Goal: Information Seeking & Learning: Compare options

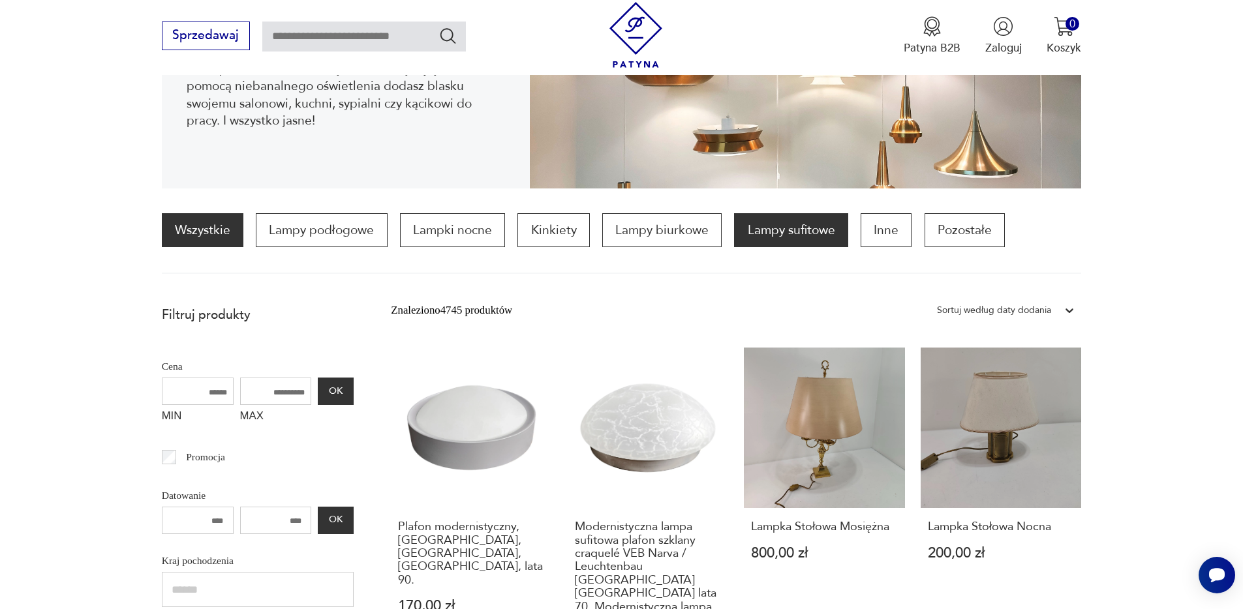
click at [794, 245] on p "Lampy sufitowe" at bounding box center [790, 230] width 113 height 34
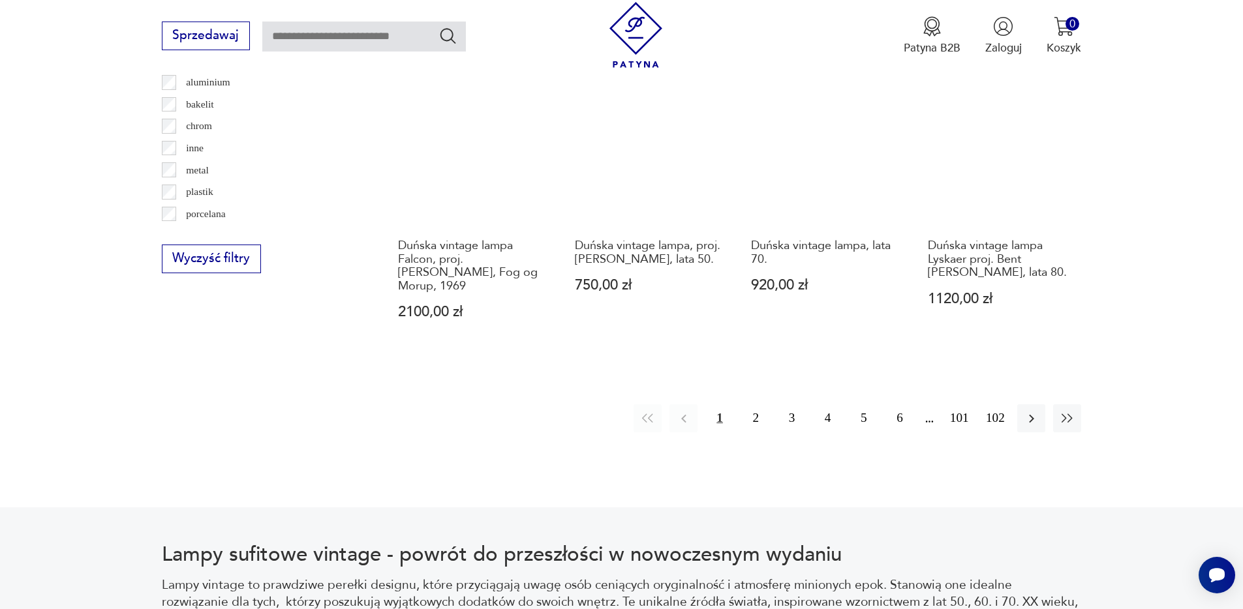
scroll to position [1492, 0]
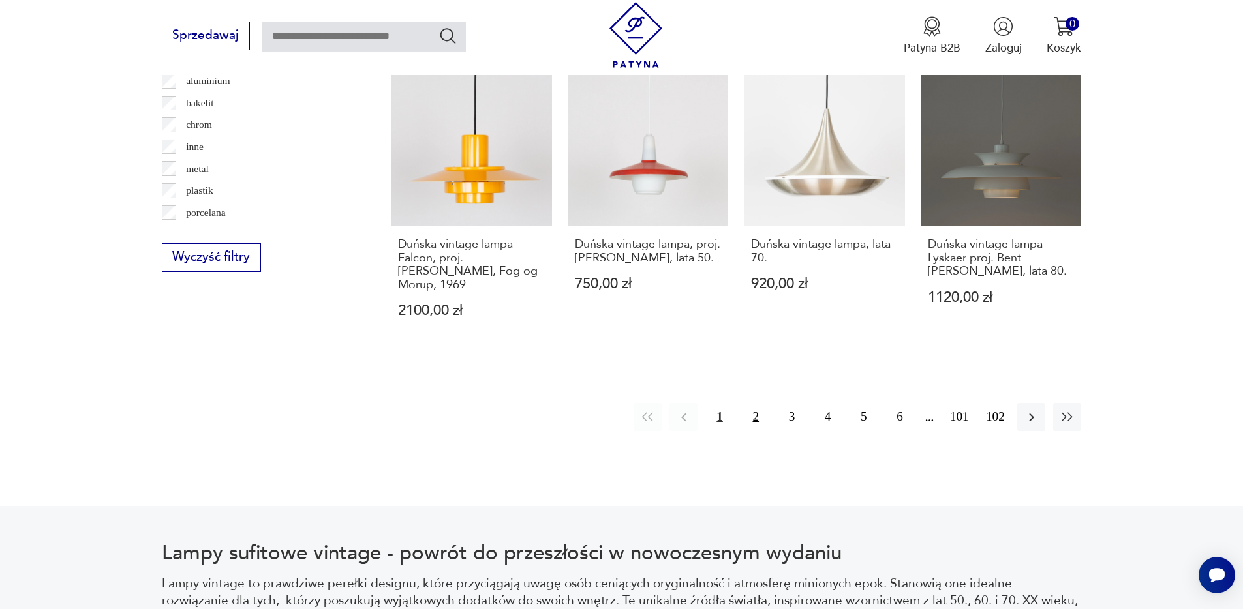
click at [755, 415] on button "2" at bounding box center [756, 417] width 28 height 28
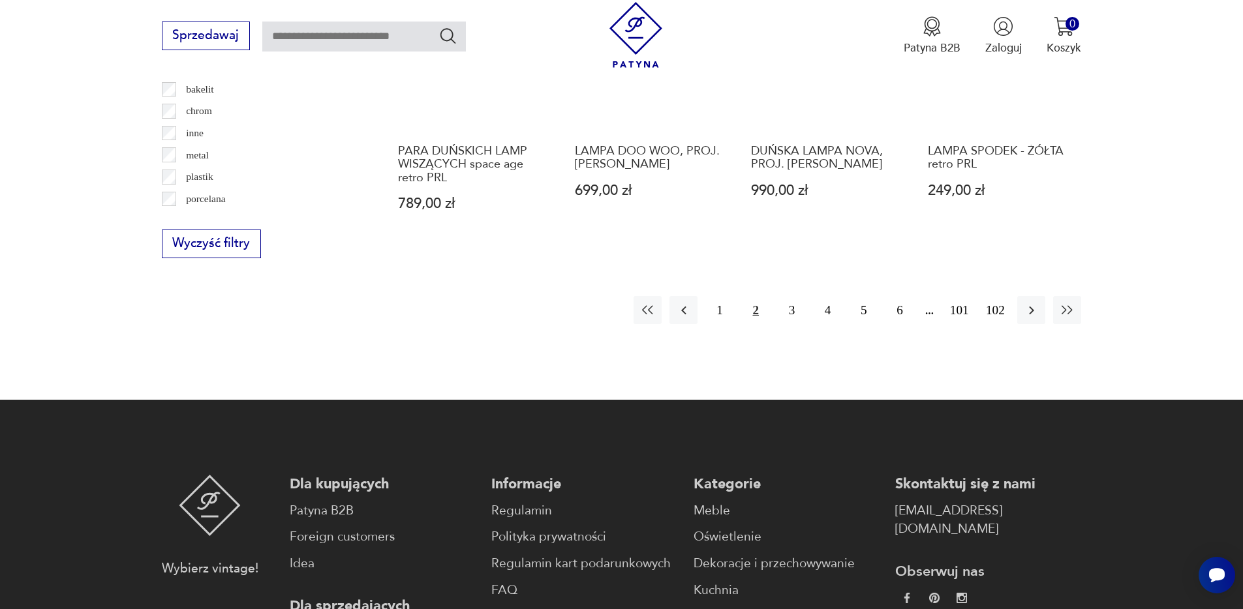
scroll to position [1507, 0]
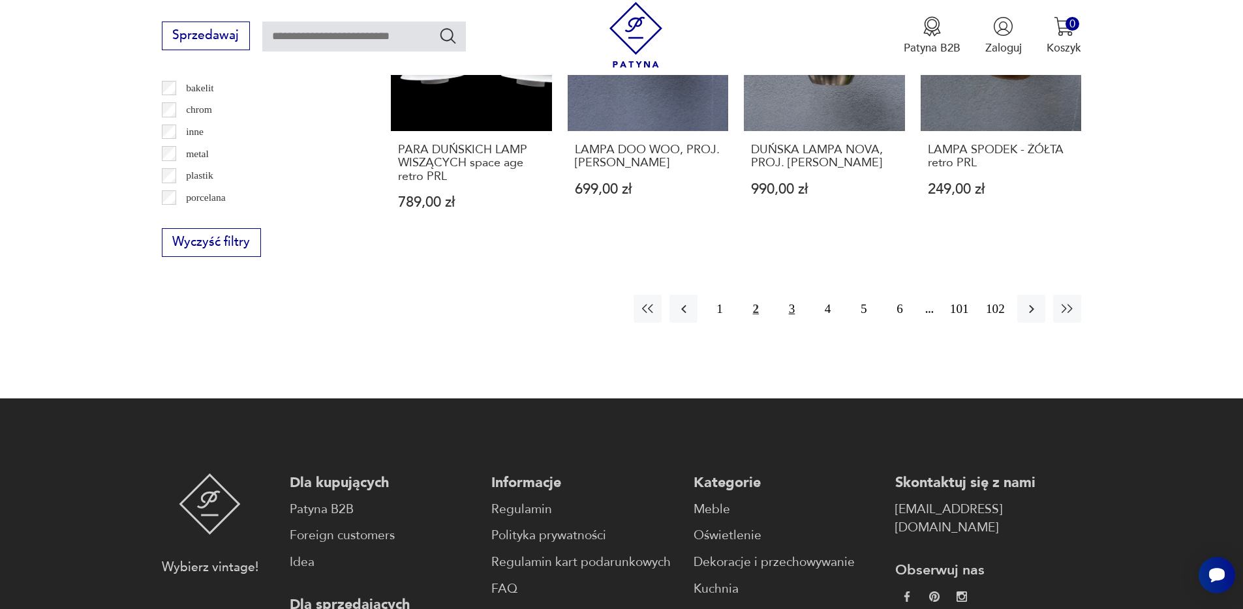
click at [793, 313] on button "3" at bounding box center [792, 309] width 28 height 28
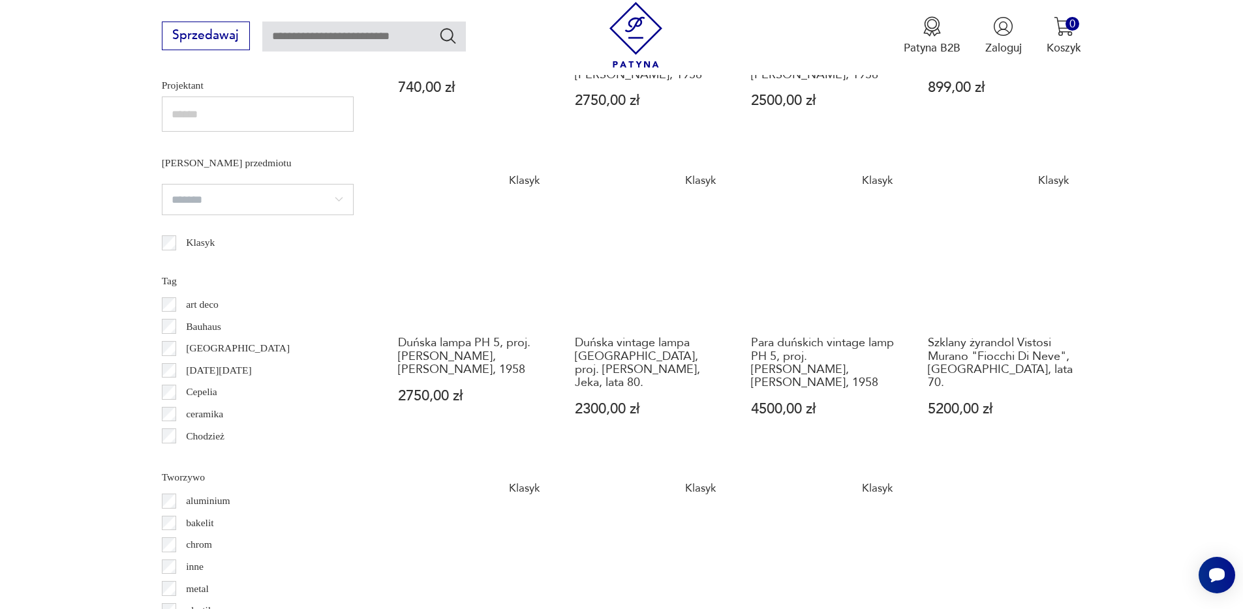
scroll to position [1074, 0]
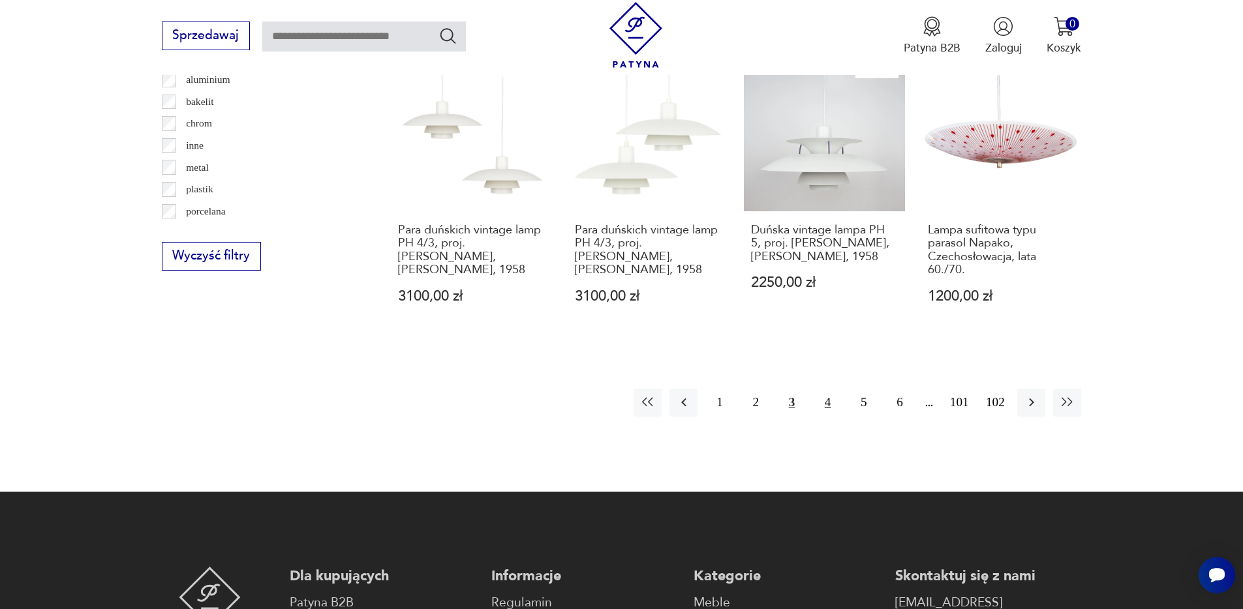
click at [827, 402] on button "4" at bounding box center [827, 403] width 28 height 28
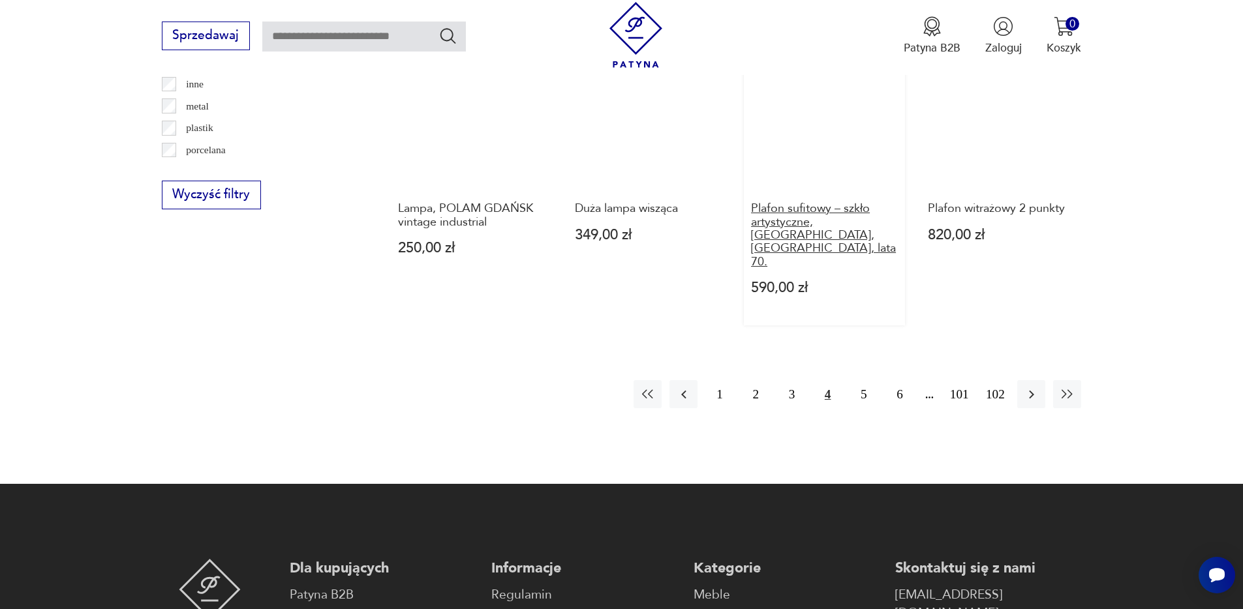
scroll to position [1558, 0]
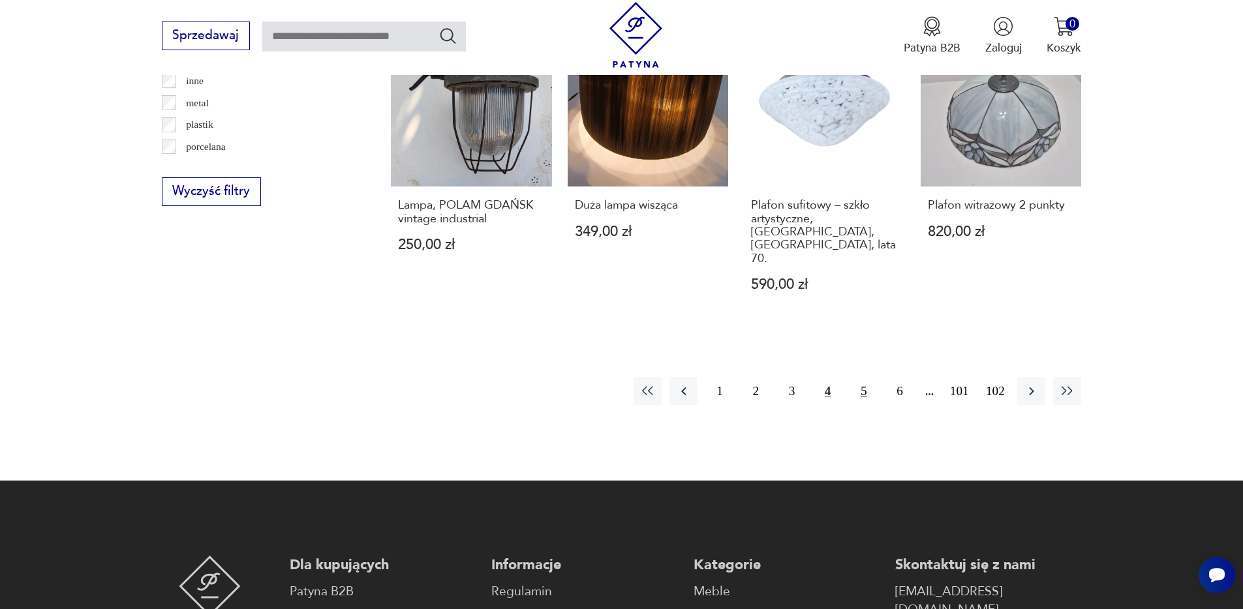
click at [860, 377] on button "5" at bounding box center [863, 391] width 28 height 28
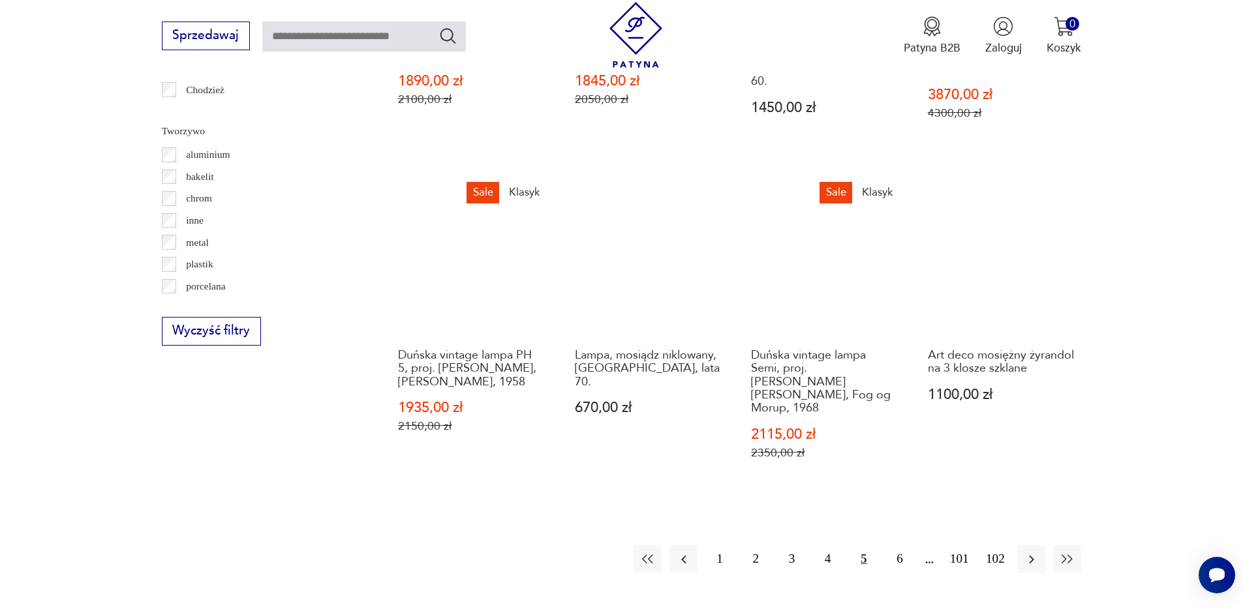
scroll to position [1420, 0]
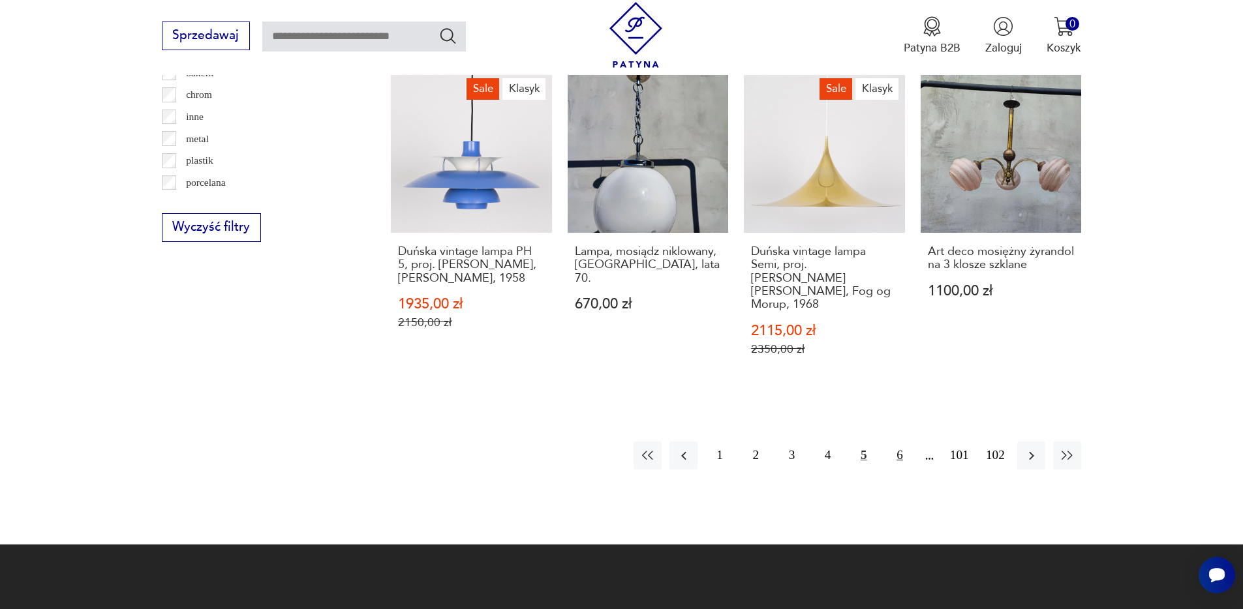
click at [897, 442] on button "6" at bounding box center [899, 456] width 28 height 28
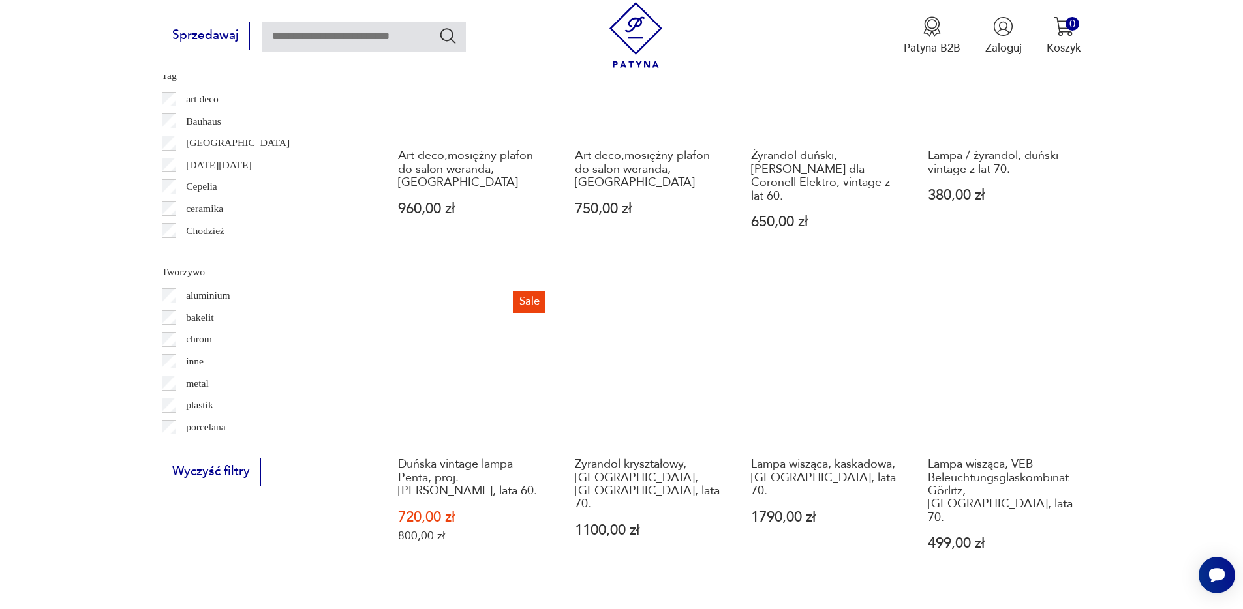
scroll to position [1287, 0]
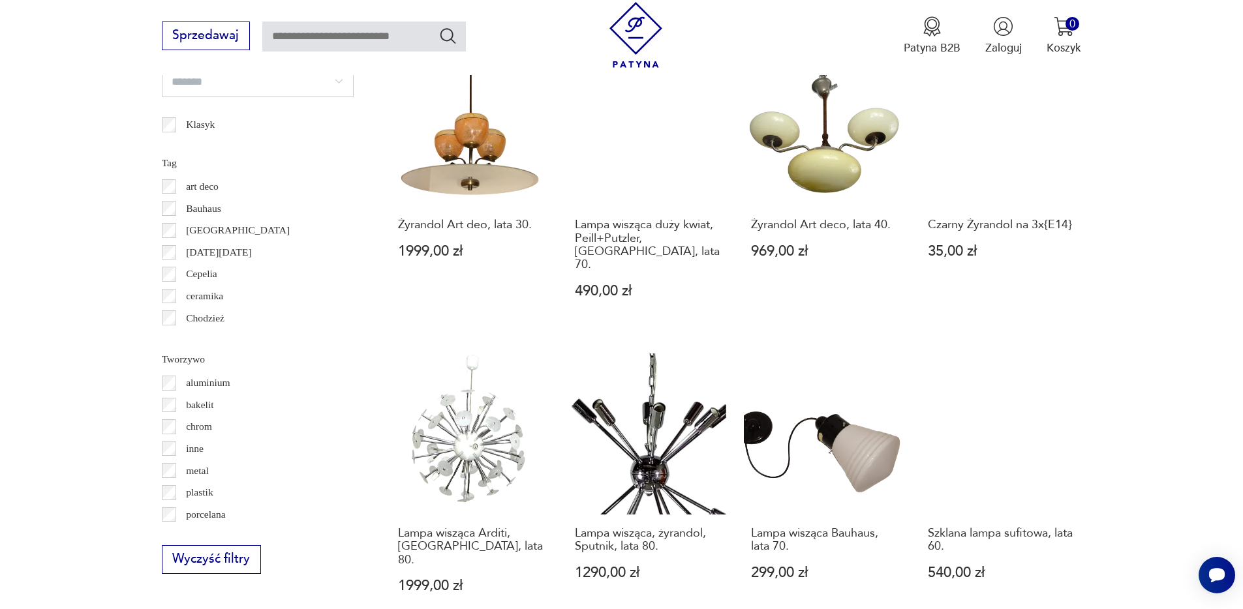
scroll to position [1188, 0]
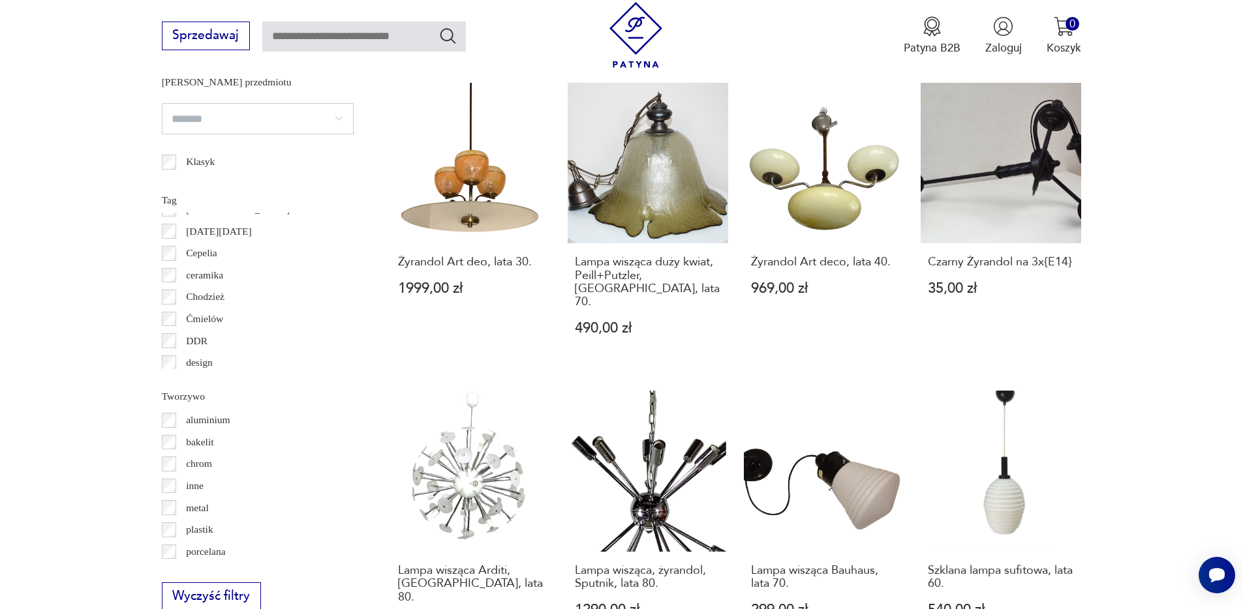
scroll to position [117, 0]
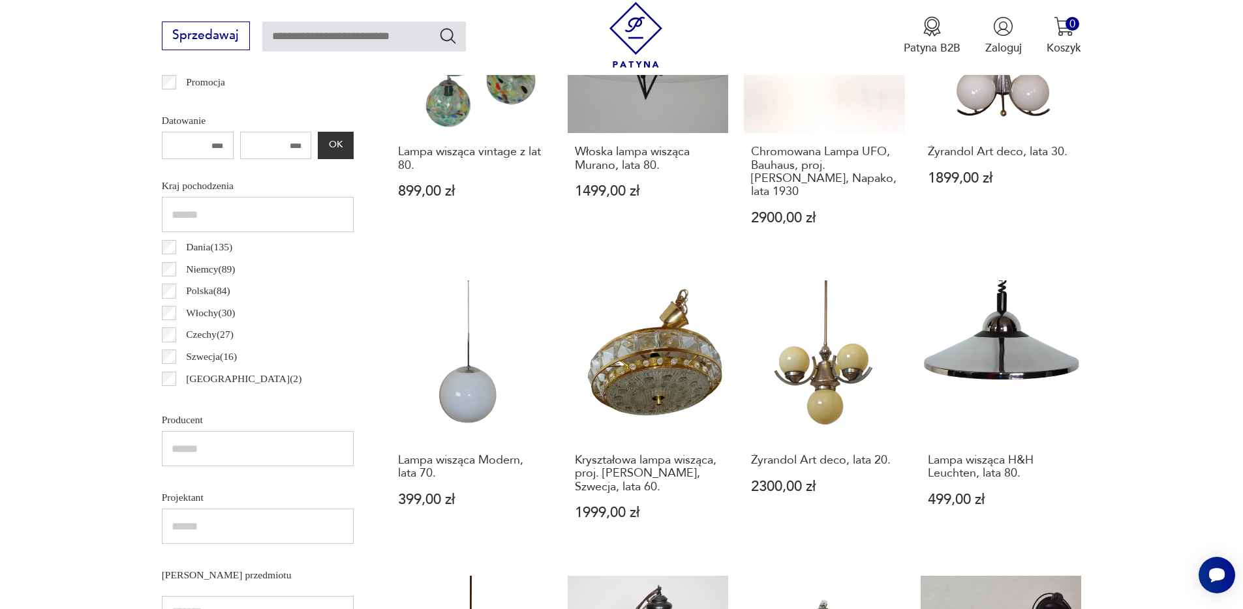
click at [168, 265] on div "Kraj pochodzenia Dania ( 135 ) Niemcy ( 89 ) Polska ( 84 ) Włochy ( 30 ) Czechy…" at bounding box center [258, 284] width 192 height 218
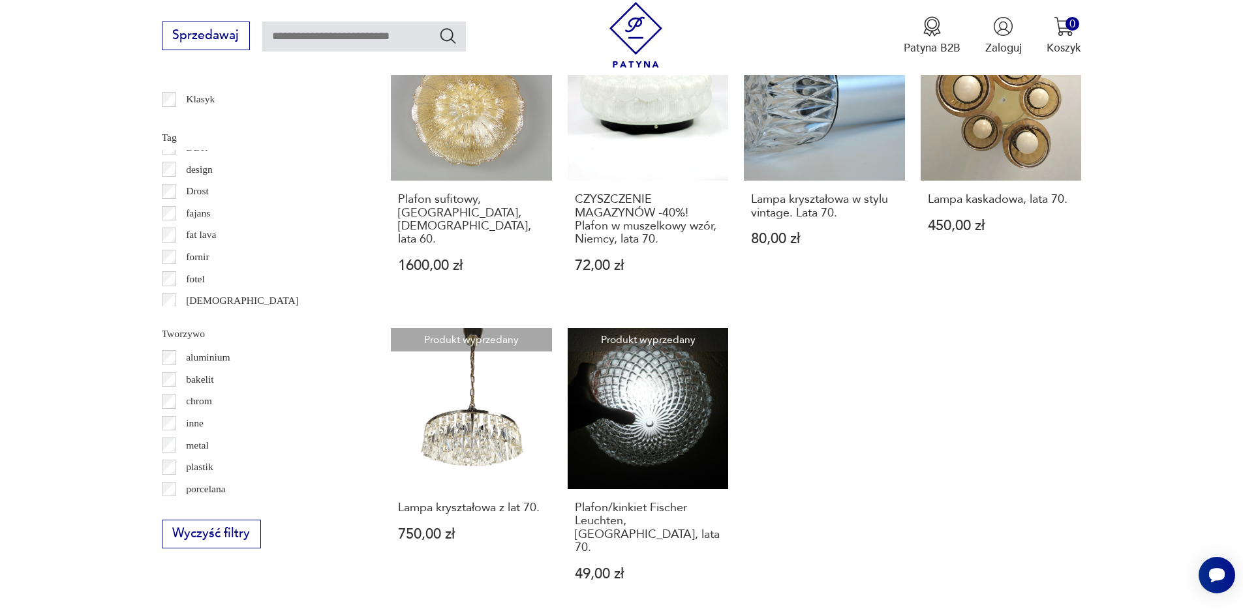
scroll to position [185, 0]
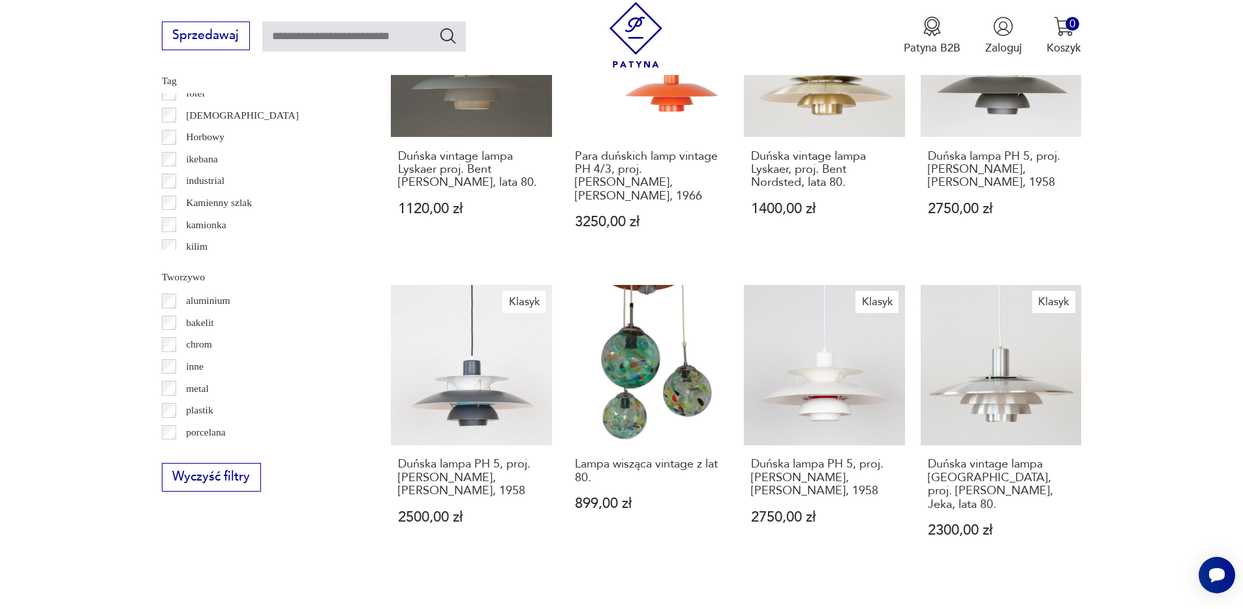
scroll to position [335, 0]
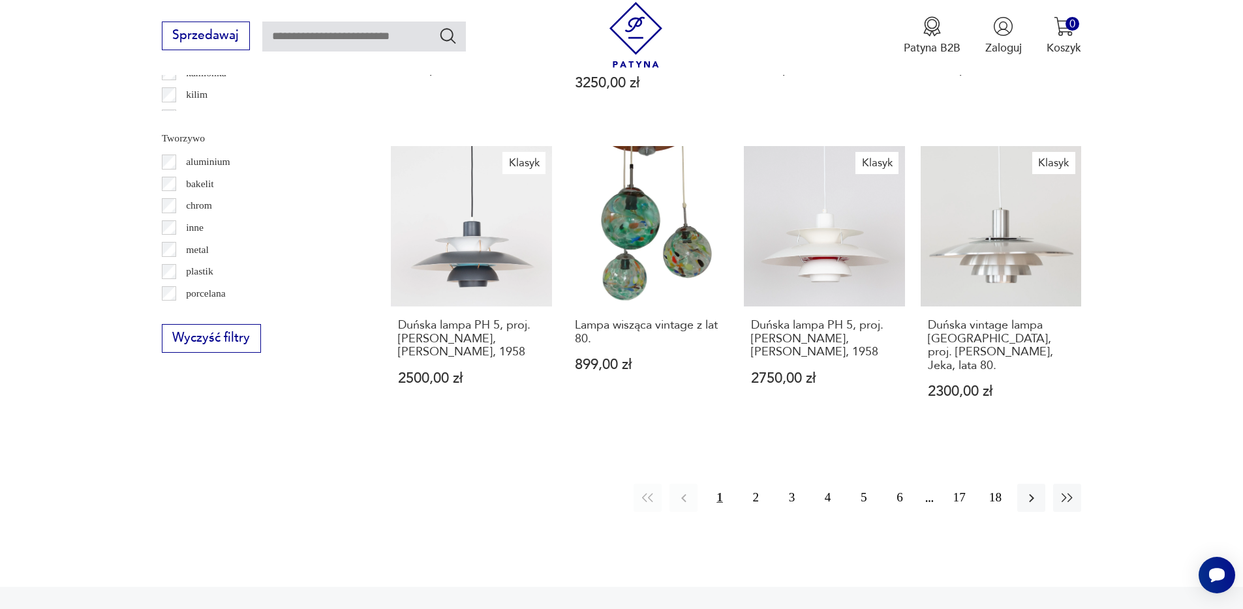
scroll to position [1415, 0]
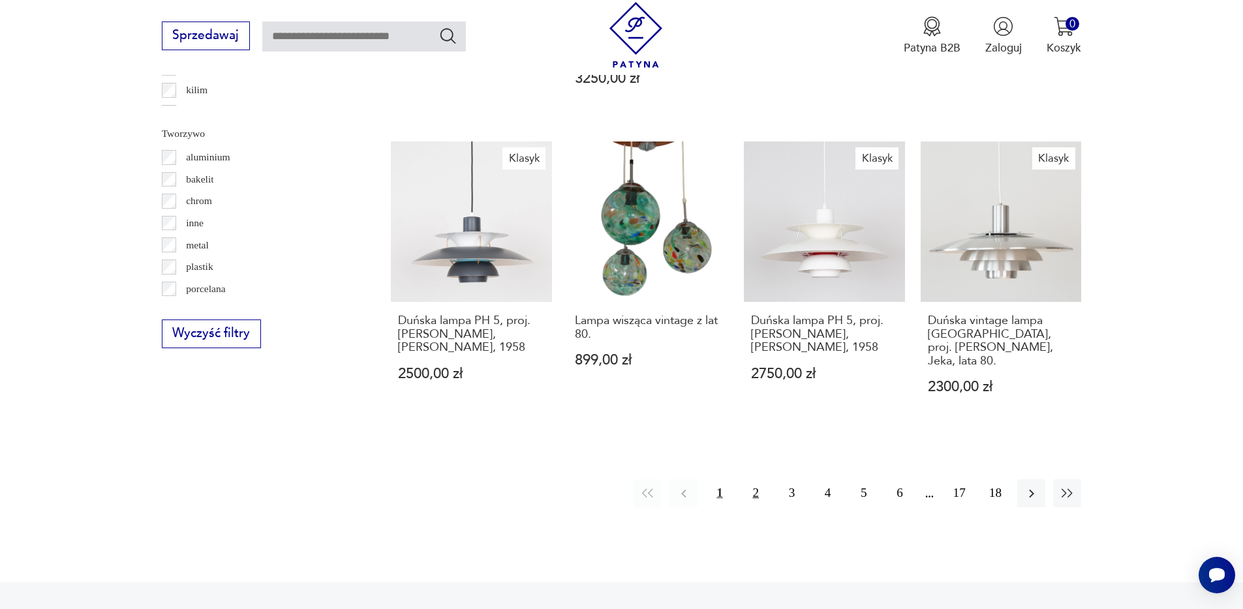
click at [756, 479] on button "2" at bounding box center [756, 493] width 28 height 28
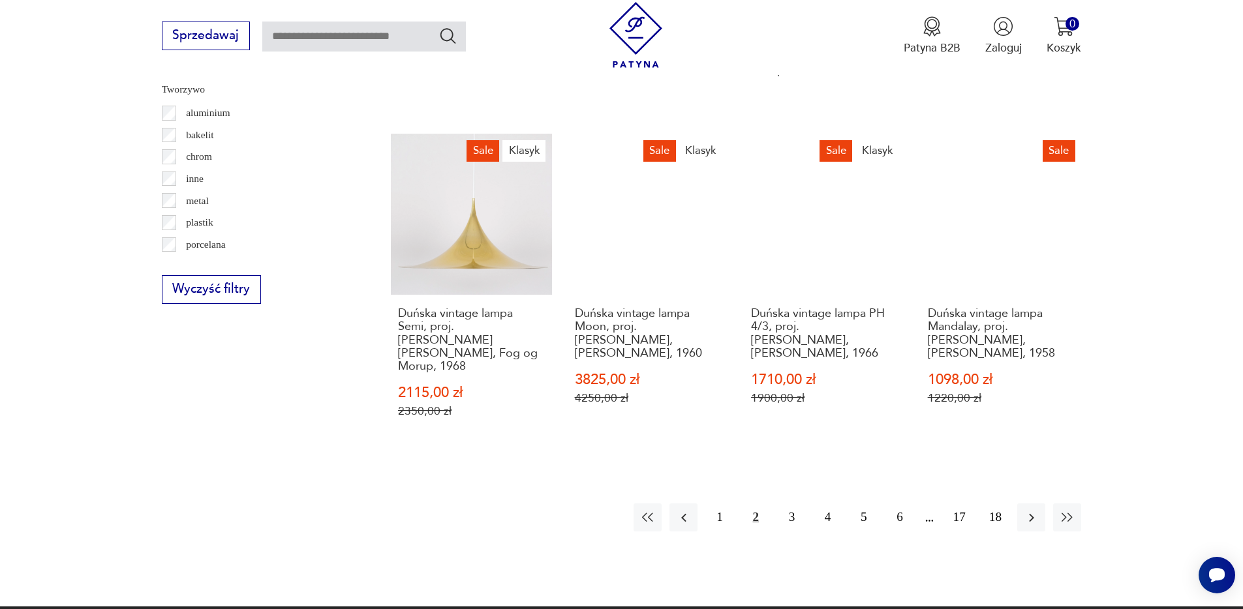
scroll to position [1537, 0]
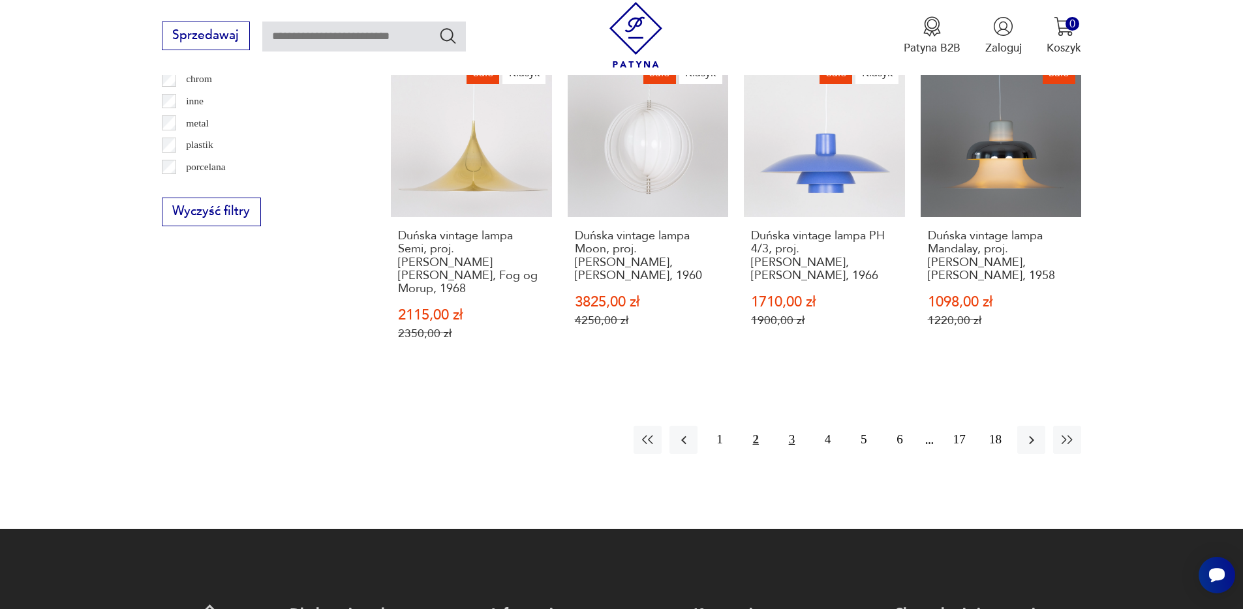
click at [790, 426] on button "3" at bounding box center [792, 440] width 28 height 28
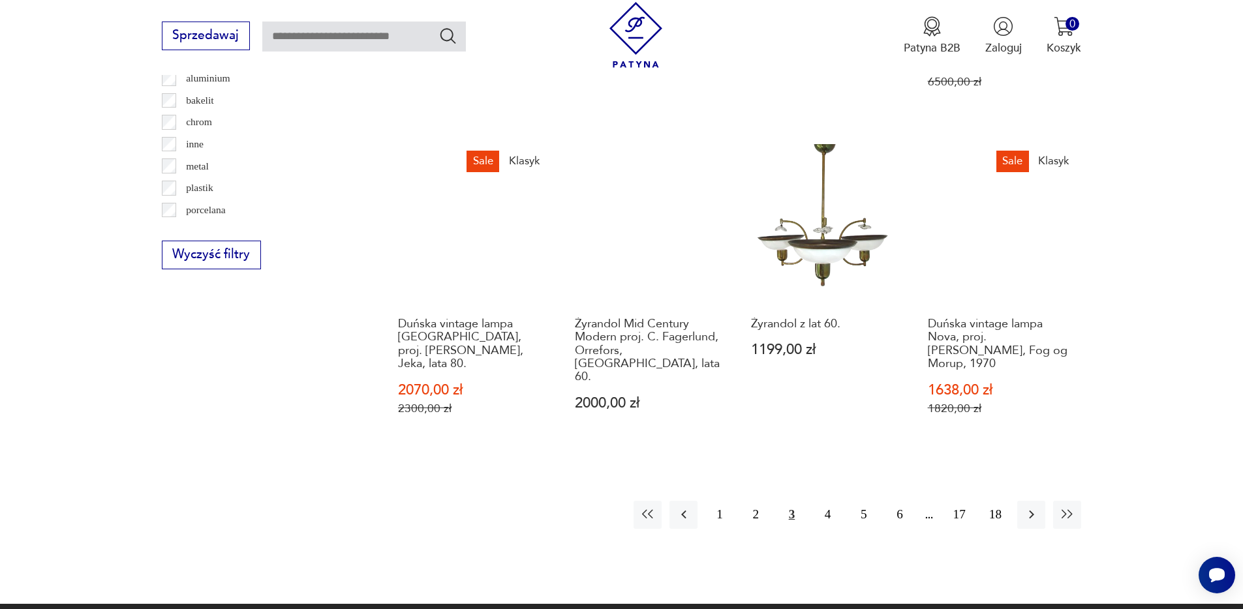
scroll to position [1512, 0]
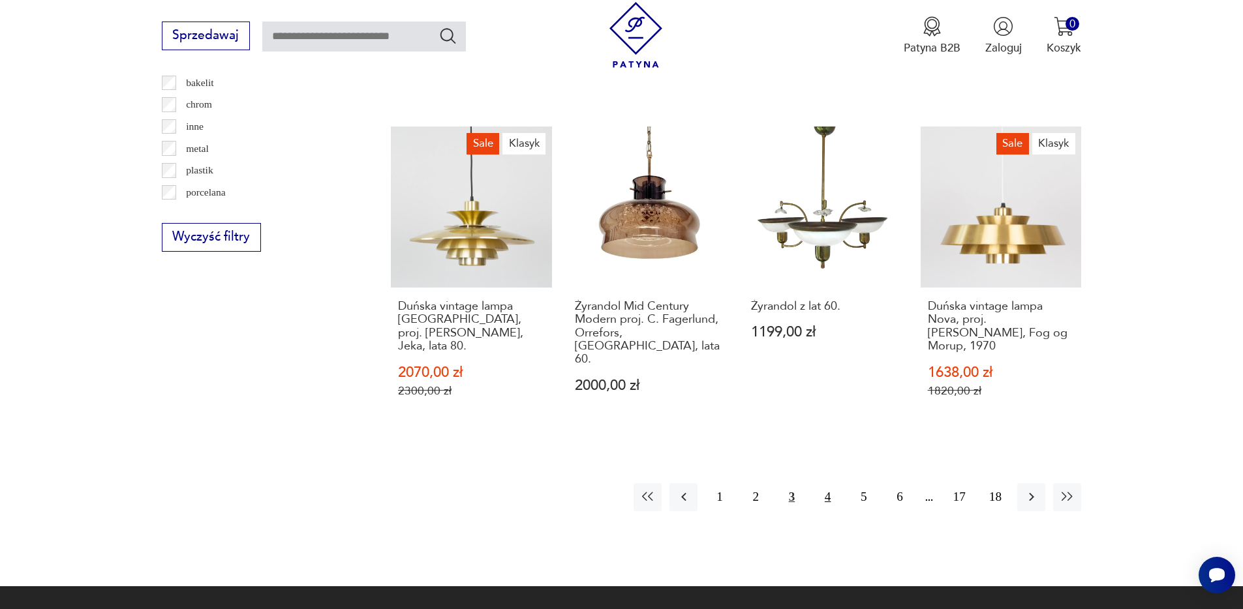
click at [826, 483] on button "4" at bounding box center [827, 497] width 28 height 28
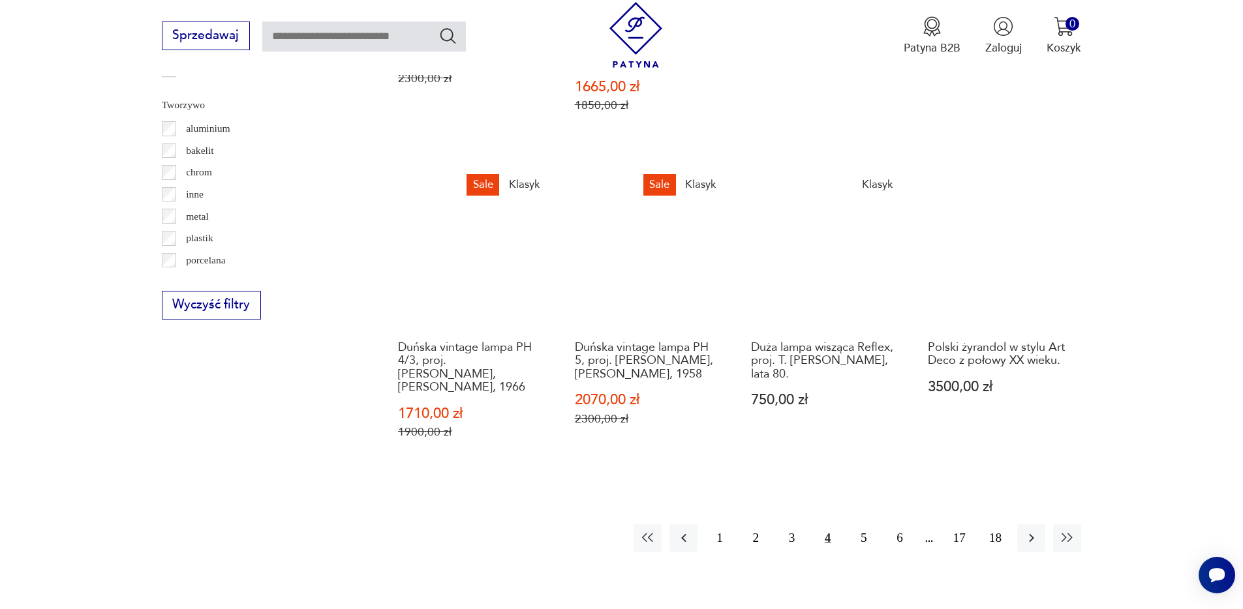
scroll to position [1557, 0]
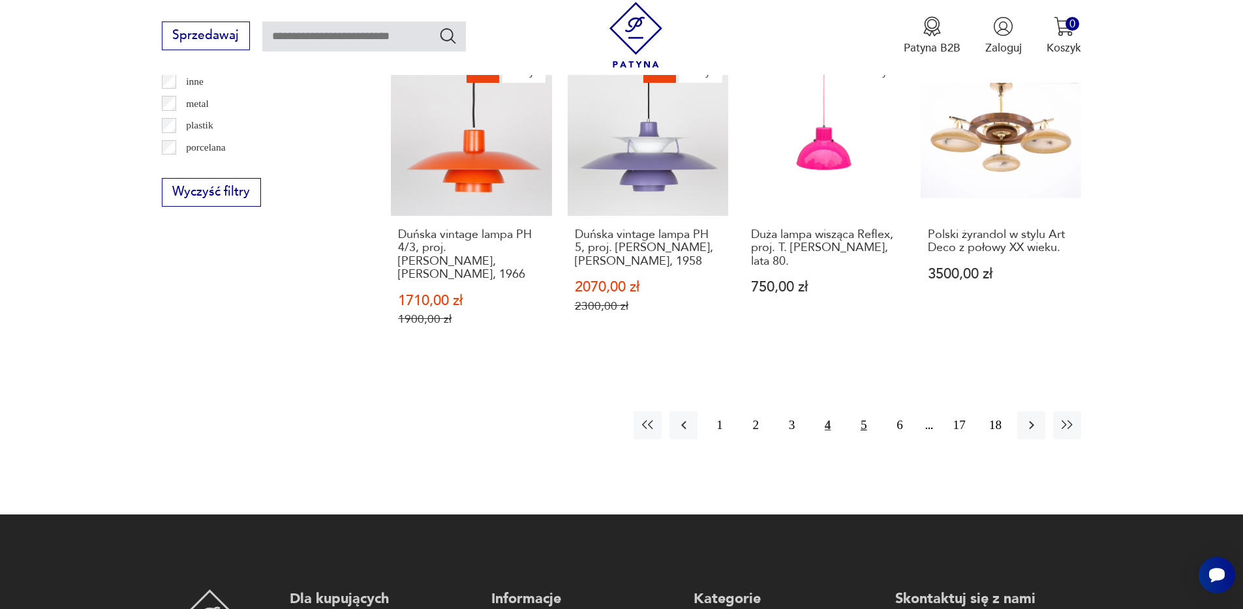
click at [860, 412] on button "5" at bounding box center [863, 426] width 28 height 28
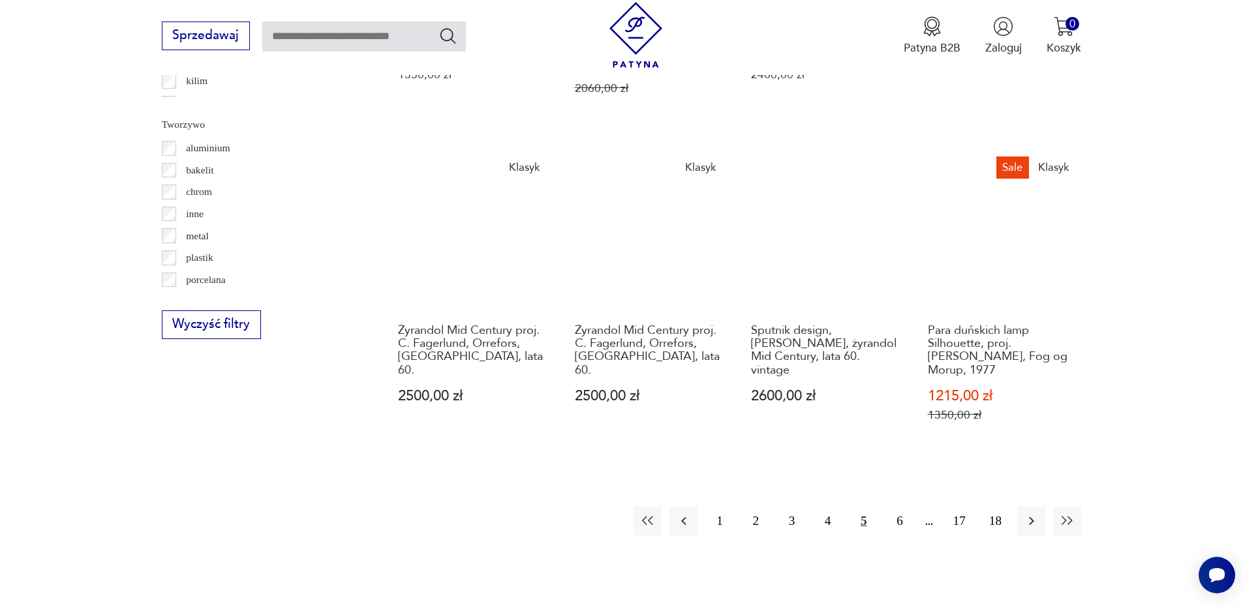
scroll to position [1492, 0]
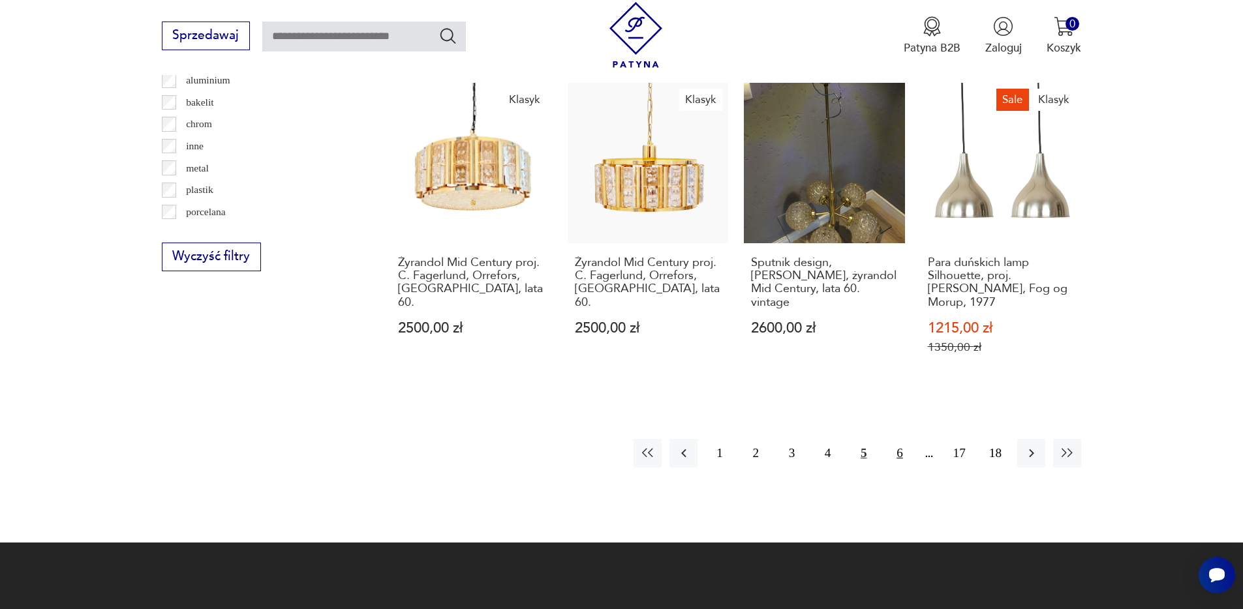
click at [903, 439] on button "6" at bounding box center [899, 453] width 28 height 28
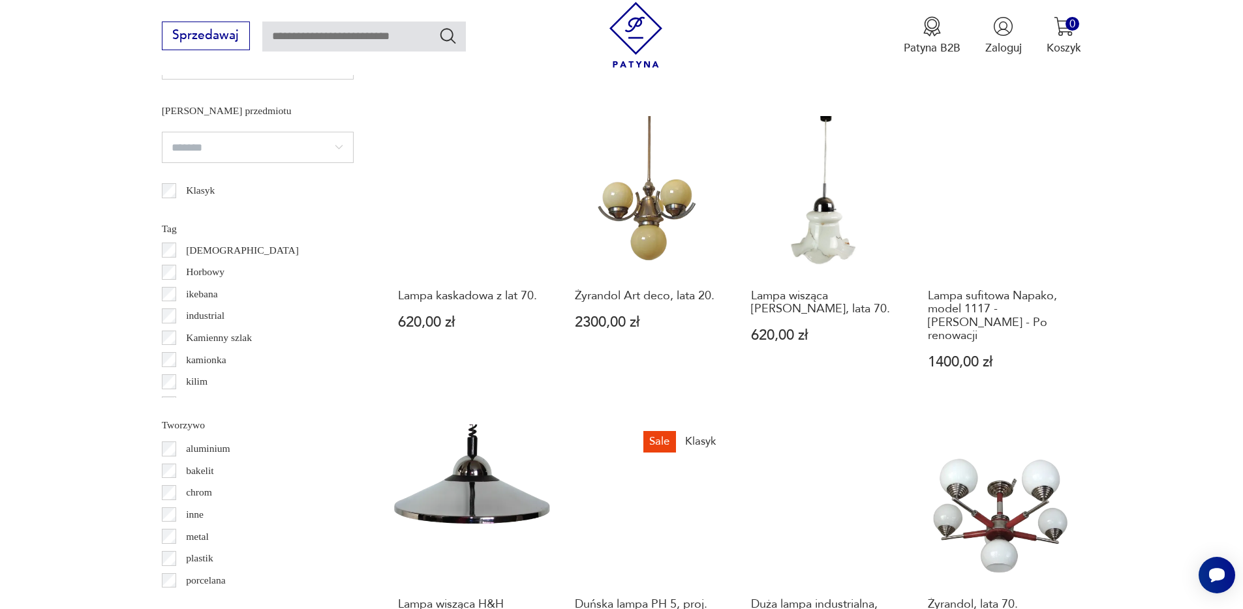
scroll to position [1145, 0]
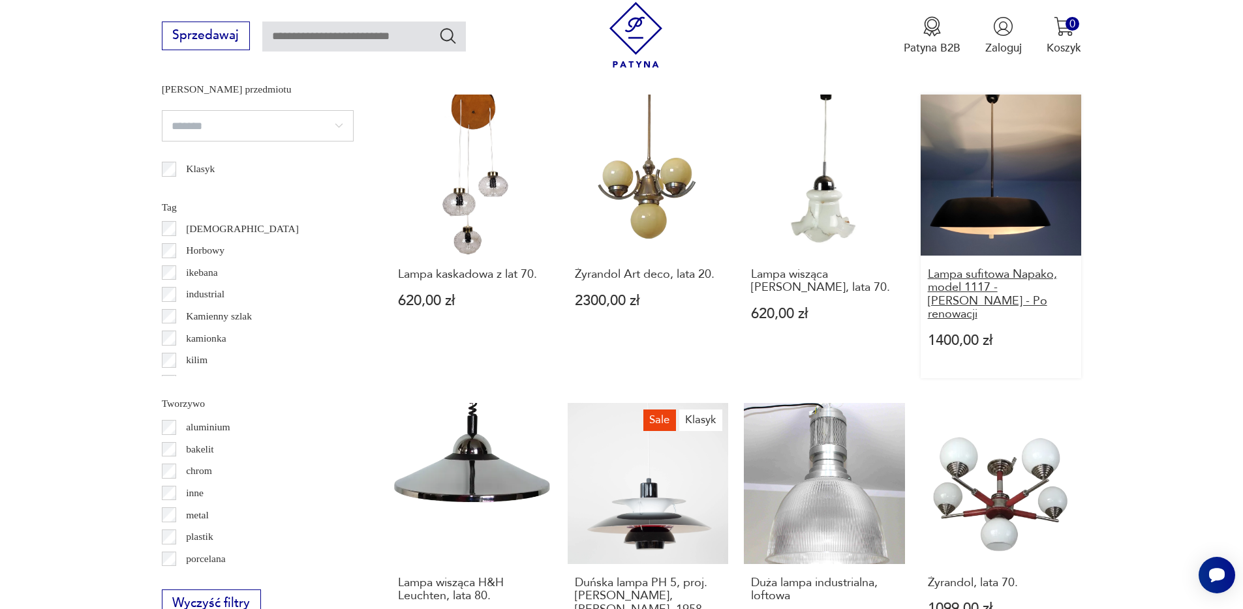
click at [980, 273] on h3 "Lampa sufitowa Napako, model 1117 -Josef Hurka - Po renowacji" at bounding box center [1001, 294] width 147 height 53
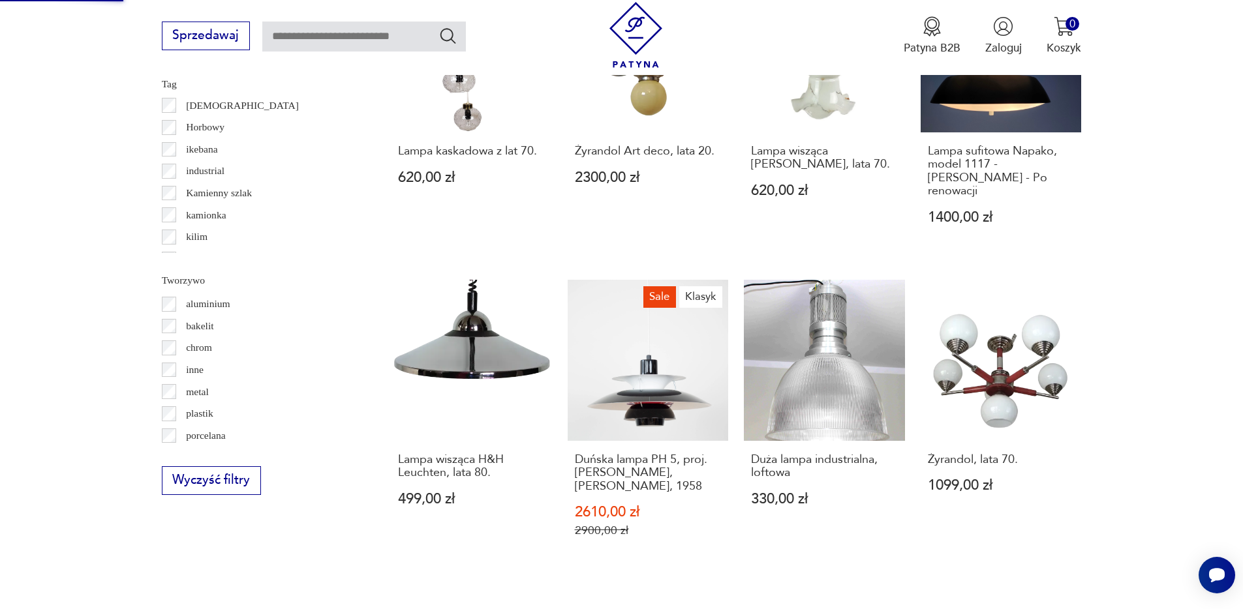
scroll to position [1336, 0]
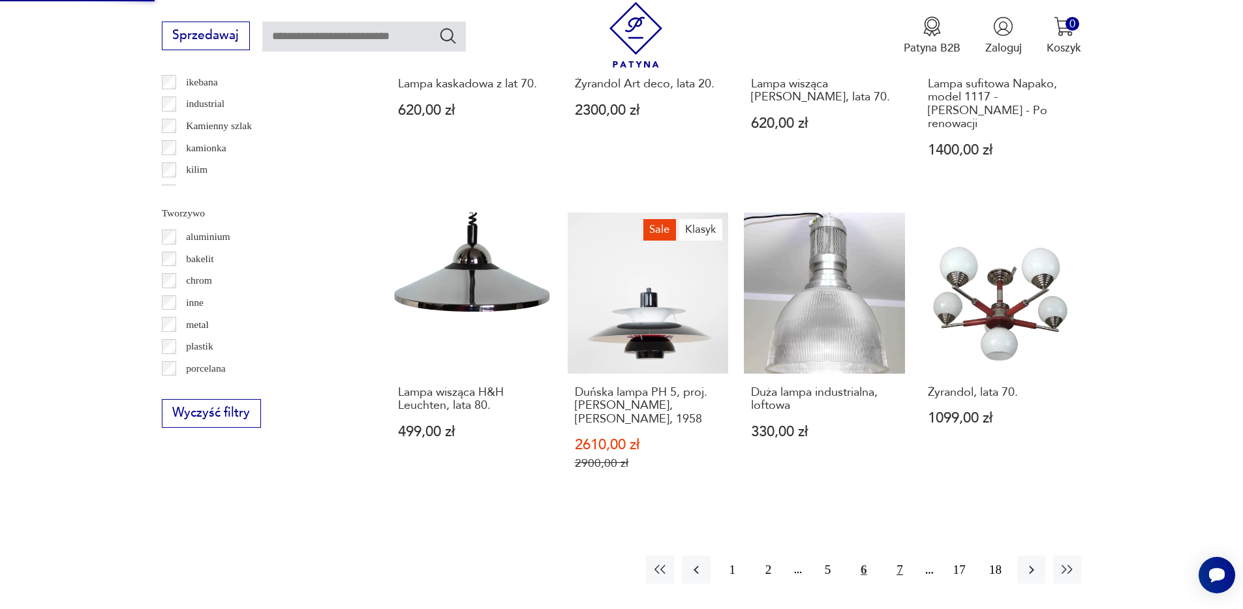
click at [901, 556] on button "7" at bounding box center [899, 570] width 28 height 28
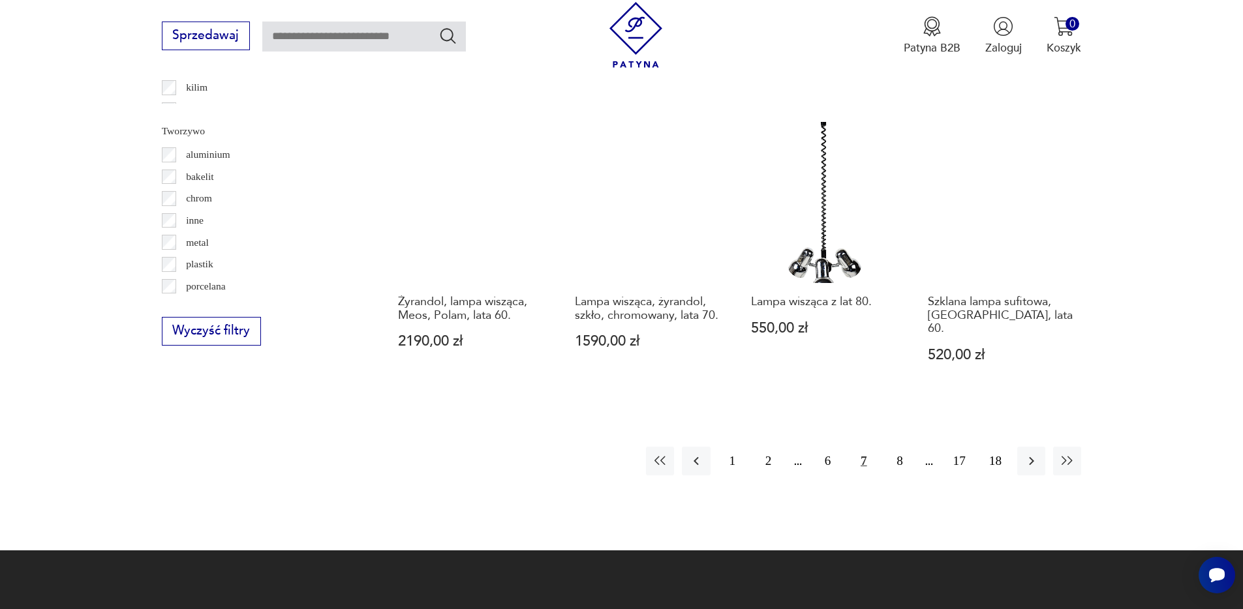
scroll to position [1428, 0]
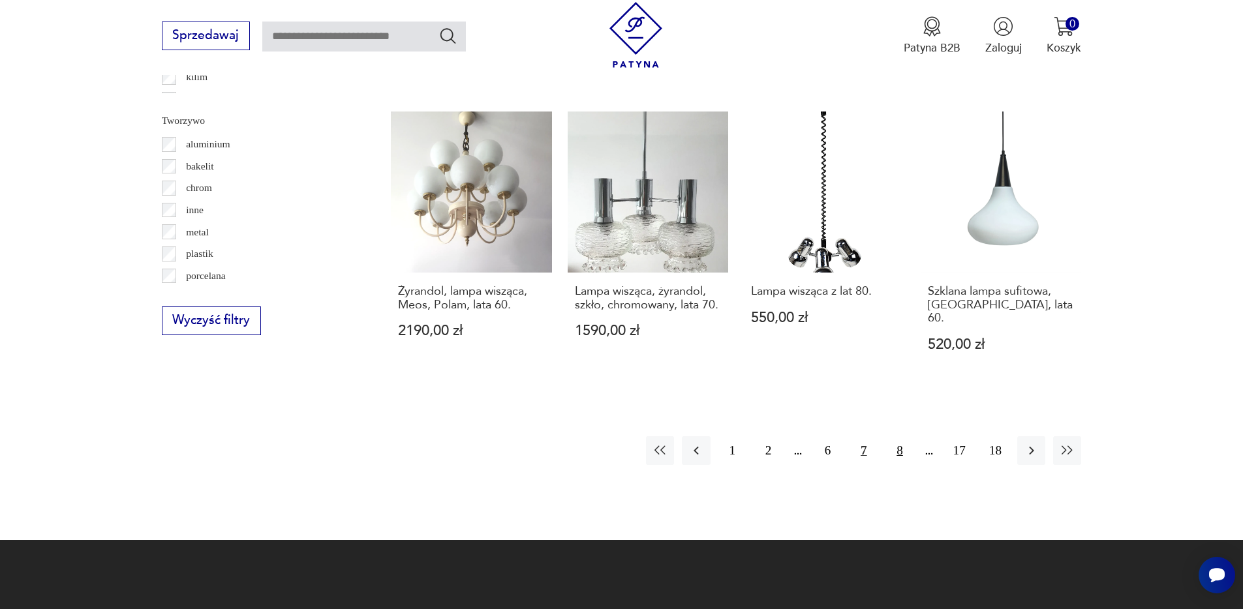
click at [904, 436] on button "8" at bounding box center [899, 450] width 28 height 28
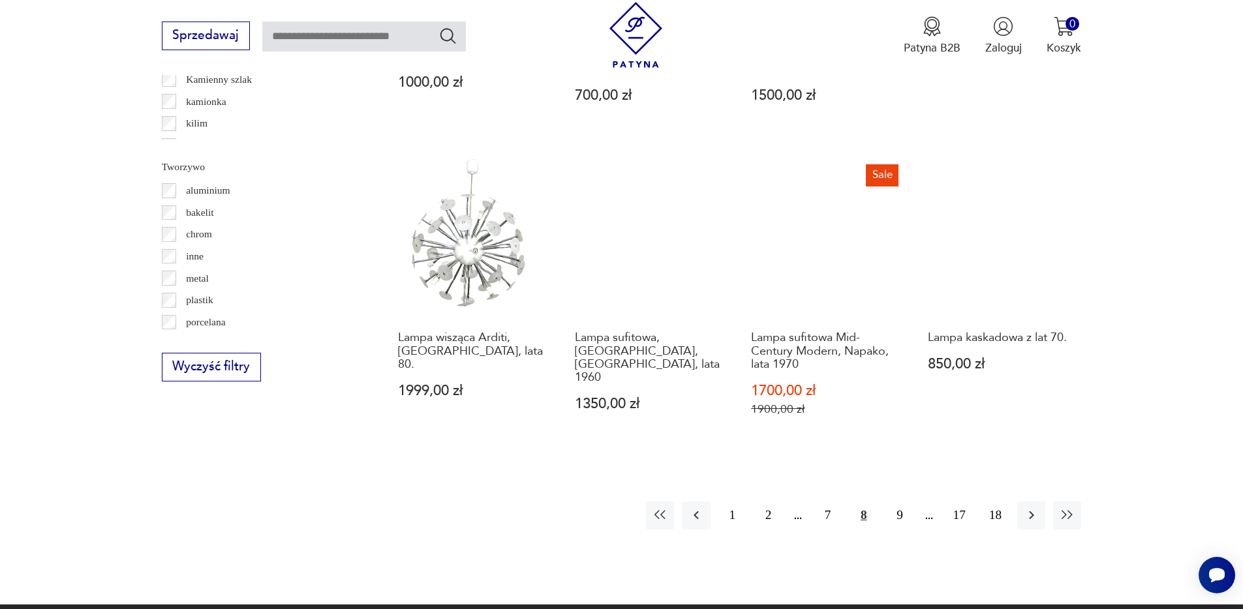
scroll to position [1398, 0]
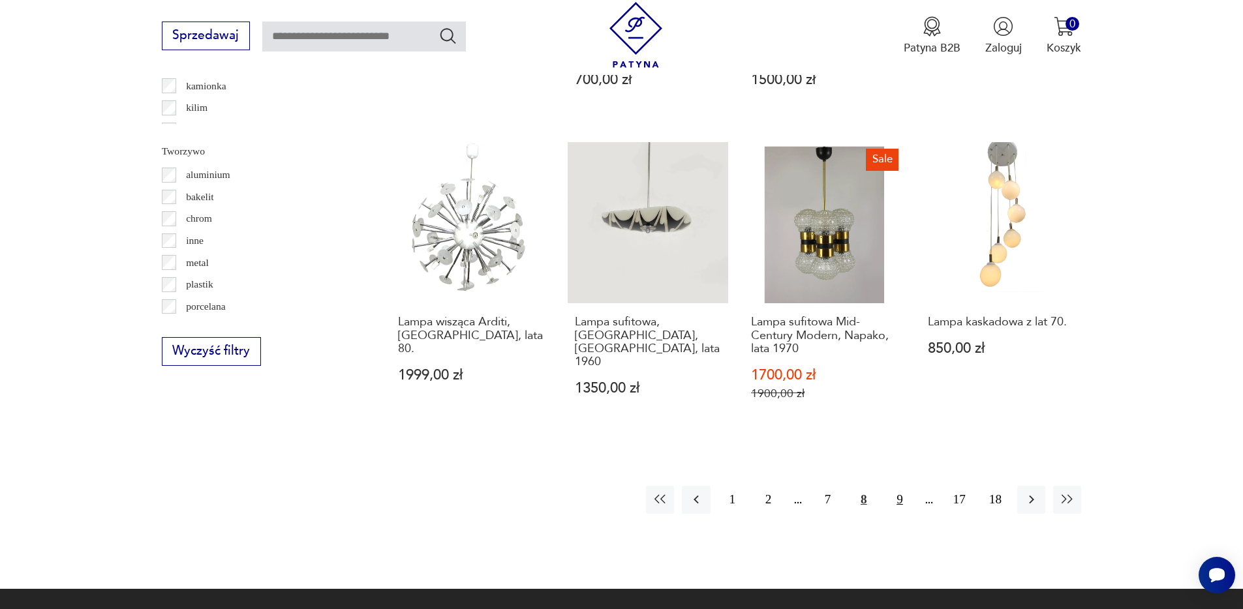
click at [905, 492] on button "9" at bounding box center [899, 500] width 28 height 28
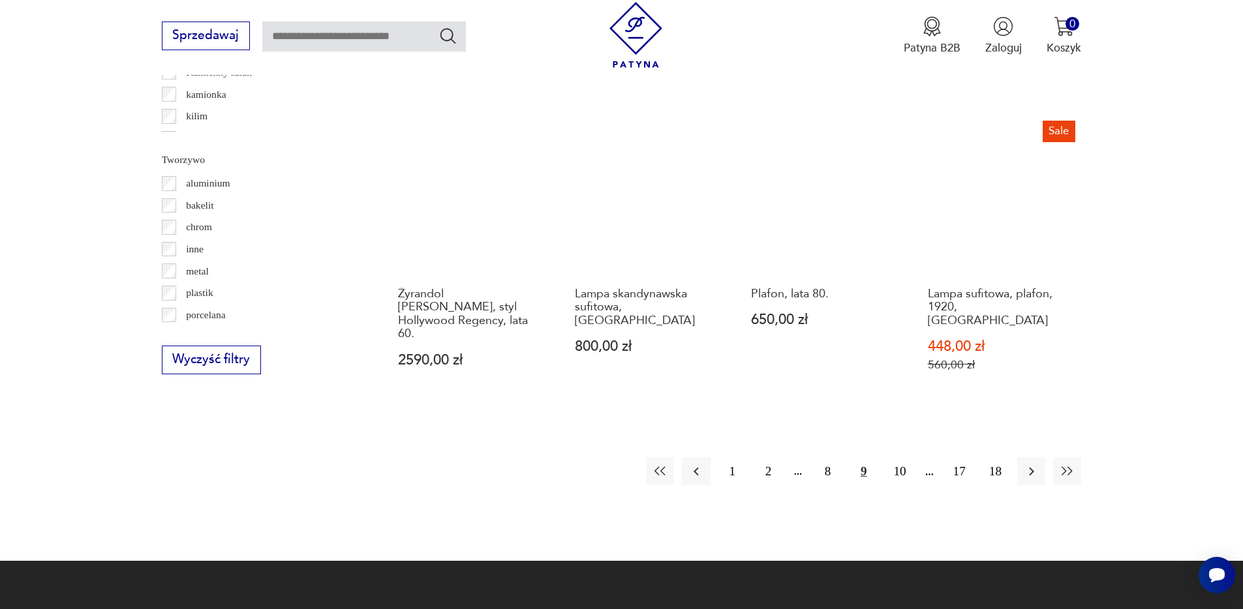
scroll to position [1406, 0]
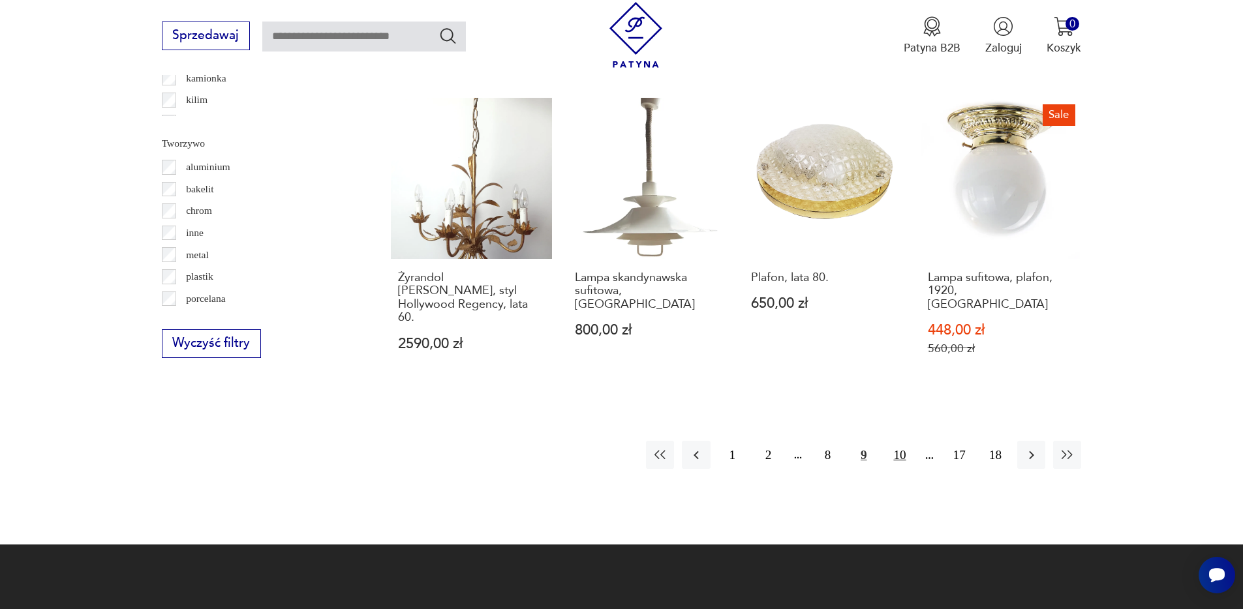
click at [899, 441] on button "10" at bounding box center [899, 455] width 28 height 28
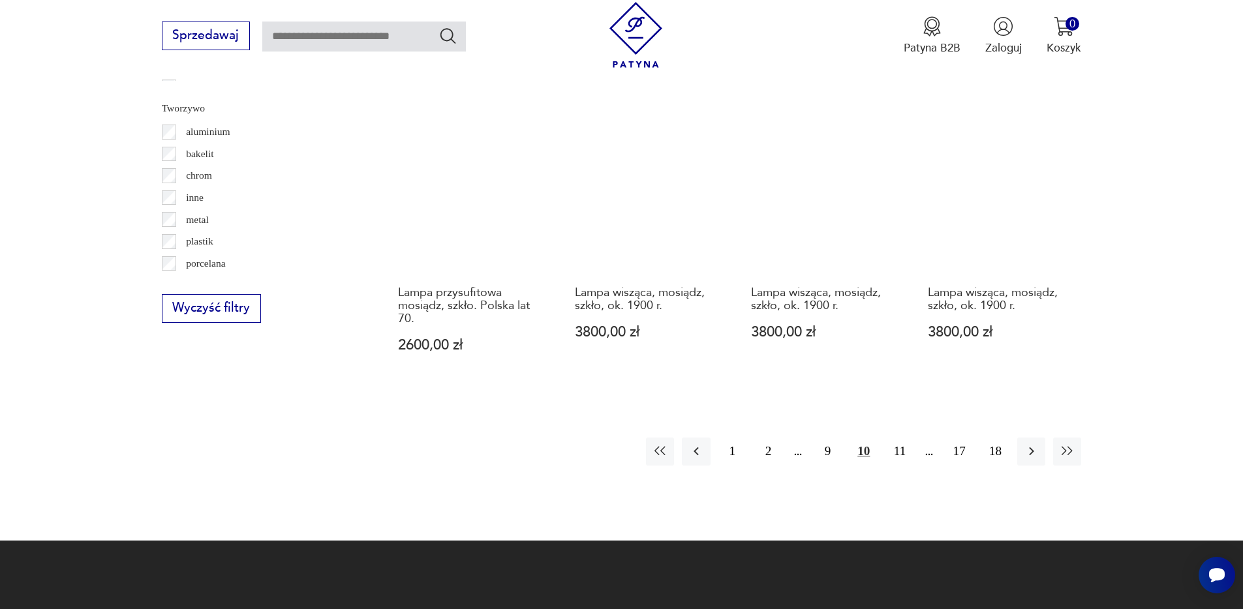
scroll to position [1445, 0]
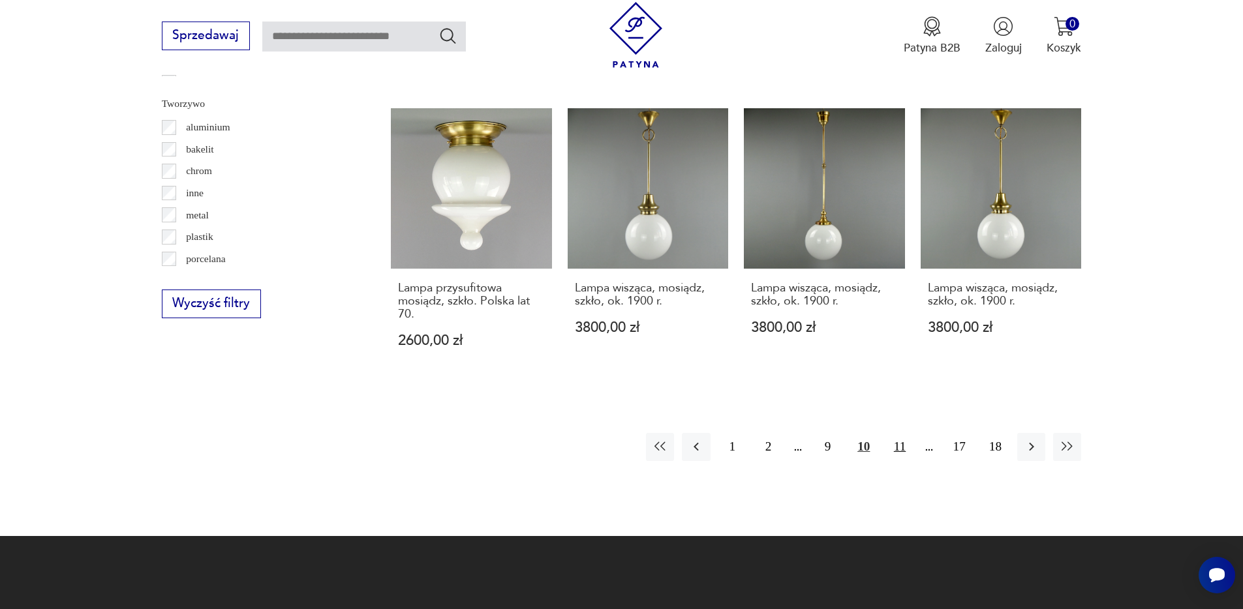
click at [894, 436] on button "11" at bounding box center [899, 447] width 28 height 28
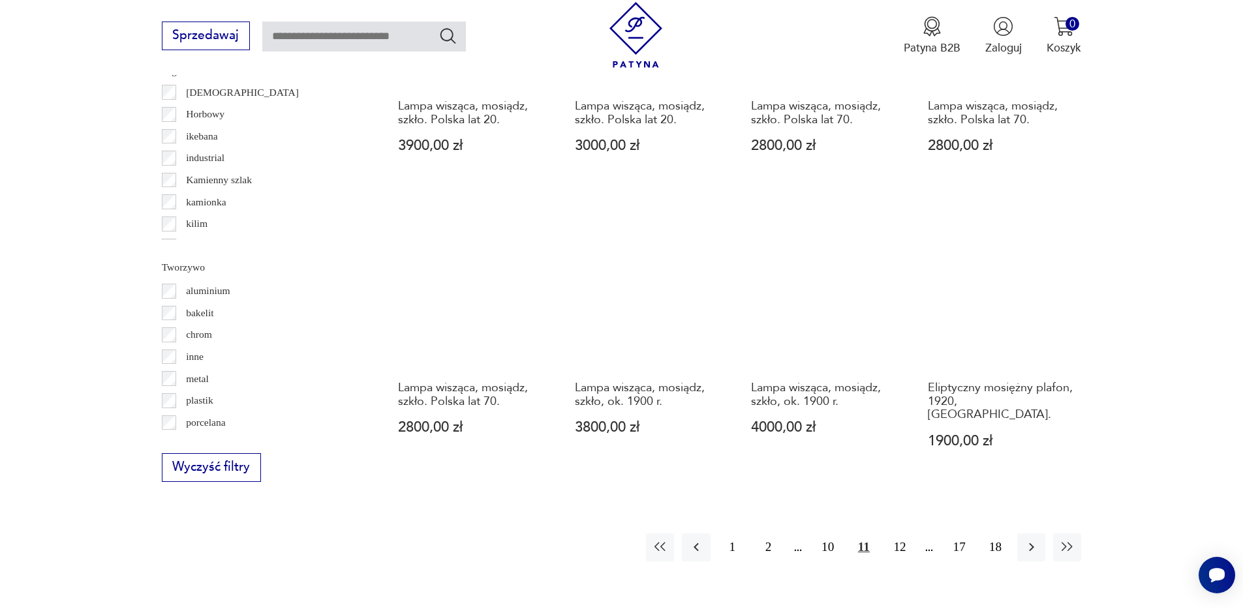
scroll to position [1284, 0]
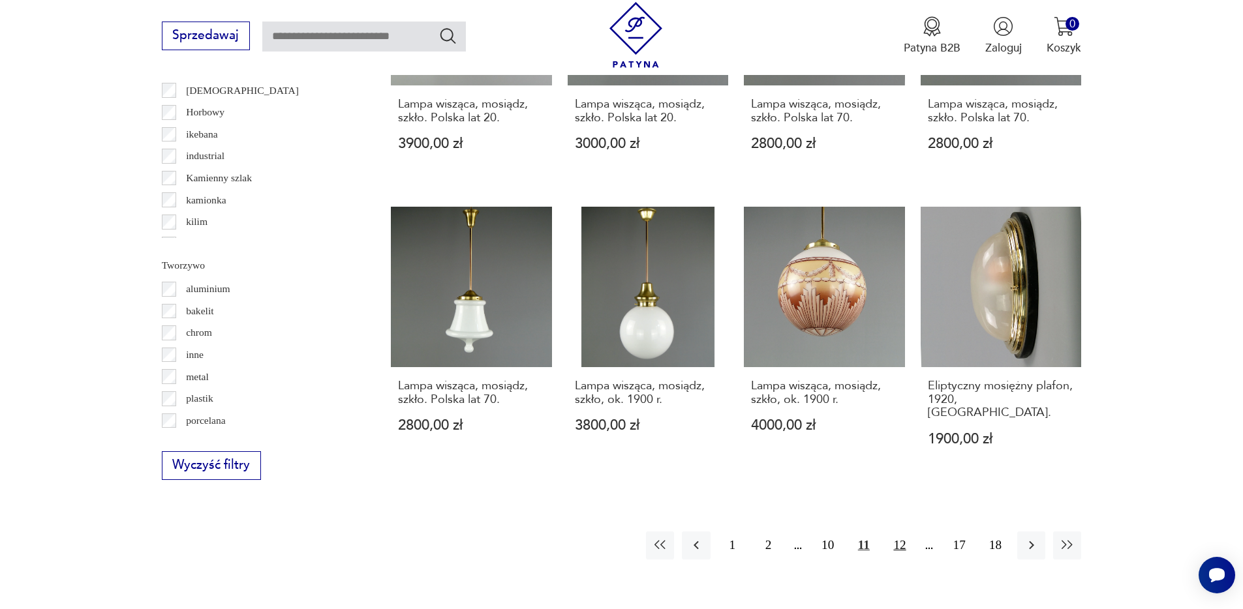
click at [903, 532] on button "12" at bounding box center [899, 546] width 28 height 28
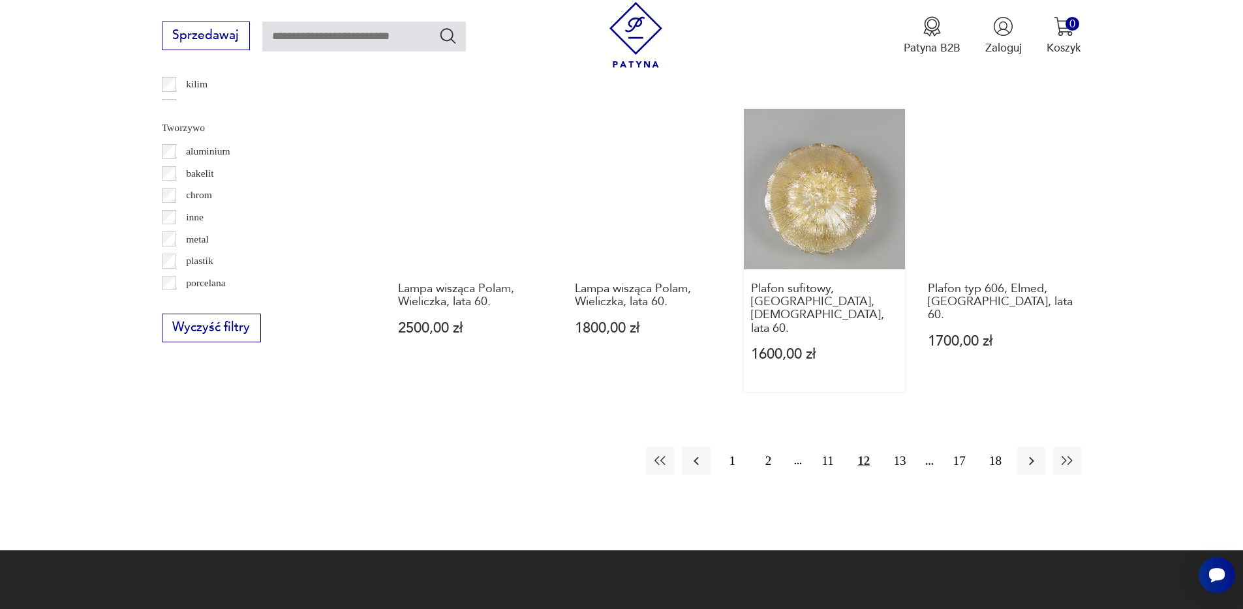
scroll to position [1447, 0]
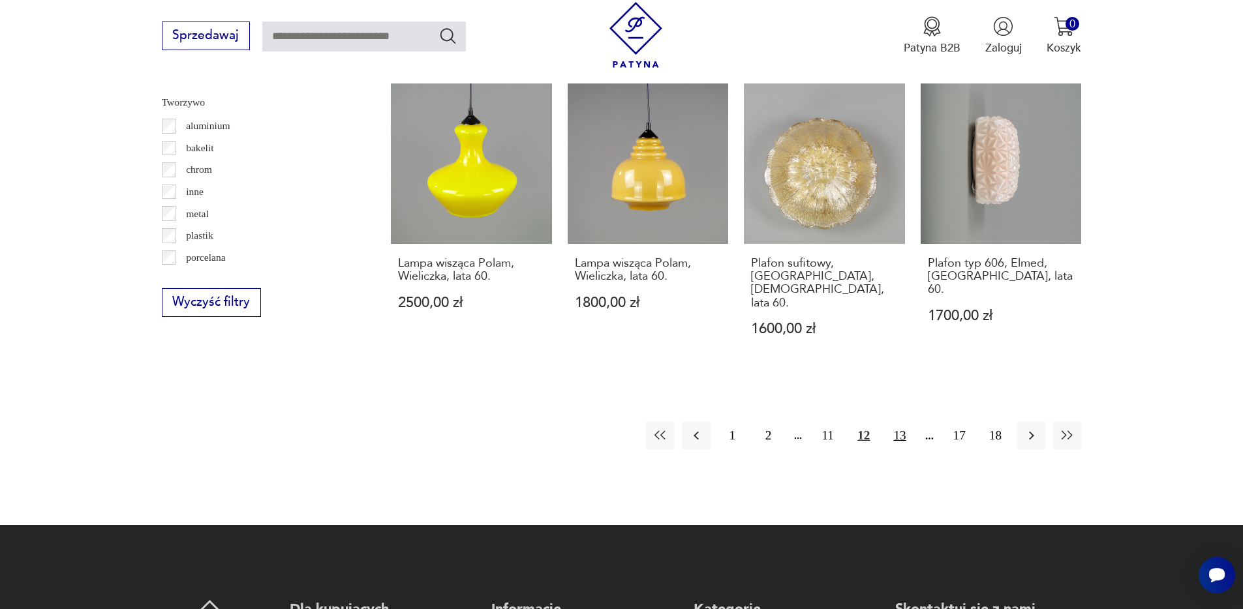
click at [909, 421] on button "13" at bounding box center [899, 435] width 28 height 28
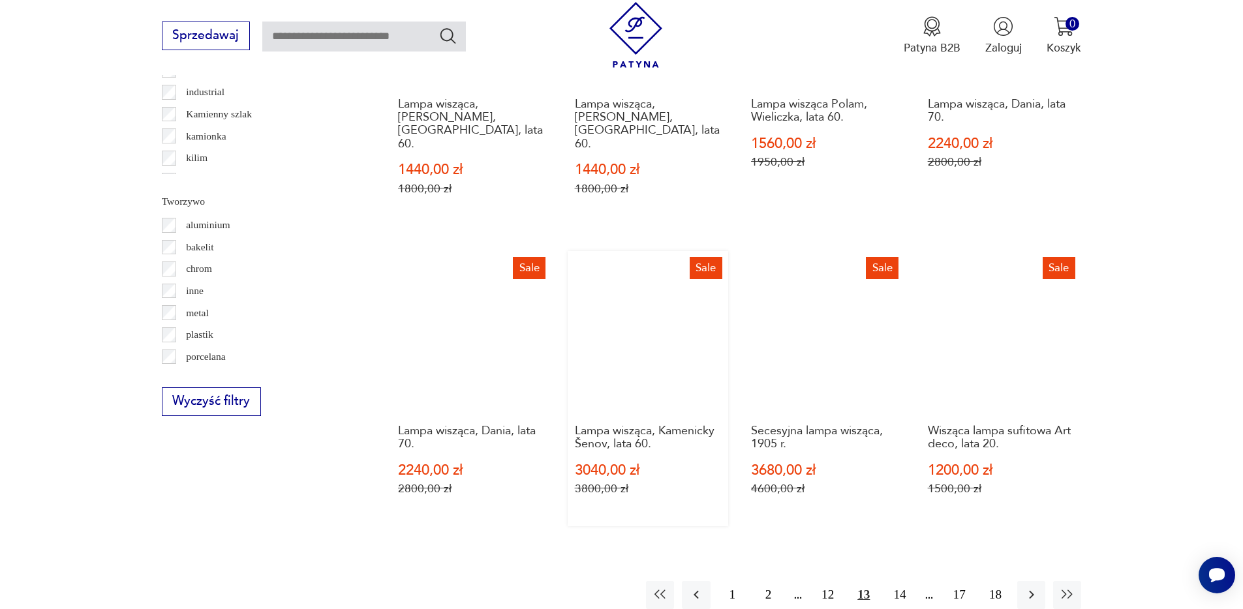
scroll to position [1350, 0]
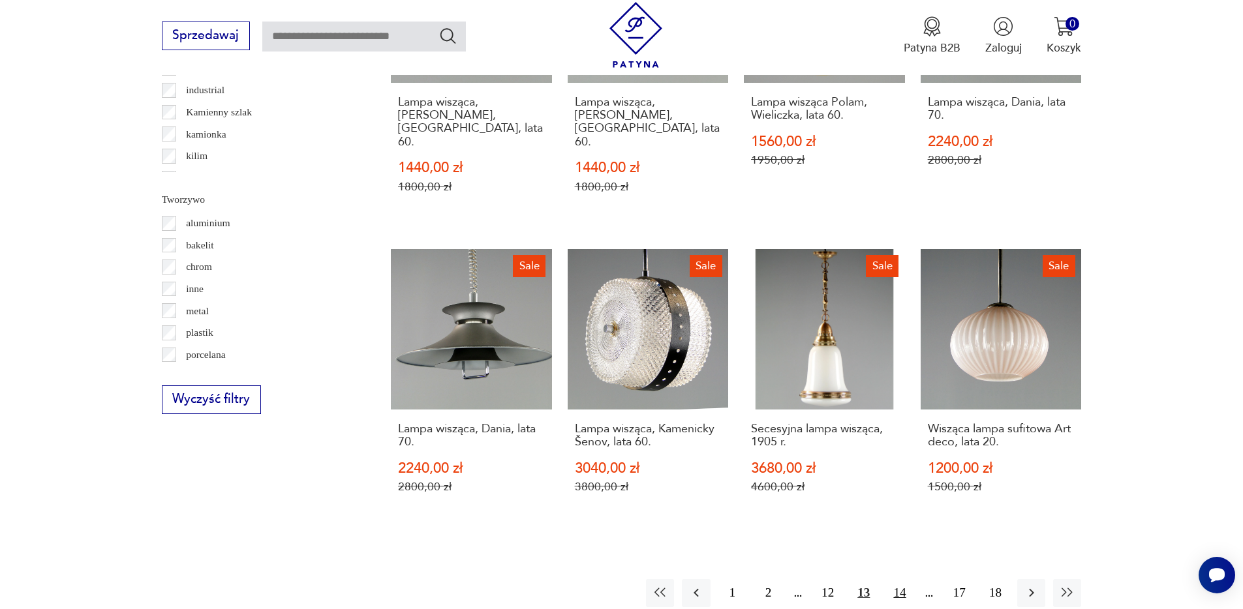
click at [900, 579] on button "14" at bounding box center [899, 593] width 28 height 28
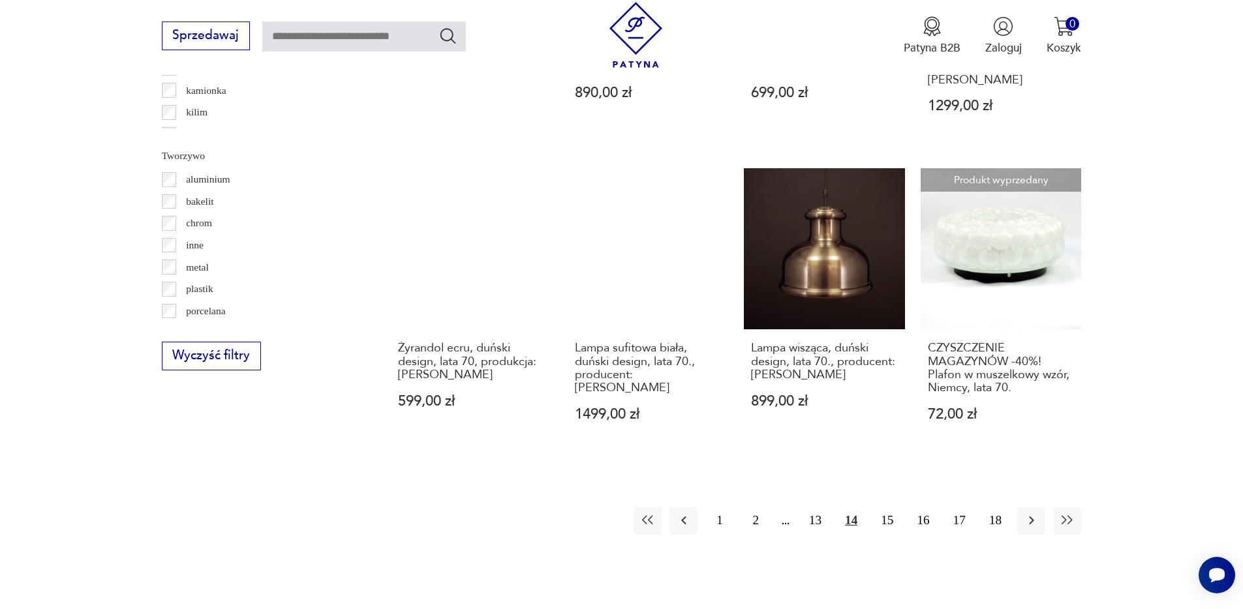
scroll to position [1394, 0]
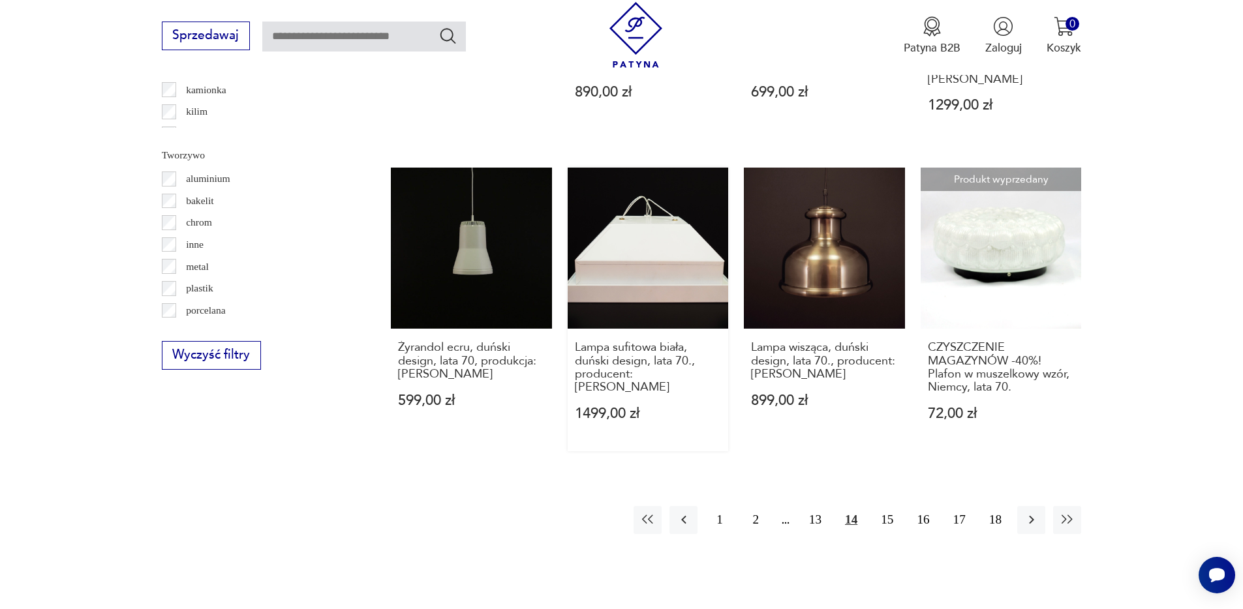
click at [669, 213] on link "Lampa sufitowa biała, duński design, lata 70., producent: Louis Poulsen 1499,00…" at bounding box center [647, 309] width 161 height 283
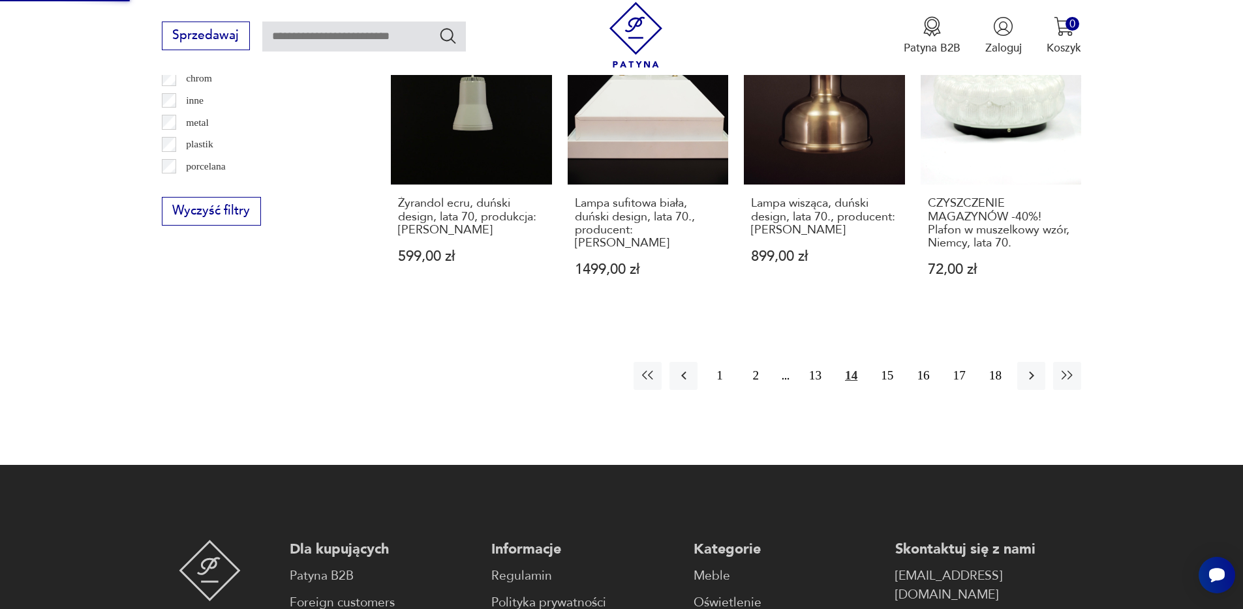
scroll to position [1397, 0]
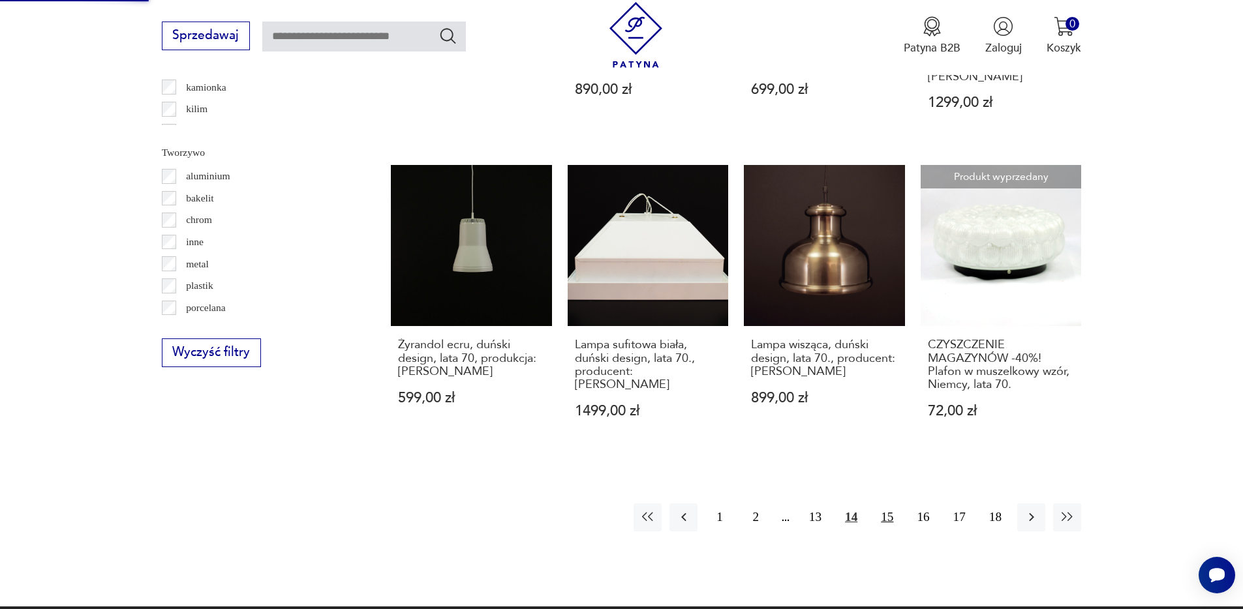
click at [892, 504] on button "15" at bounding box center [887, 518] width 28 height 28
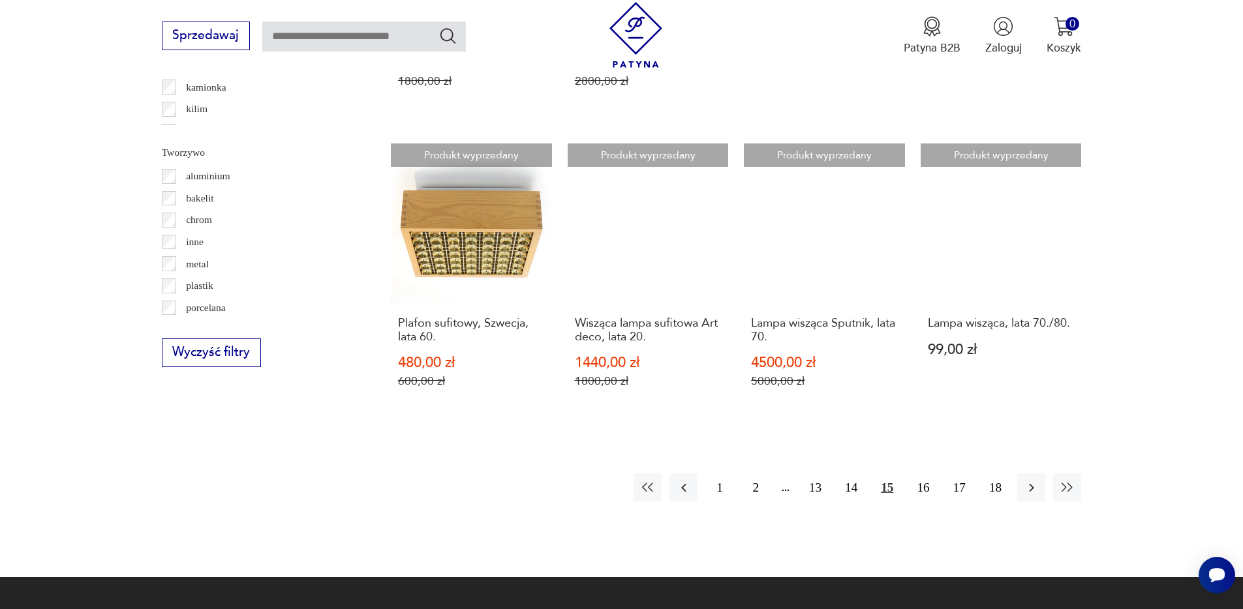
scroll to position [1462, 0]
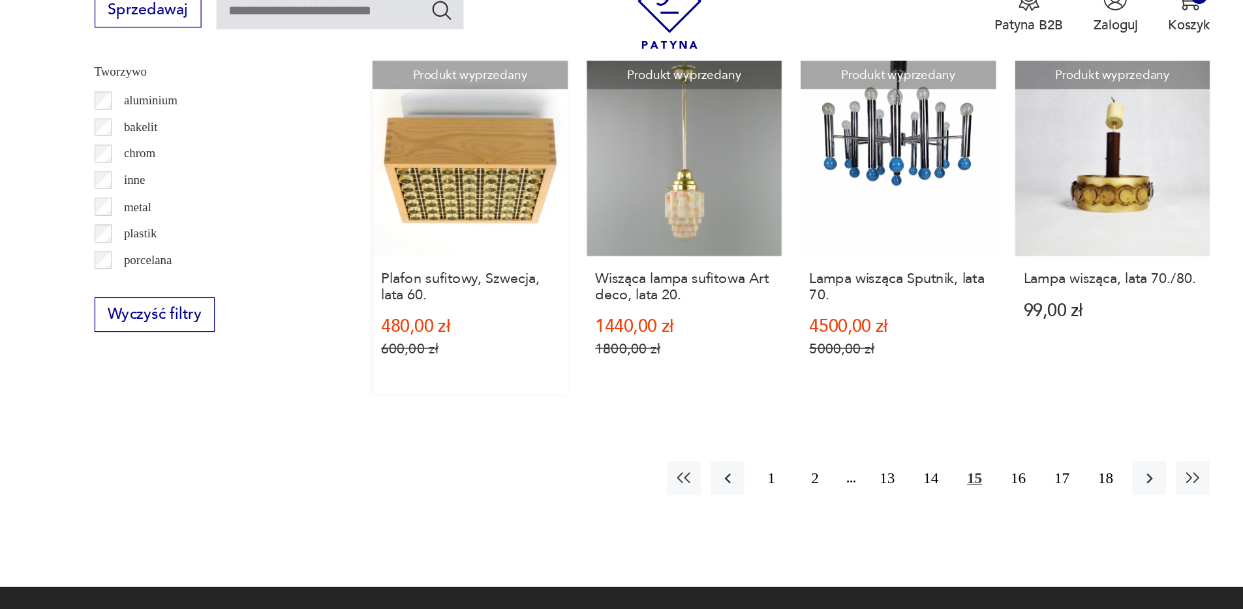
click at [475, 146] on link "Produkt wyprzedany Plafon sufitowy, Szwecja, lata 60. 480,00 zł 600,00 zł" at bounding box center [471, 215] width 161 height 275
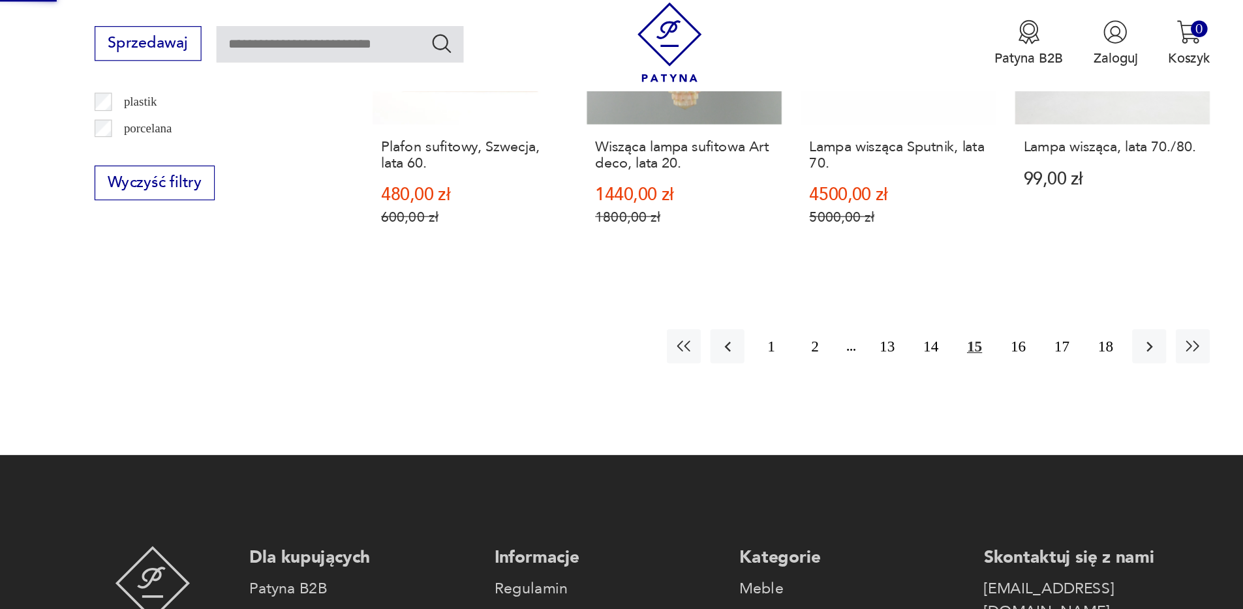
scroll to position [1595, 0]
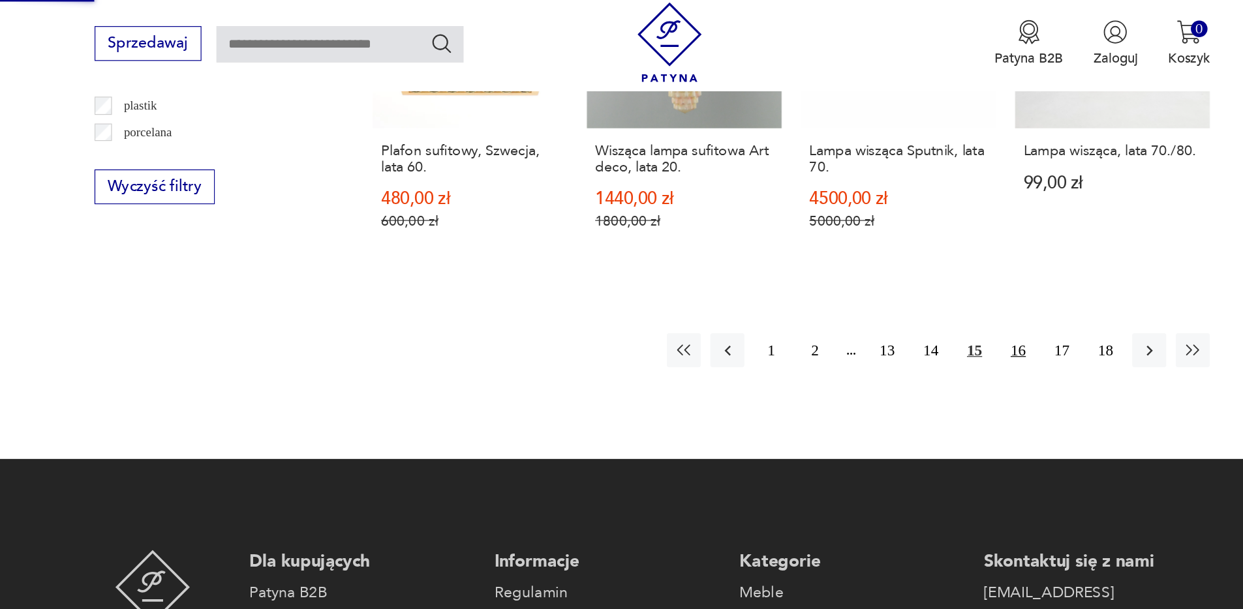
click at [926, 275] on button "16" at bounding box center [923, 289] width 28 height 28
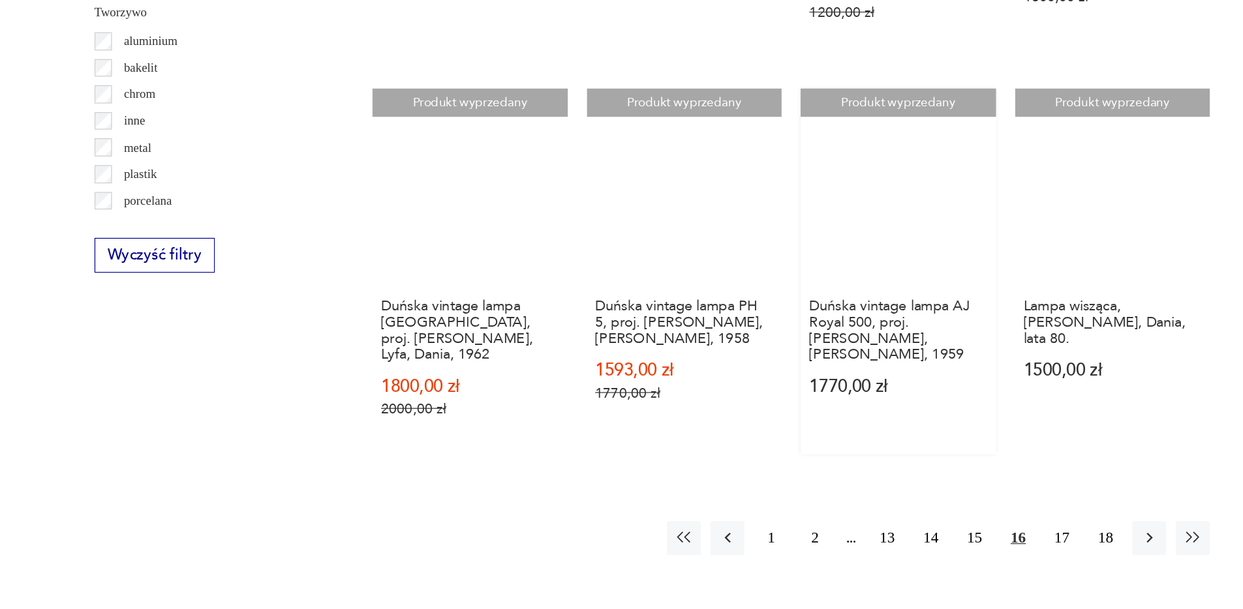
scroll to position [1435, 0]
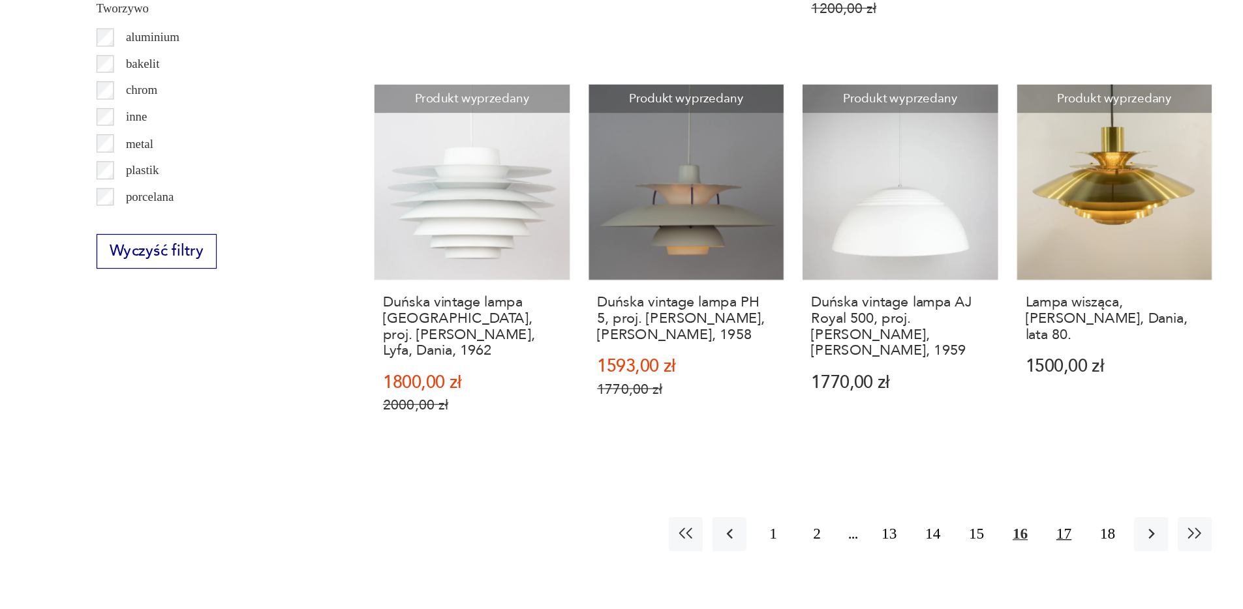
click at [967, 534] on button "17" at bounding box center [959, 548] width 28 height 28
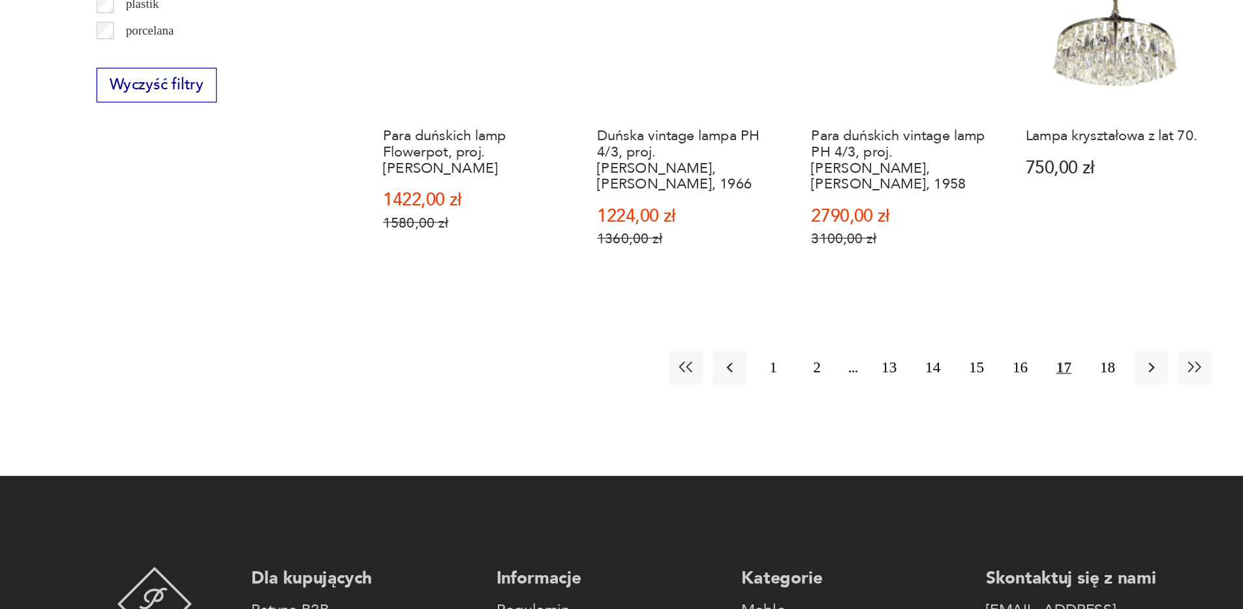
scroll to position [1595, 0]
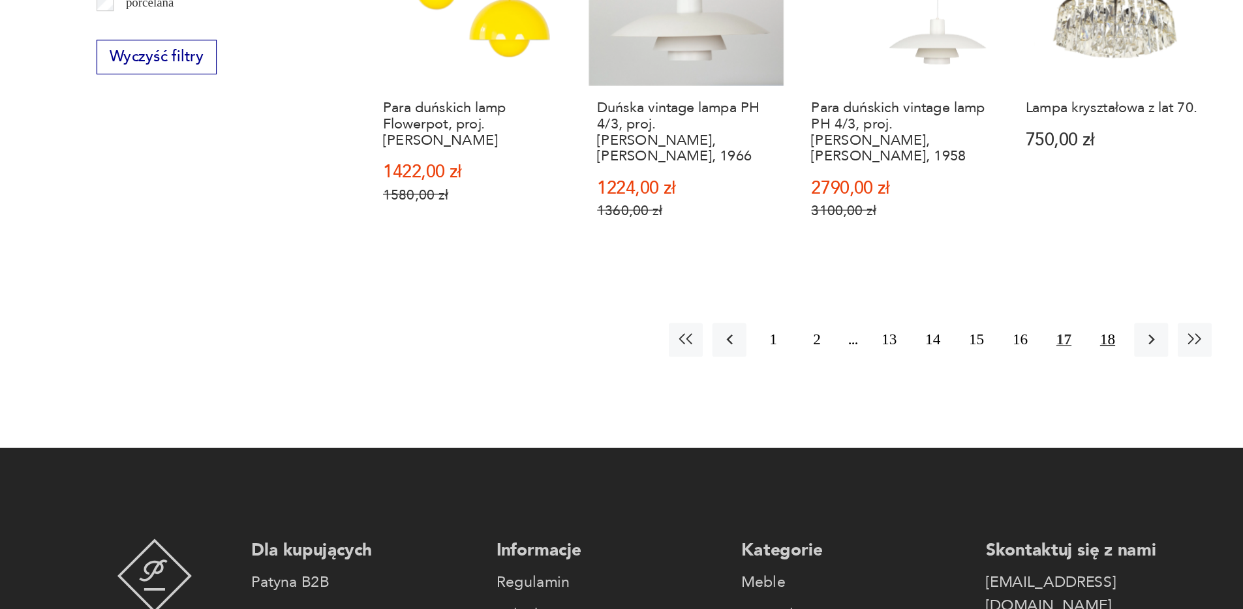
click at [994, 373] on button "18" at bounding box center [995, 387] width 28 height 28
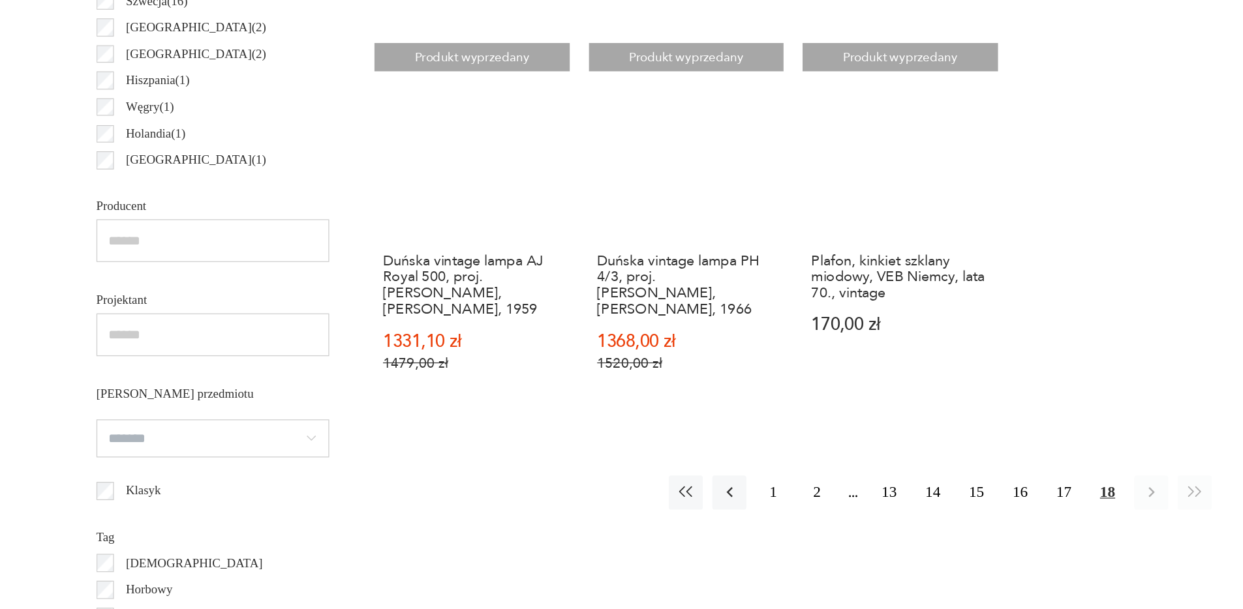
scroll to position [811, 0]
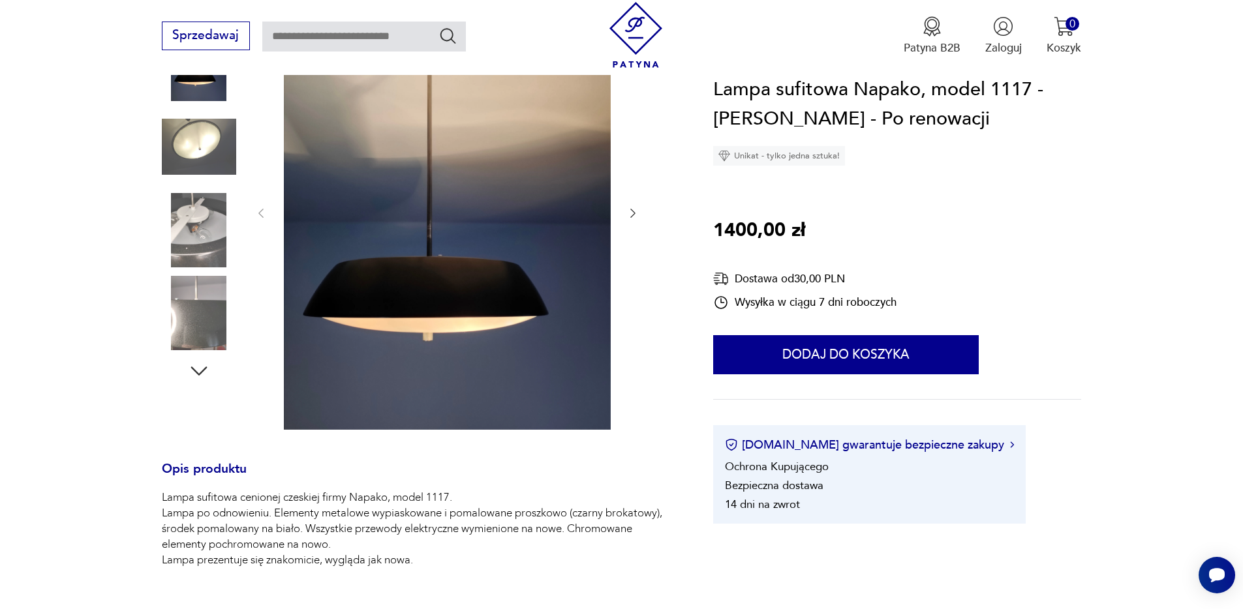
scroll to position [250, 0]
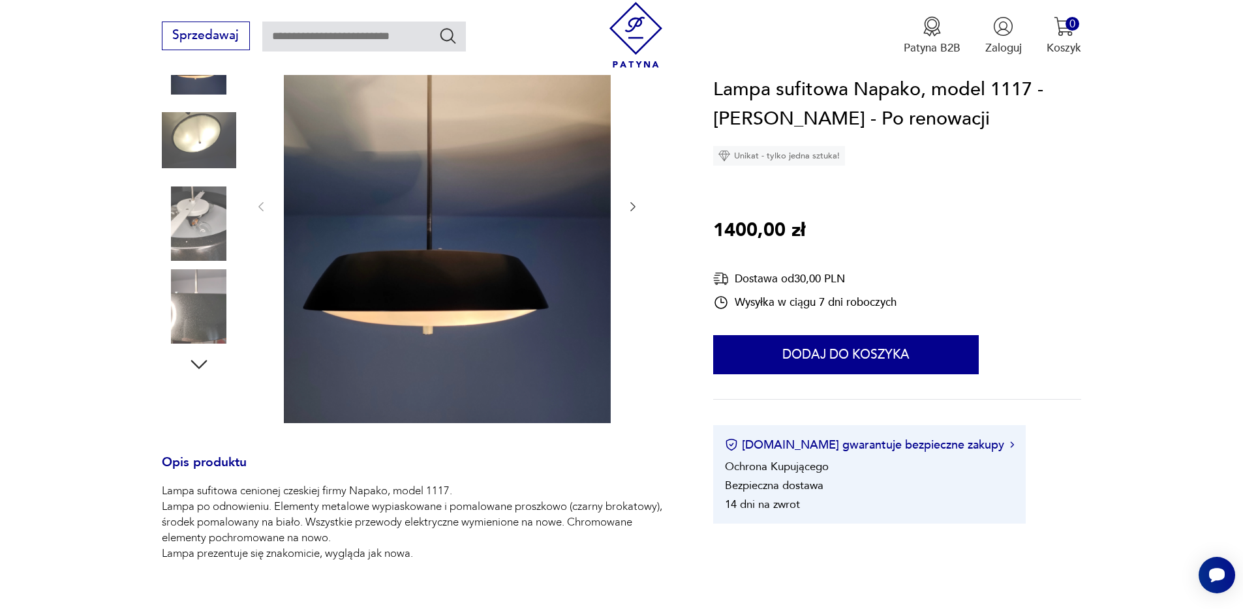
click at [200, 147] on img at bounding box center [199, 140] width 74 height 74
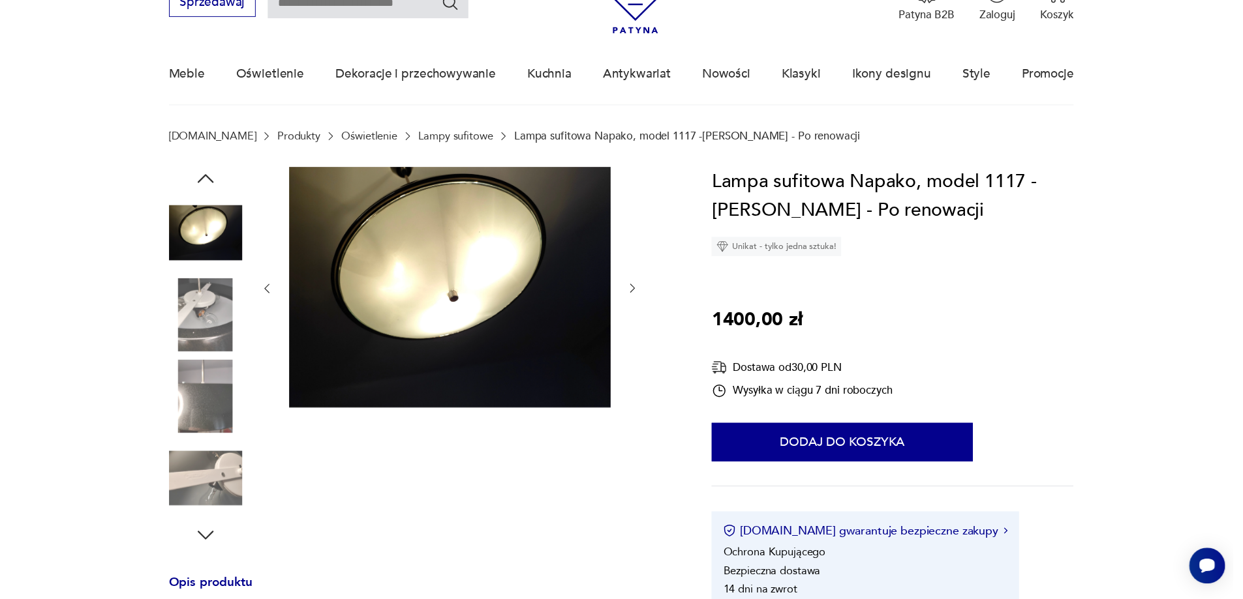
scroll to position [67, 0]
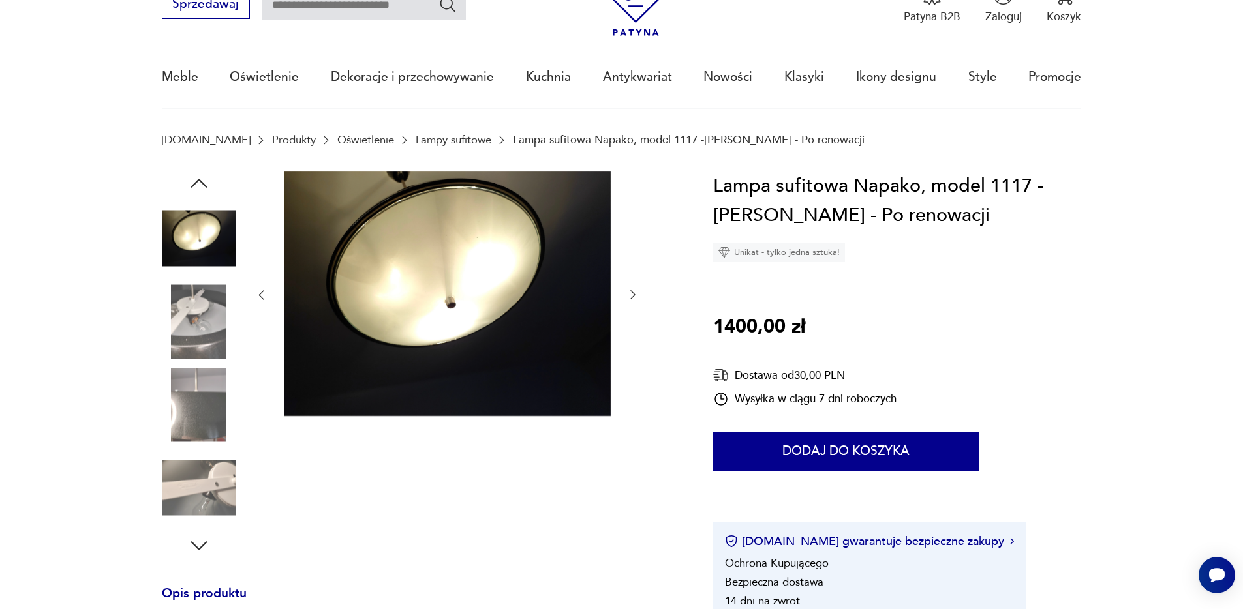
click at [202, 340] on img at bounding box center [199, 321] width 74 height 74
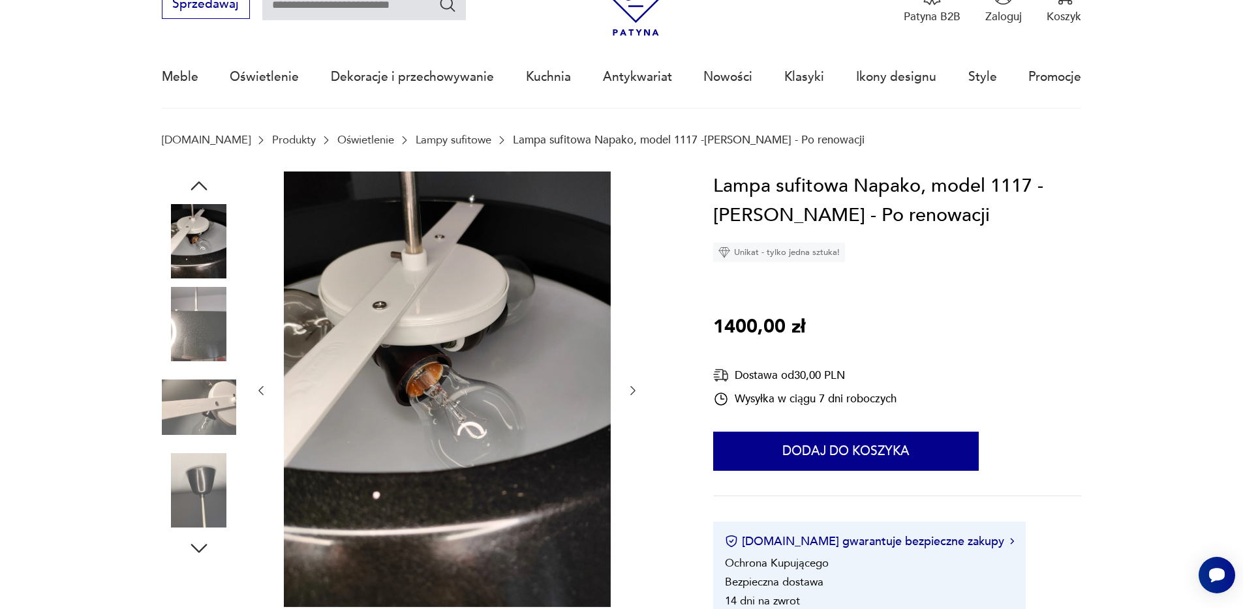
click at [199, 364] on div at bounding box center [199, 367] width 74 height 326
click at [198, 408] on img at bounding box center [199, 407] width 74 height 74
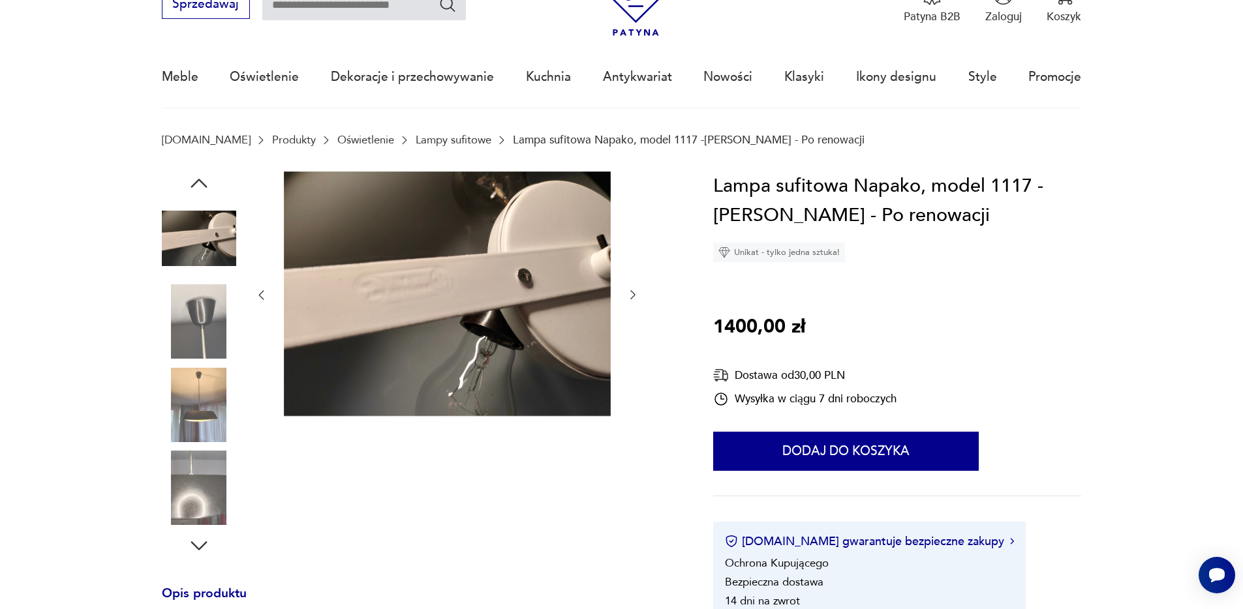
click at [202, 457] on img at bounding box center [199, 488] width 74 height 74
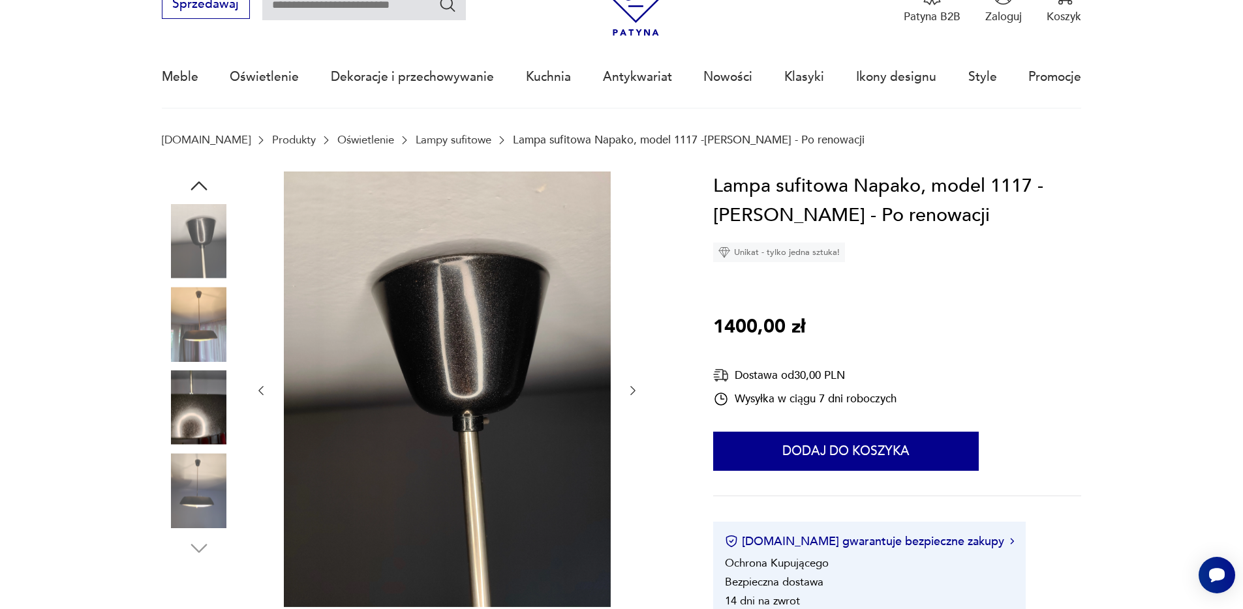
click at [204, 232] on img at bounding box center [199, 241] width 74 height 74
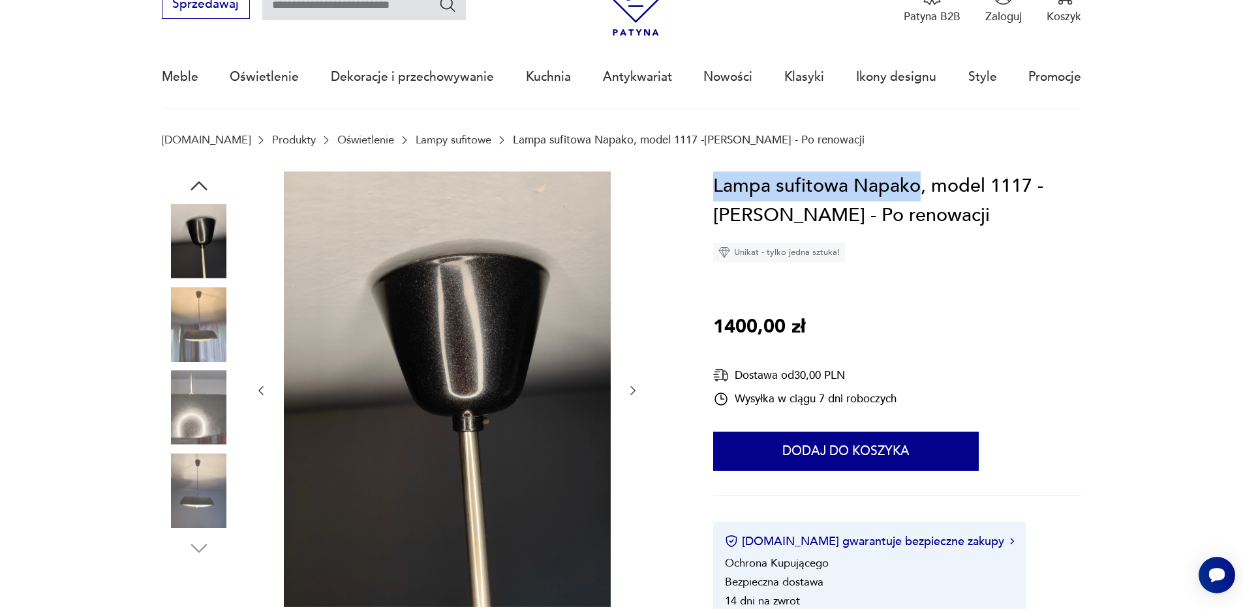
drag, startPoint x: 917, startPoint y: 186, endPoint x: 713, endPoint y: 182, distance: 204.2
click at [713, 182] on h1 "Lampa sufitowa Napako, model 1117 -Josef Hurka - Po renowacji" at bounding box center [897, 201] width 368 height 59
copy h1 "Lampa sufitowa Napako"
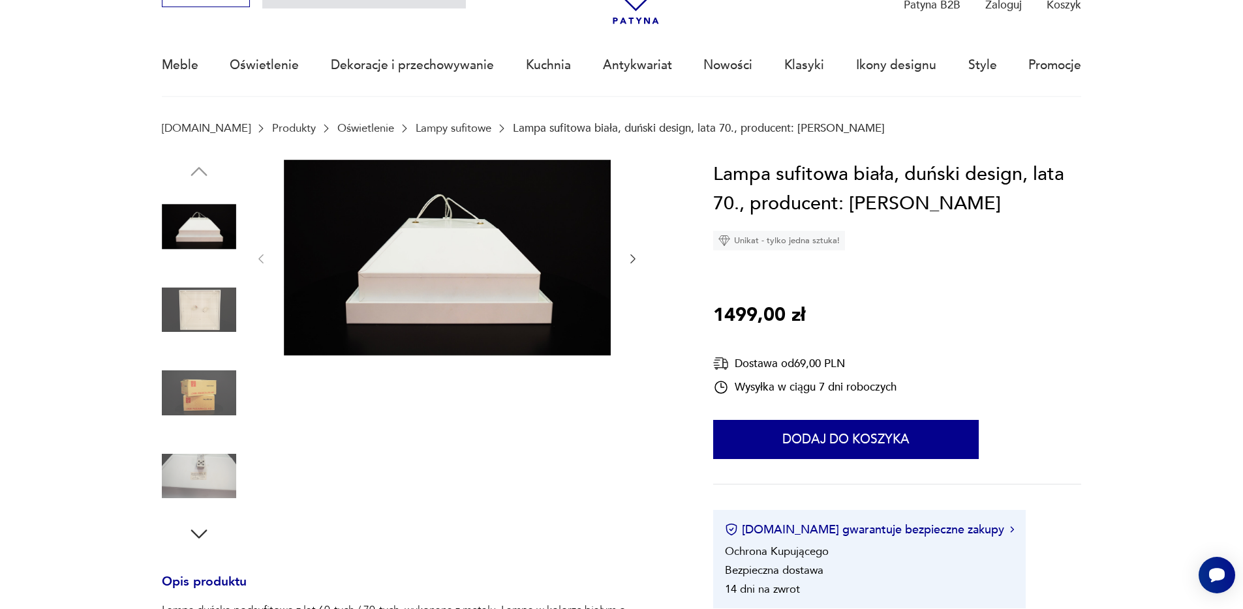
scroll to position [91, 0]
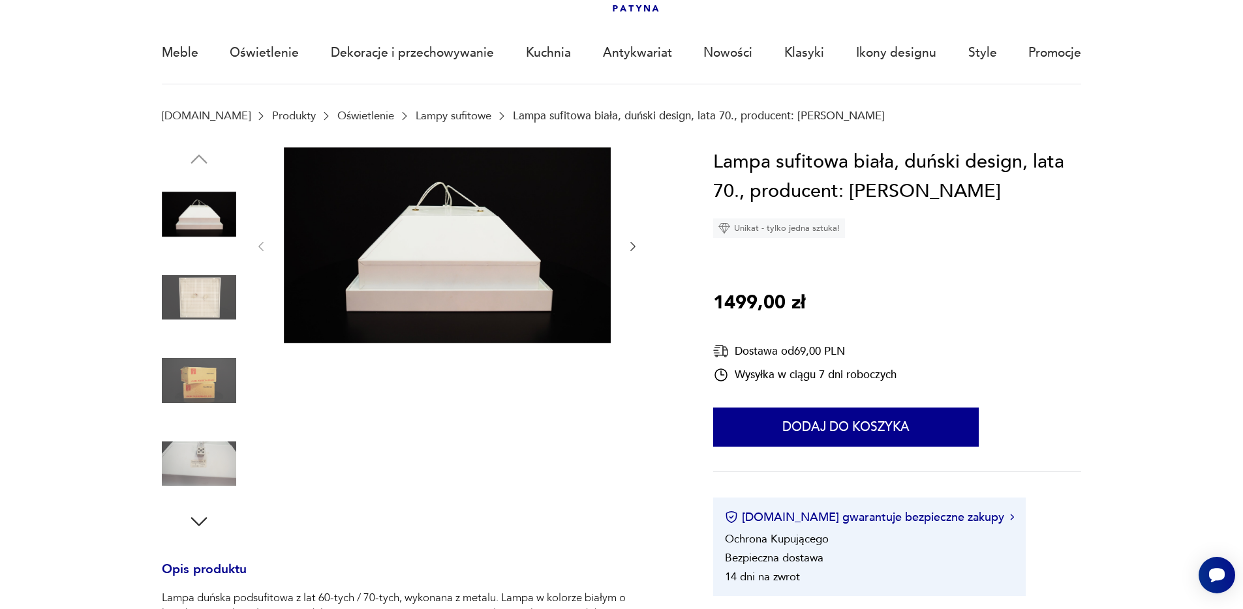
click at [218, 303] on img at bounding box center [199, 297] width 74 height 74
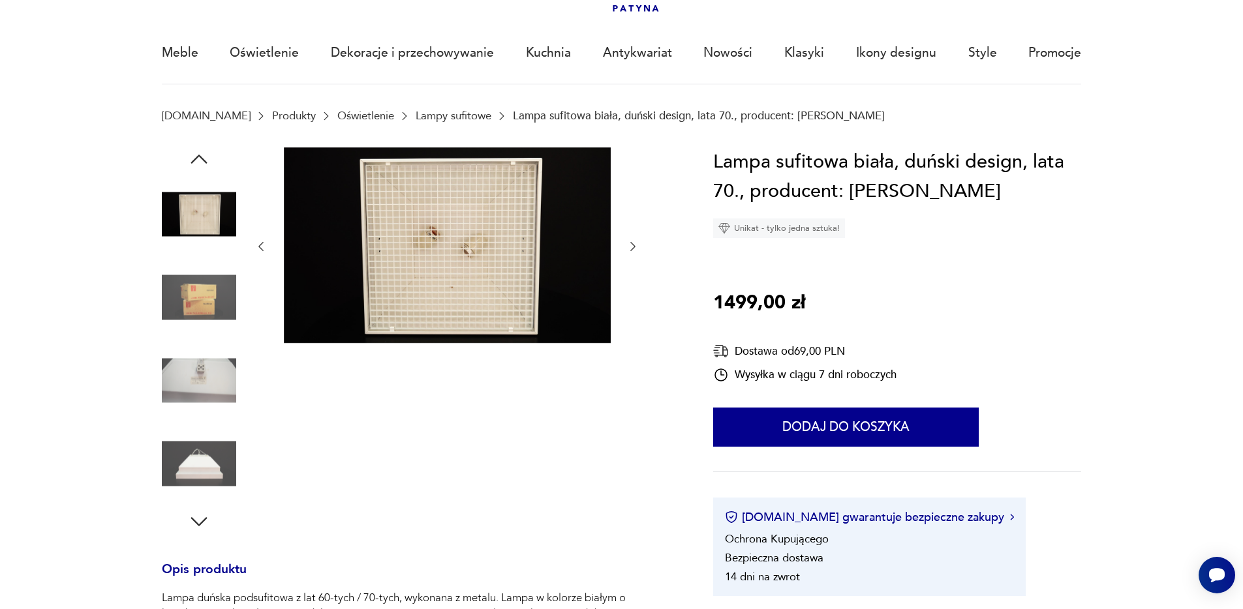
click at [188, 466] on img at bounding box center [199, 464] width 74 height 74
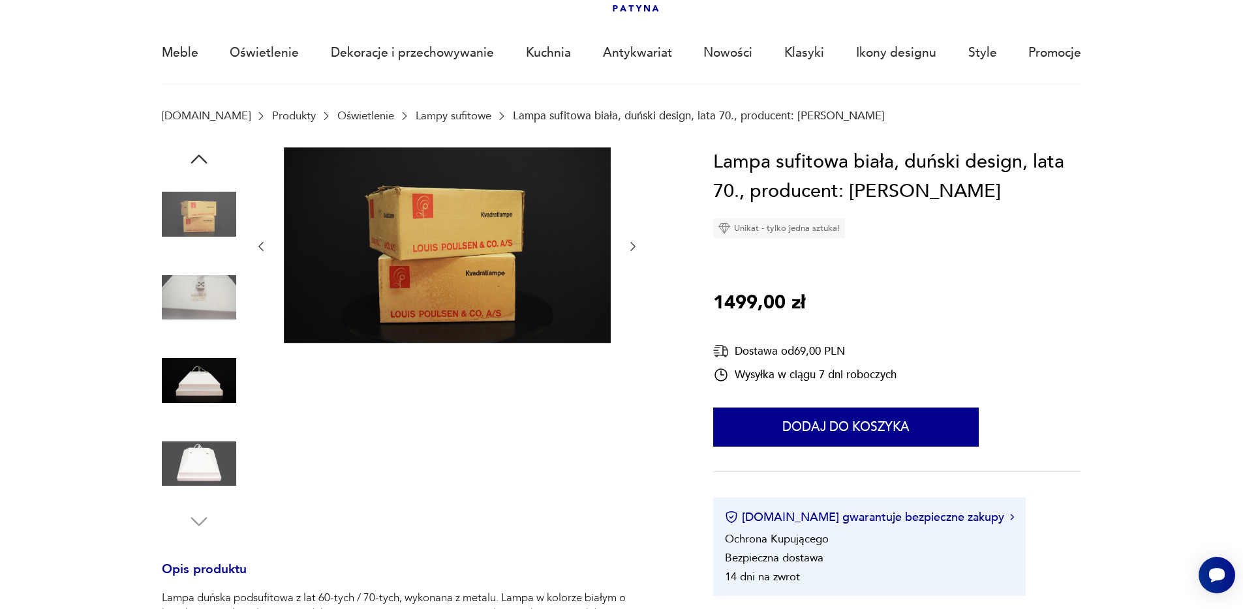
click at [190, 460] on img at bounding box center [199, 464] width 74 height 74
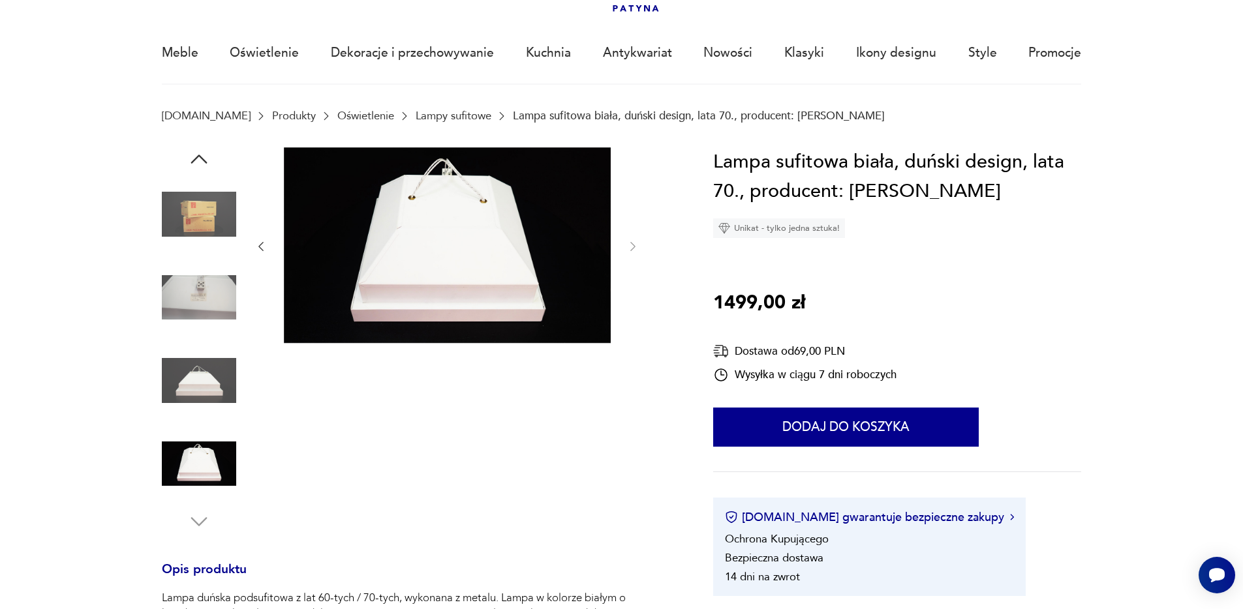
click at [214, 220] on img at bounding box center [199, 214] width 74 height 74
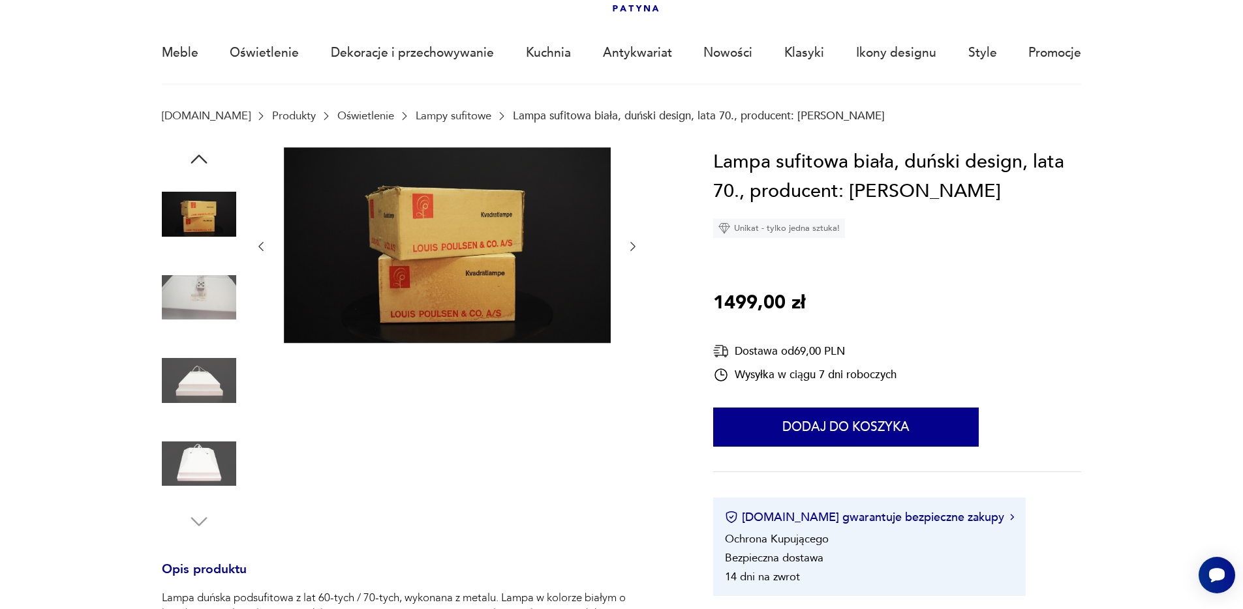
click at [203, 291] on img at bounding box center [199, 297] width 74 height 74
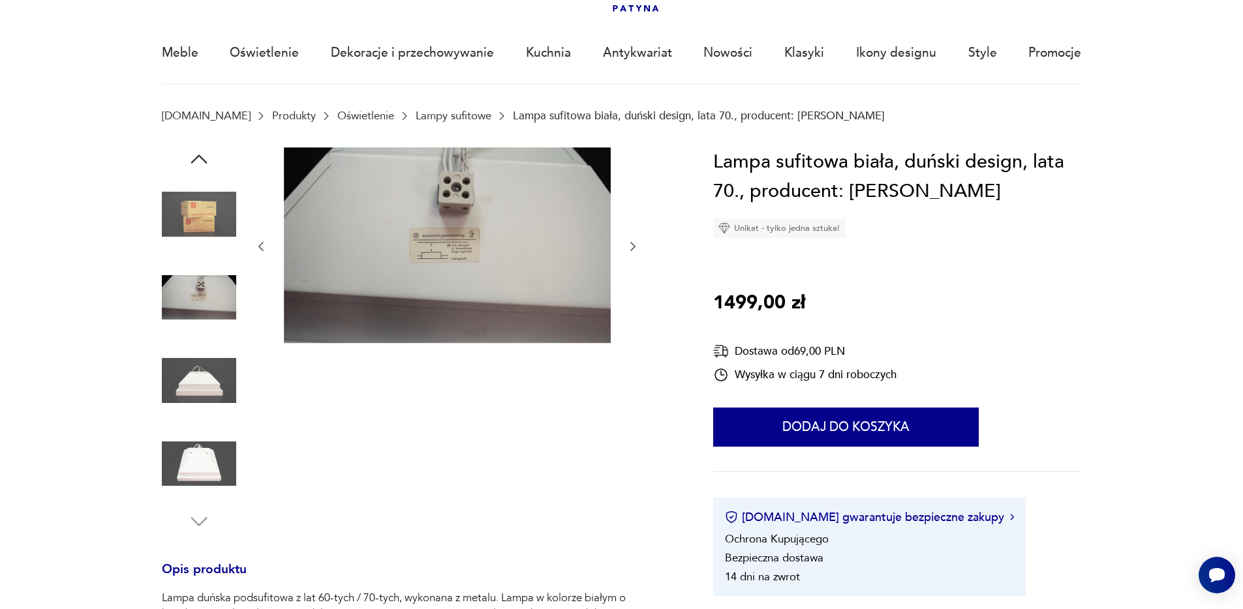
click at [199, 224] on img at bounding box center [199, 214] width 74 height 74
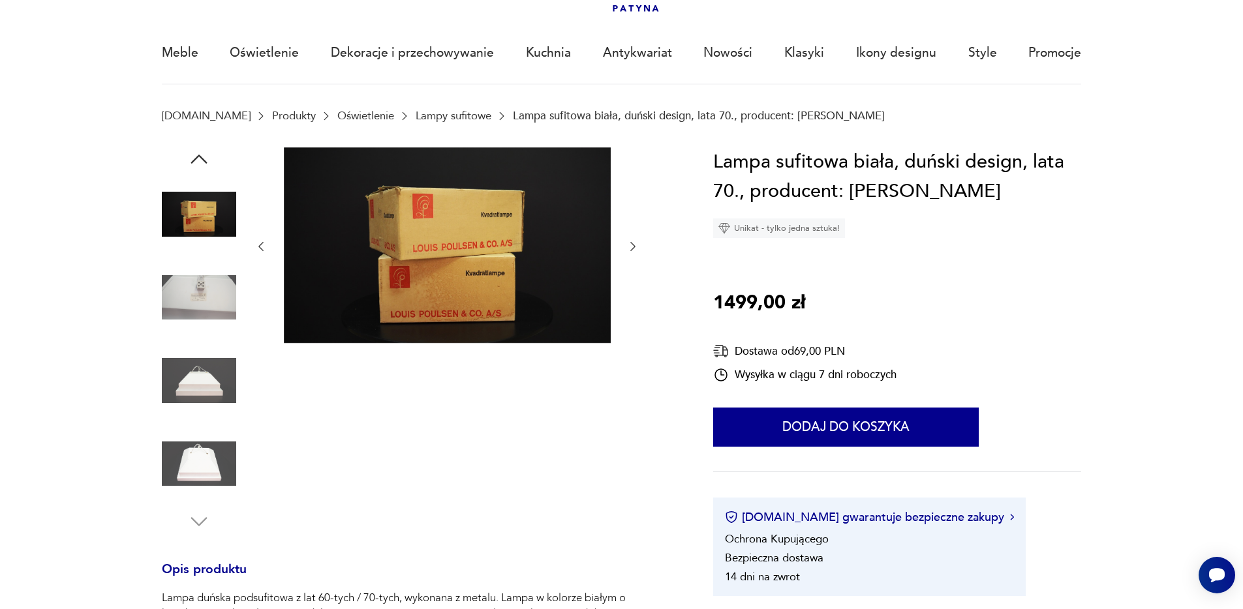
click at [199, 332] on img at bounding box center [199, 297] width 74 height 74
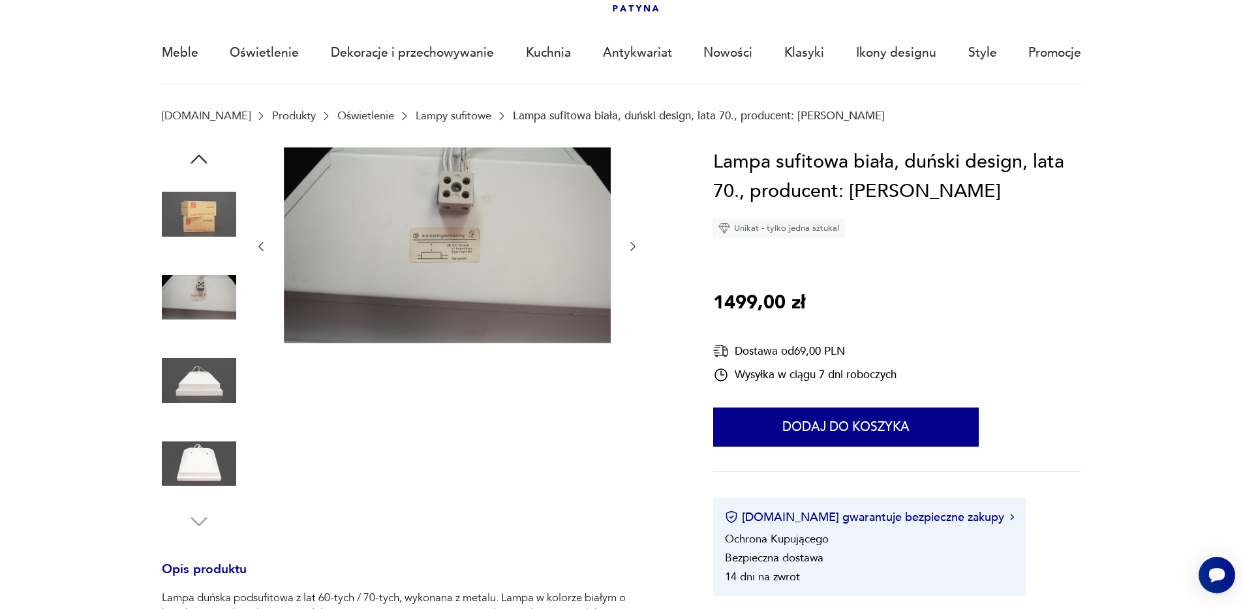
click at [198, 374] on img at bounding box center [199, 381] width 74 height 74
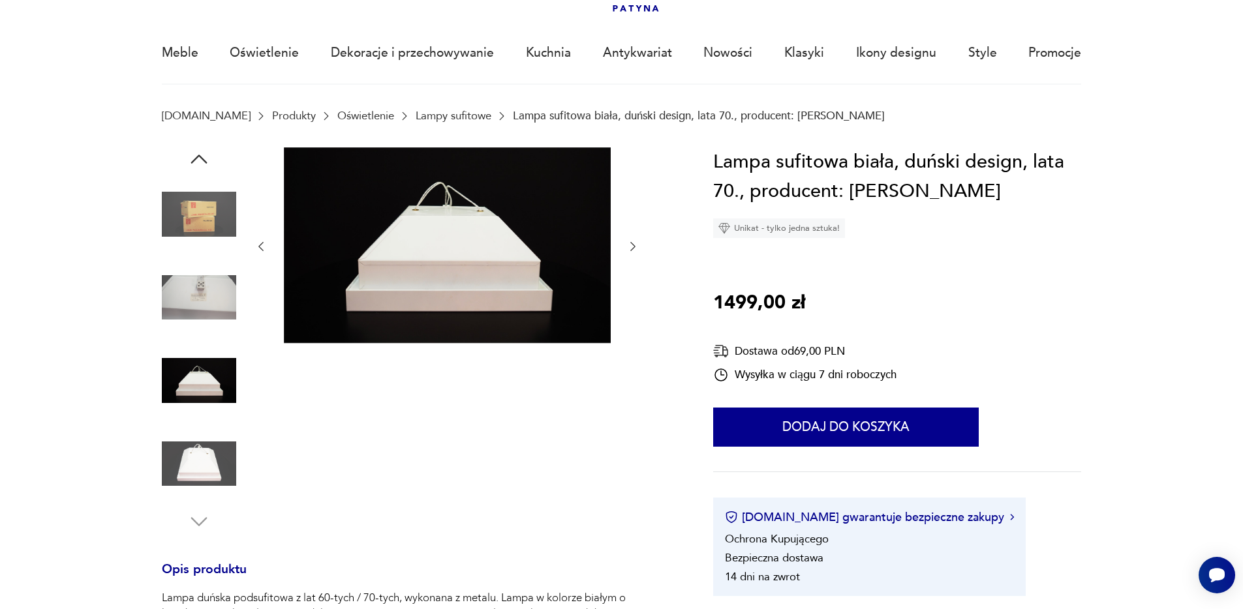
click at [203, 468] on img at bounding box center [199, 464] width 74 height 74
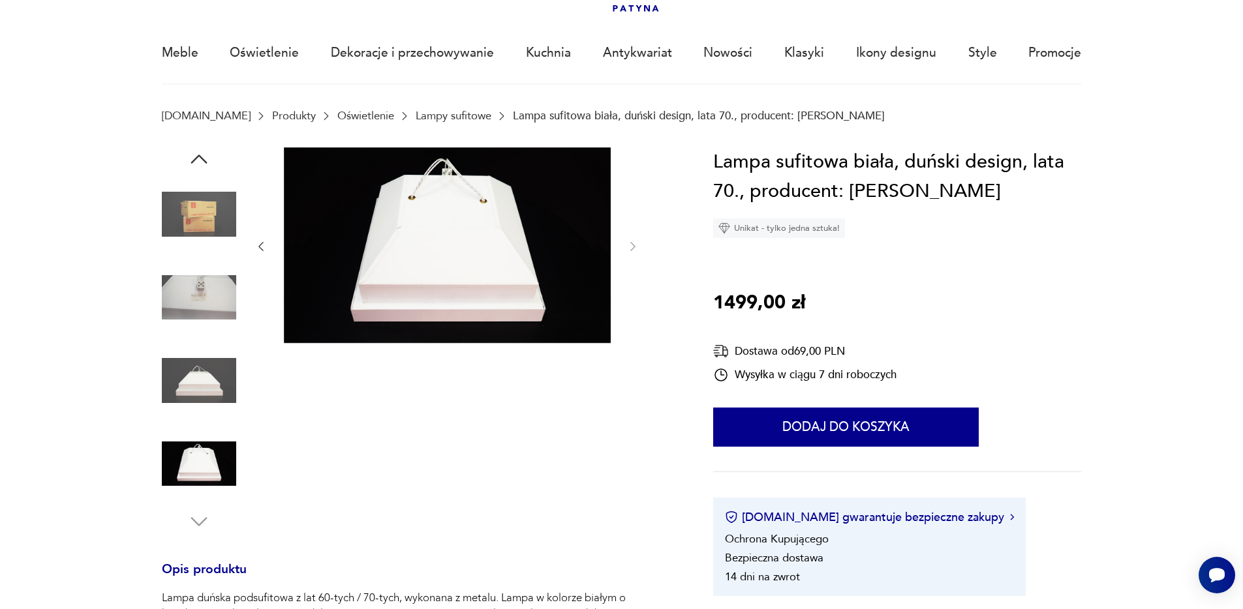
click at [402, 237] on img at bounding box center [447, 245] width 327 height 196
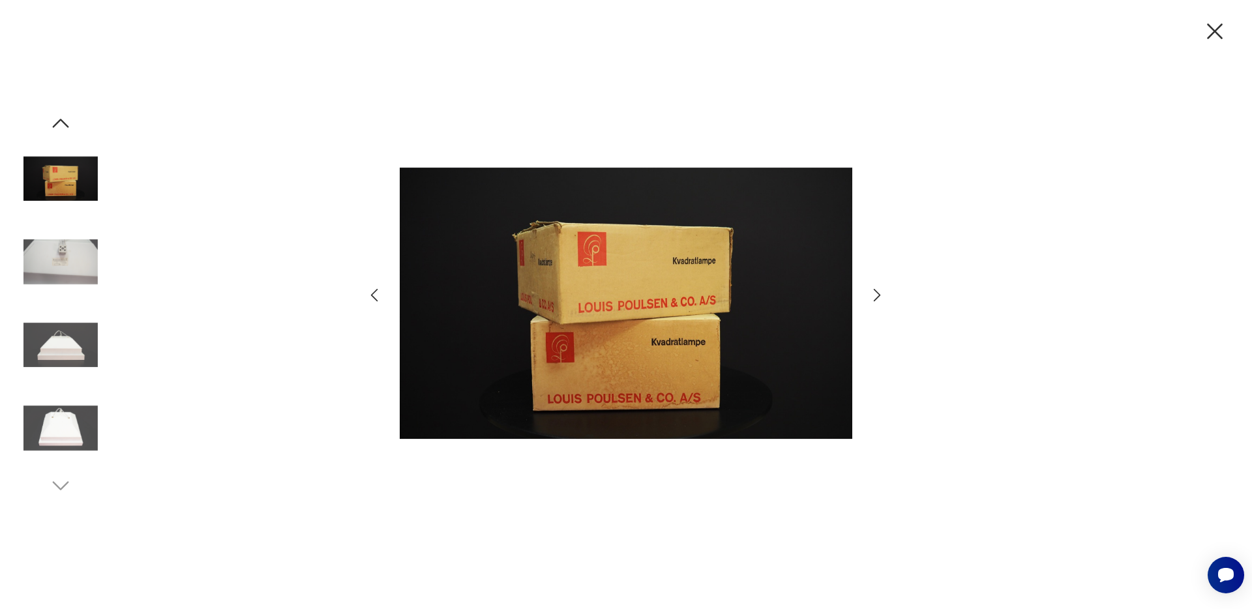
click at [63, 276] on img at bounding box center [60, 262] width 74 height 74
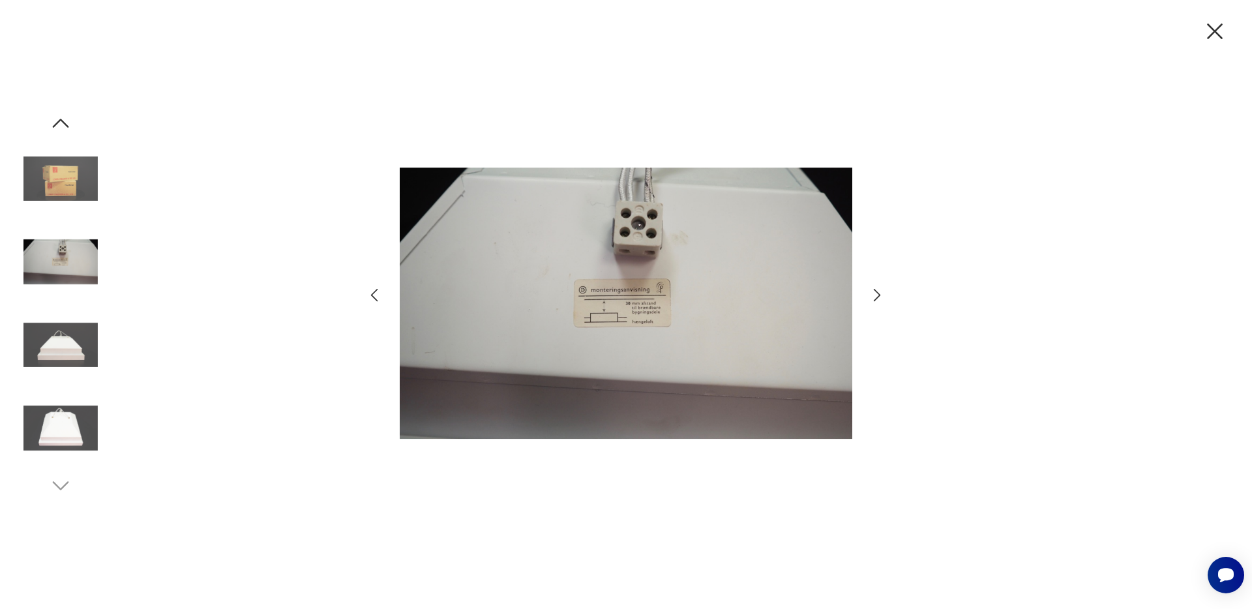
click at [1211, 31] on icon "button" at bounding box center [1215, 31] width 27 height 27
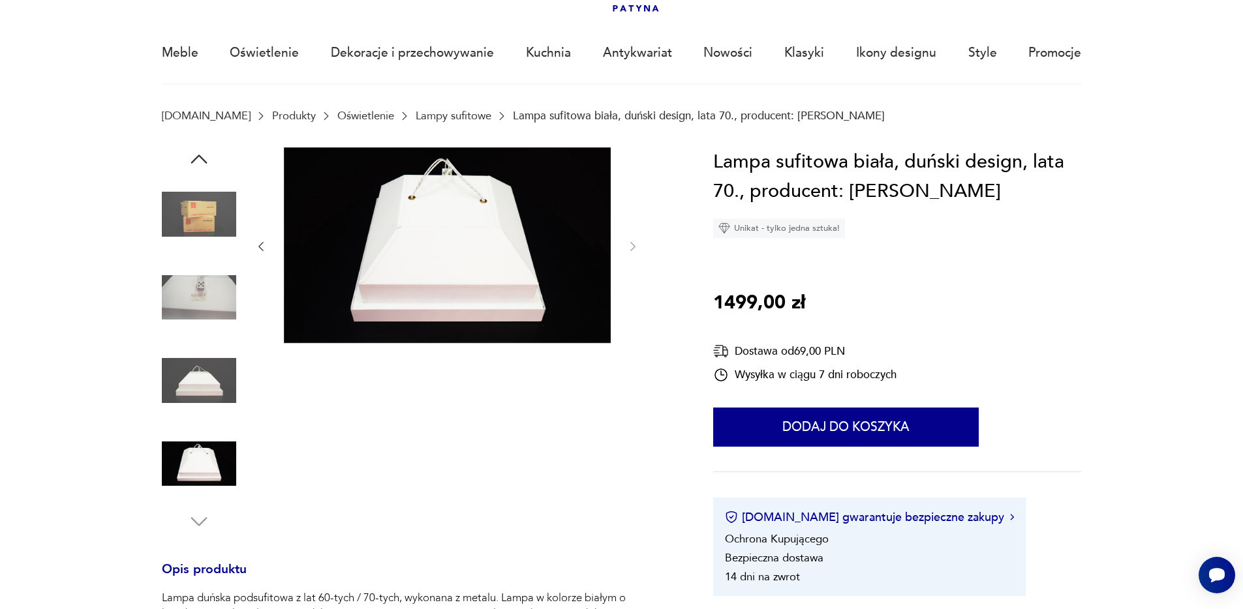
click at [960, 162] on h1 "Lampa sufitowa biała, duński design, lata 70., producent: Louis Poulsen" at bounding box center [897, 176] width 368 height 59
drag, startPoint x: 953, startPoint y: 161, endPoint x: 708, endPoint y: 168, distance: 244.7
click at [708, 168] on section "Opis produktu Lampa duńska podsufitowa z lat 60-tych / 70-tych, wykonana z meta…" at bounding box center [621, 569] width 1243 height 844
copy h1 "Lampa sufitowa biała, duńsk"
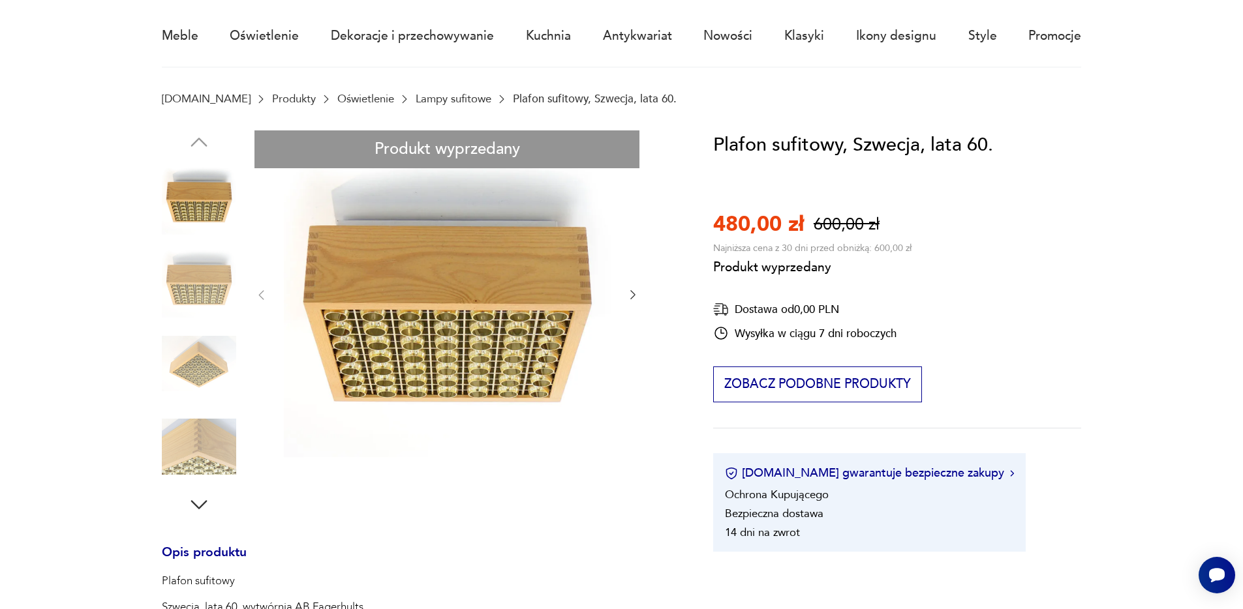
scroll to position [115, 0]
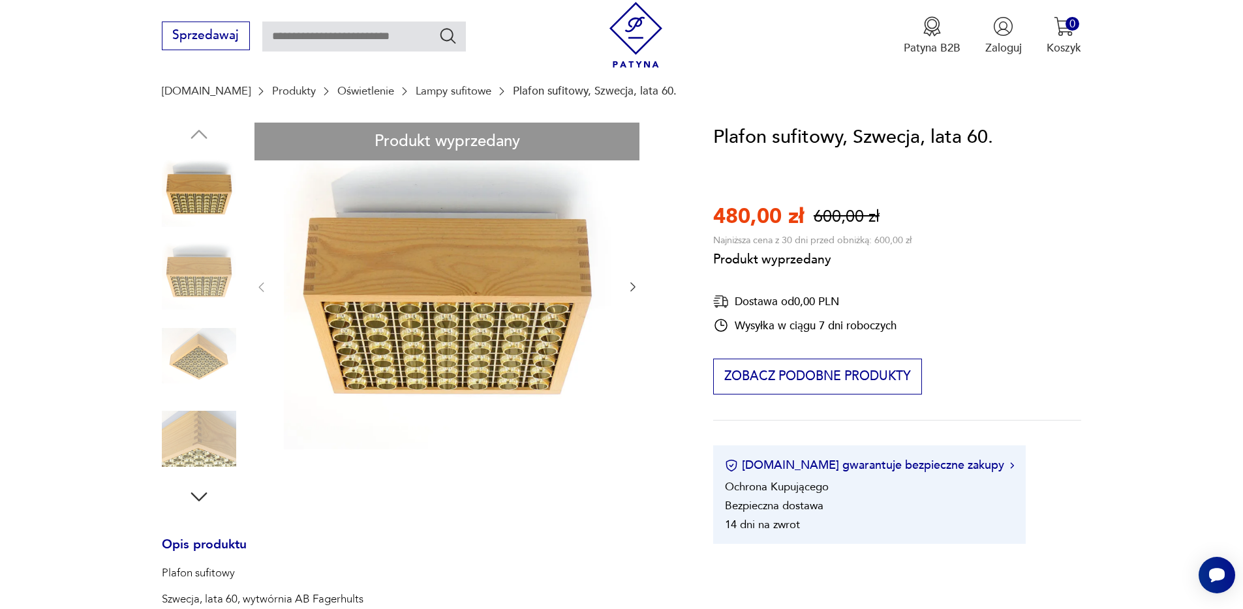
click at [192, 357] on div "Produkt wyprzedany Opis produktu Plafon sufitowy Szwecja, lata 60, wytwórnia AB…" at bounding box center [419, 518] width 514 height 791
click at [198, 213] on div "Produkt wyprzedany Opis produktu Plafon sufitowy Szwecja, lata 60, wytwórnia AB…" at bounding box center [419, 518] width 514 height 791
click at [199, 191] on div "Produkt wyprzedany Opis produktu Plafon sufitowy Szwecja, lata 60, wytwórnia AB…" at bounding box center [419, 518] width 514 height 791
click at [390, 253] on div "Produkt wyprzedany Opis produktu Plafon sufitowy Szwecja, lata 60, wytwórnia AB…" at bounding box center [419, 518] width 514 height 791
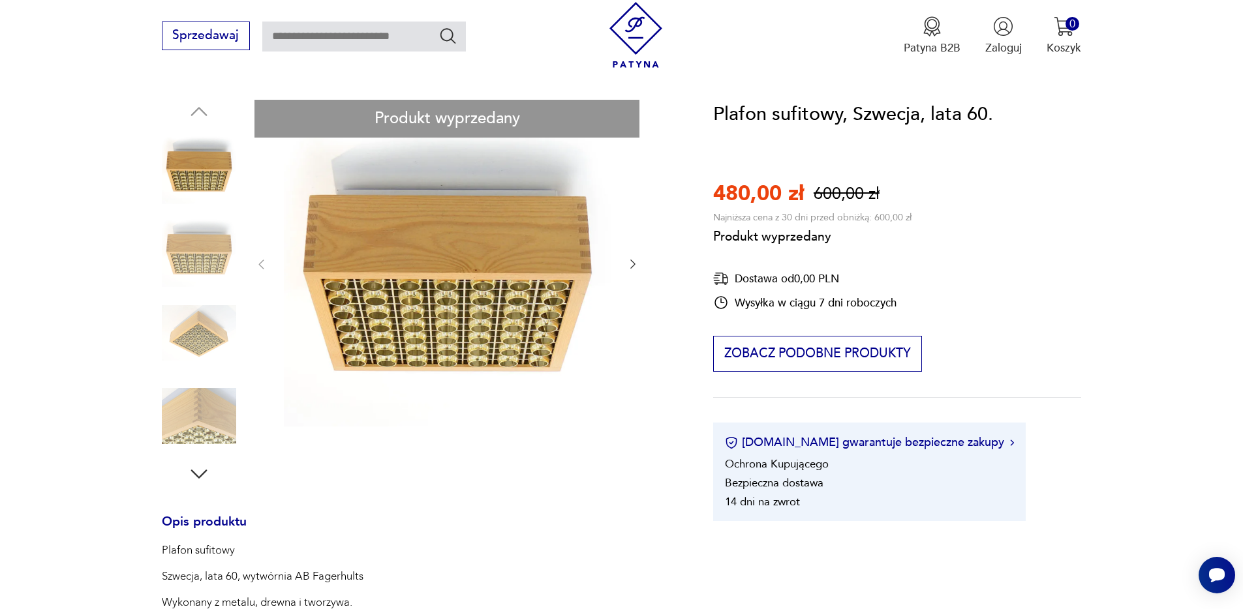
scroll to position [155, 0]
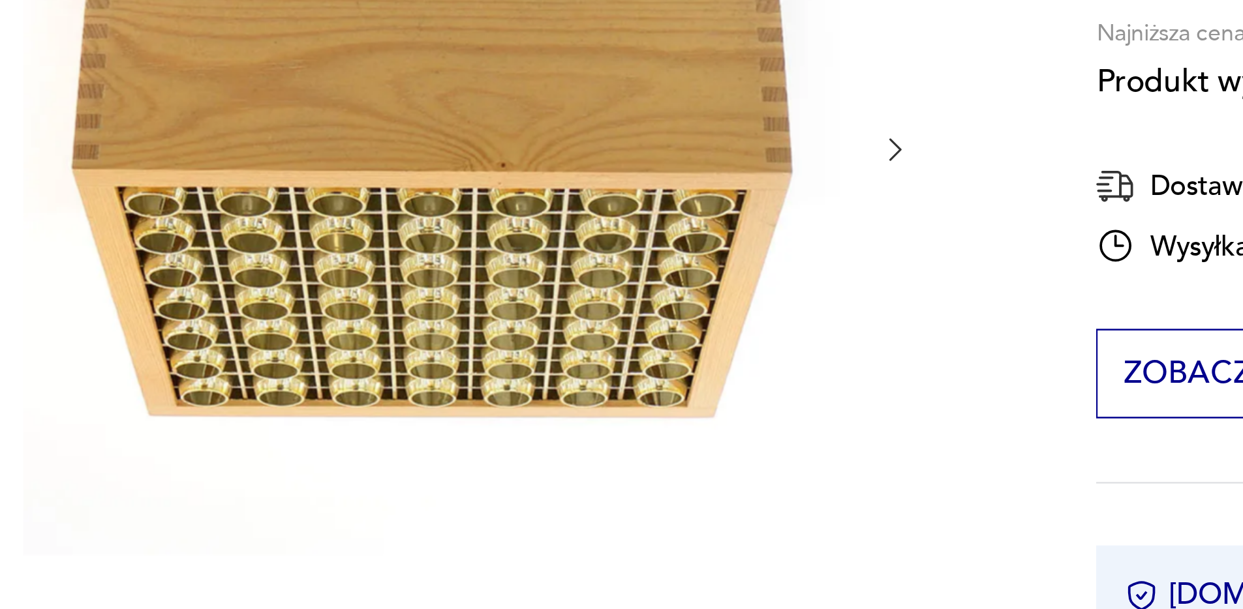
click at [634, 247] on div "Produkt wyprzedany Opis produktu Plafon sufitowy Szwecja, lata 60, wytwórnia AB…" at bounding box center [419, 478] width 514 height 791
click at [632, 249] on div "Produkt wyprzedany Opis produktu Plafon sufitowy Szwecja, lata 60, wytwórnia AB…" at bounding box center [419, 478] width 514 height 791
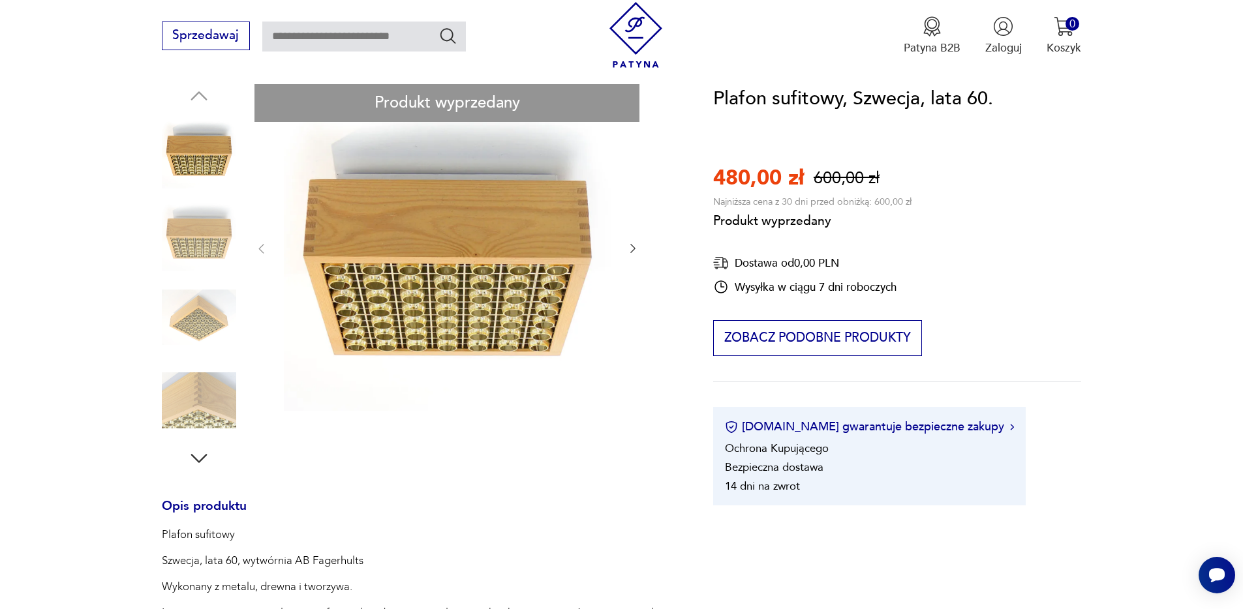
click at [206, 384] on div "Produkt wyprzedany Opis produktu Plafon sufitowy Szwecja, lata 60, wytwórnia AB…" at bounding box center [419, 479] width 514 height 791
click at [200, 458] on div "Produkt wyprzedany Opis produktu Plafon sufitowy Szwecja, lata 60, wytwórnia AB…" at bounding box center [419, 479] width 514 height 791
drag, startPoint x: 715, startPoint y: 102, endPoint x: 916, endPoint y: 95, distance: 201.0
click at [916, 95] on h1 "Plafon sufitowy, Szwecja, lata 60." at bounding box center [853, 99] width 280 height 30
copy h1 "Plafon sufitowy, Szwecja"
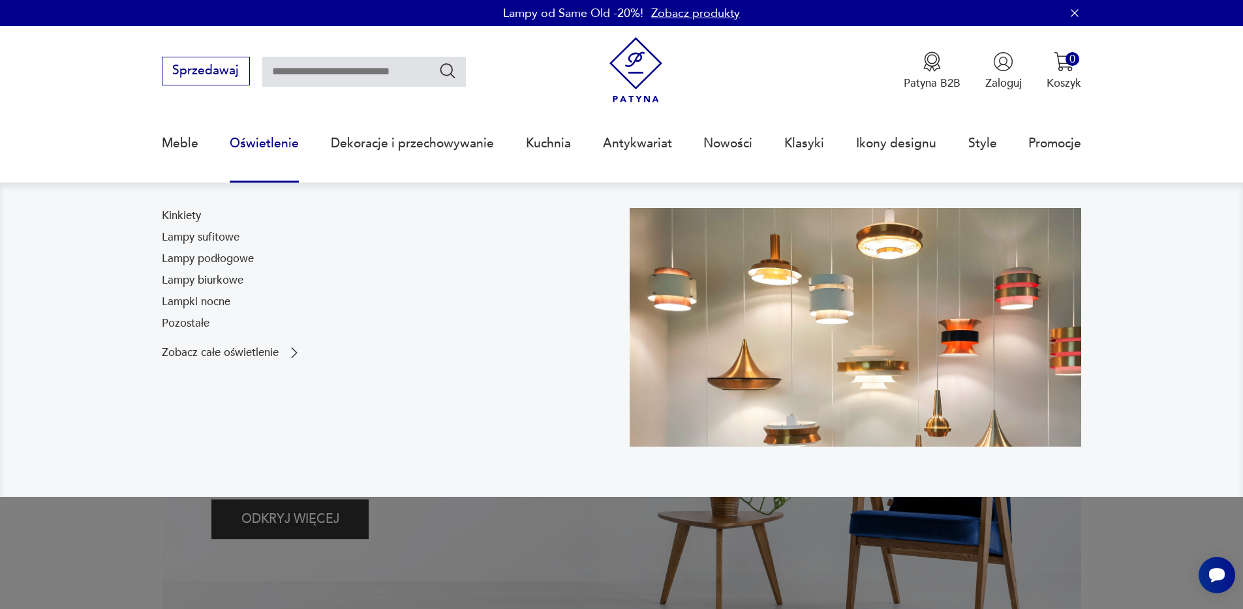
click at [270, 145] on link "Oświetlenie" at bounding box center [264, 143] width 69 height 60
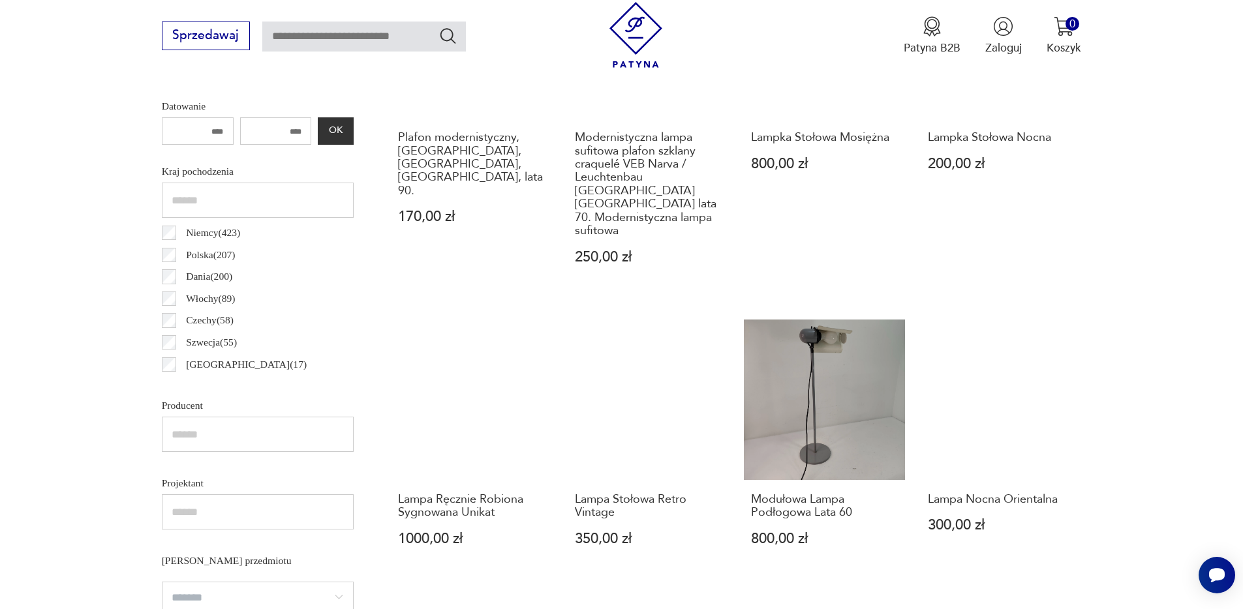
scroll to position [665, 0]
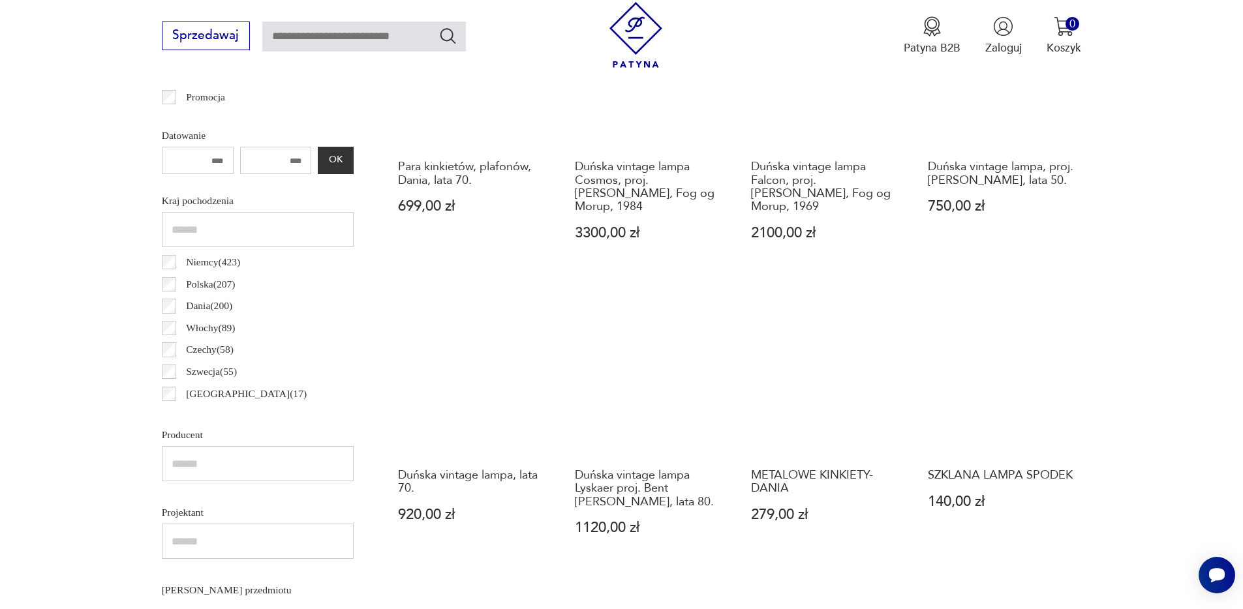
scroll to position [646, 0]
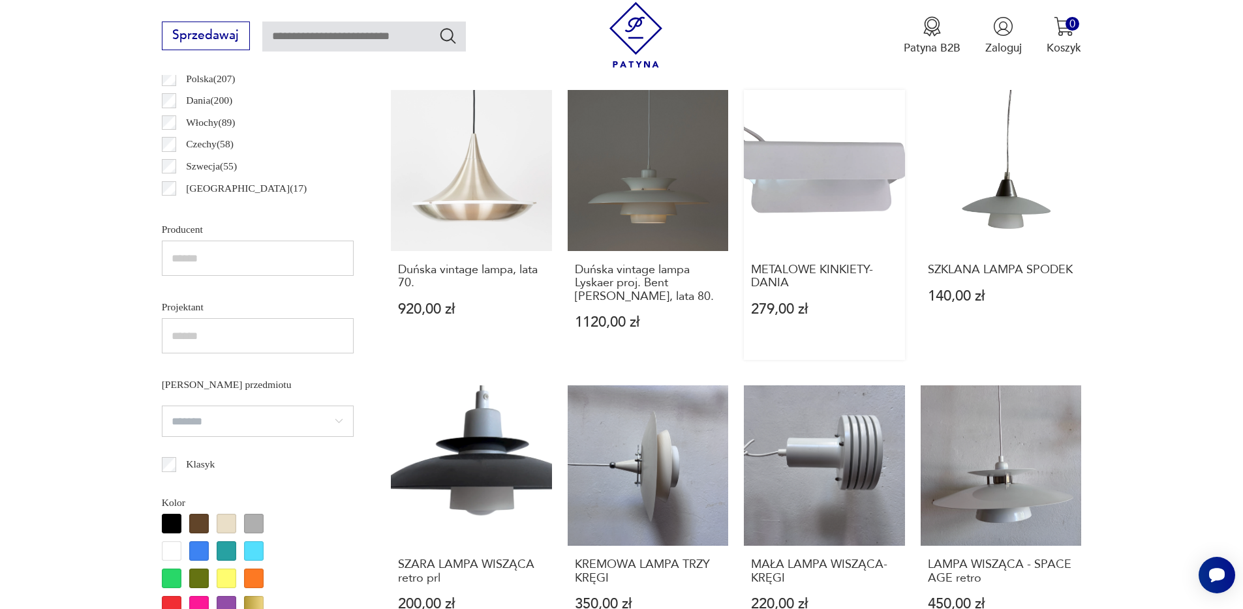
click at [798, 201] on link "METALOWE KINKIETY- DANIA 279,00 zł" at bounding box center [824, 225] width 161 height 270
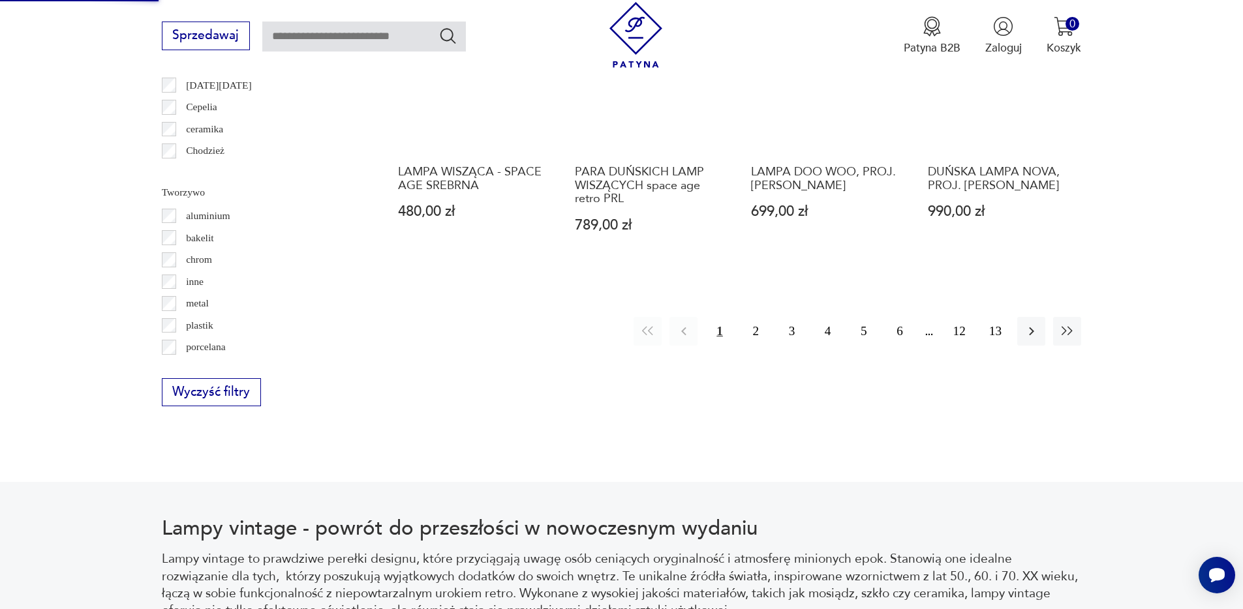
scroll to position [1584, 0]
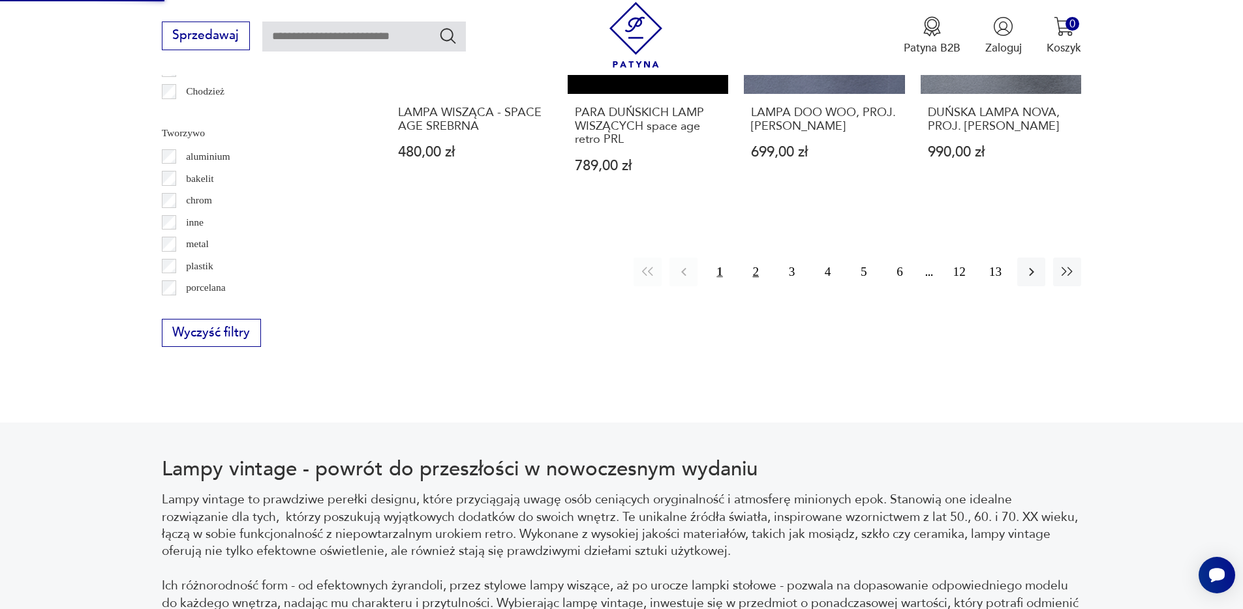
click at [754, 273] on button "2" at bounding box center [756, 272] width 28 height 28
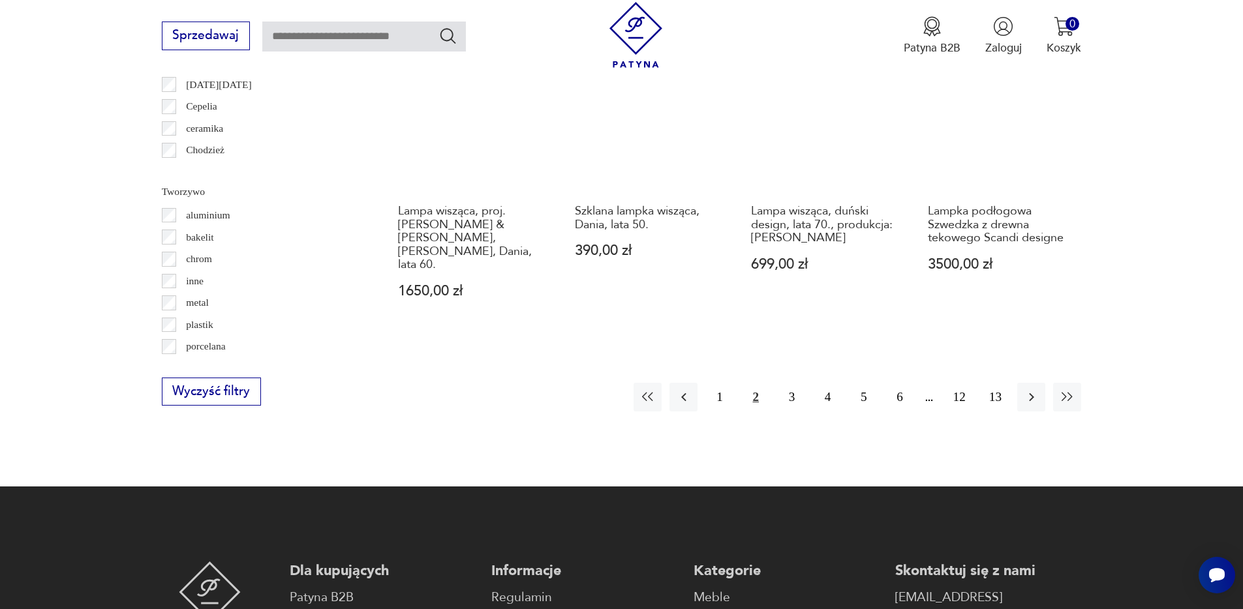
scroll to position [1528, 0]
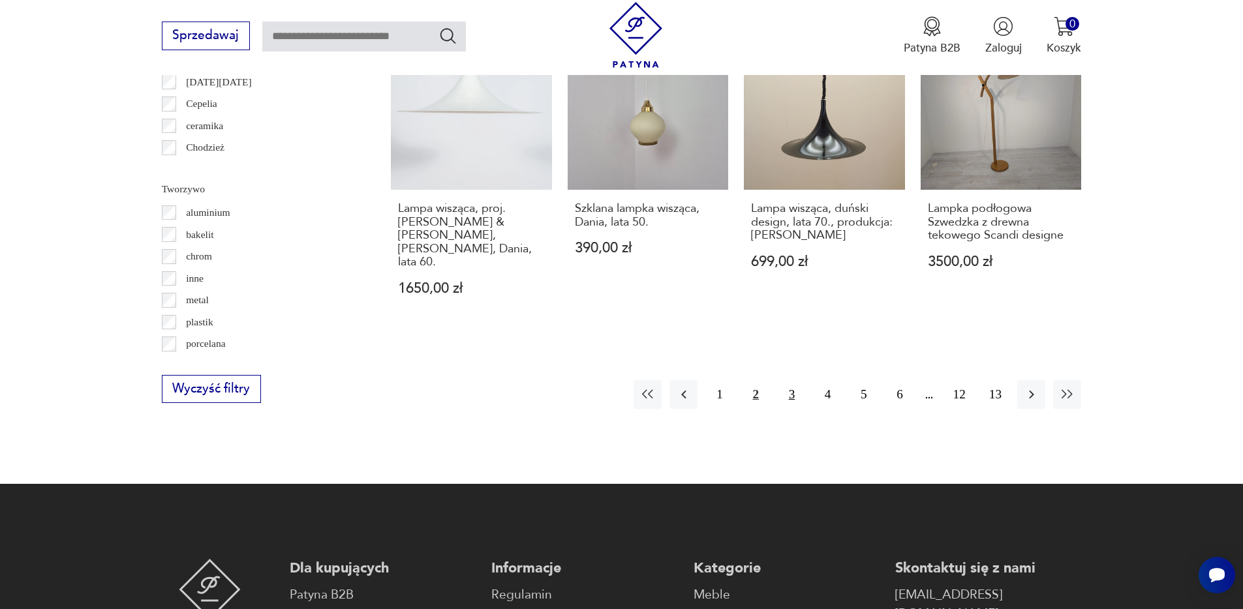
click at [793, 380] on button "3" at bounding box center [792, 394] width 28 height 28
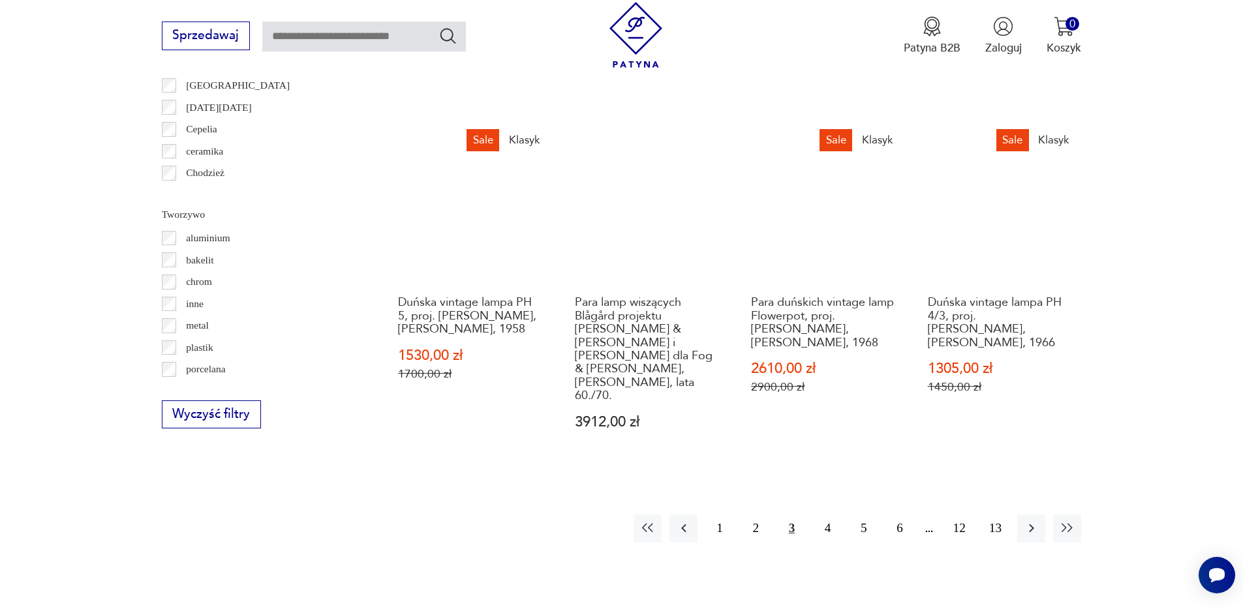
scroll to position [1509, 0]
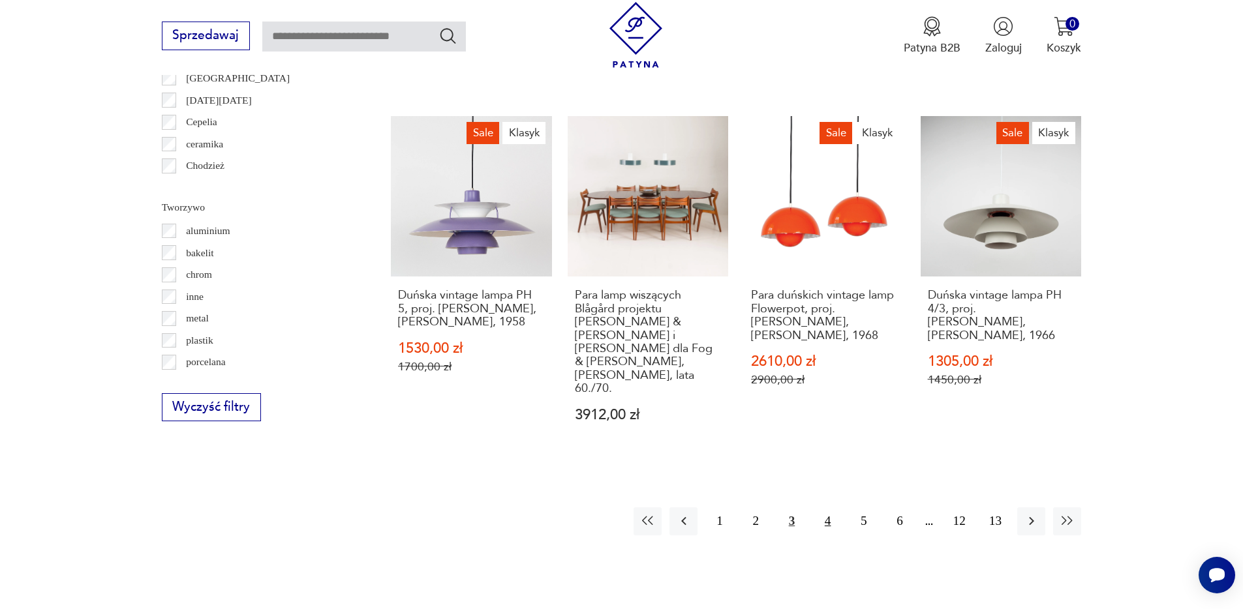
click at [822, 507] on button "4" at bounding box center [827, 521] width 28 height 28
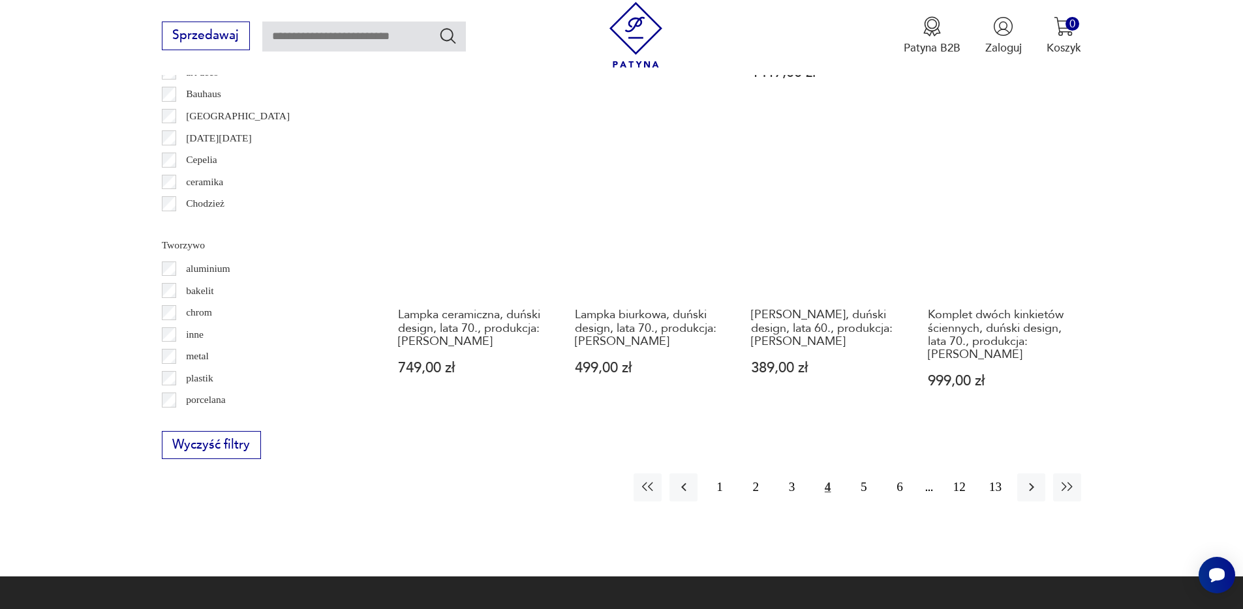
scroll to position [1477, 0]
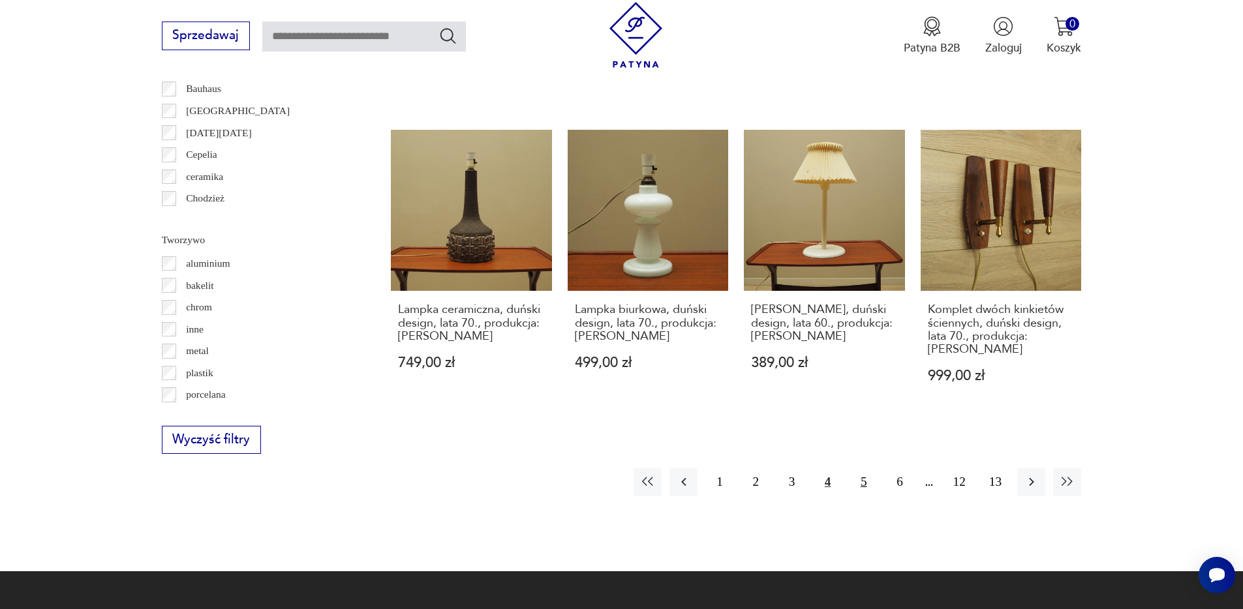
click at [867, 468] on button "5" at bounding box center [863, 482] width 28 height 28
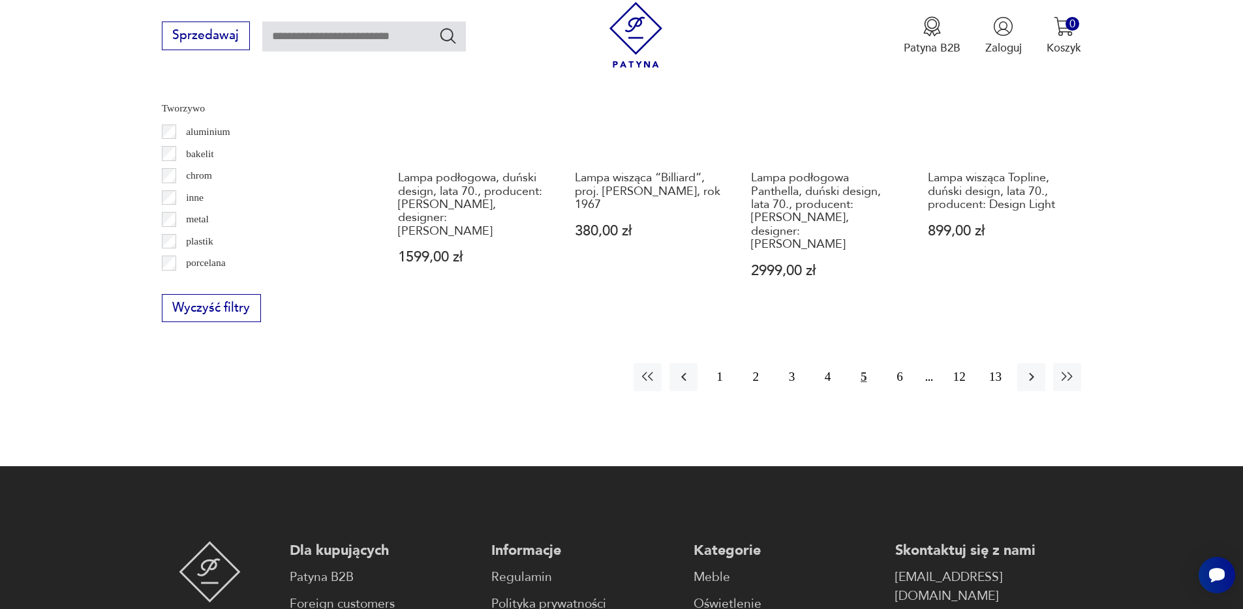
scroll to position [1713, 0]
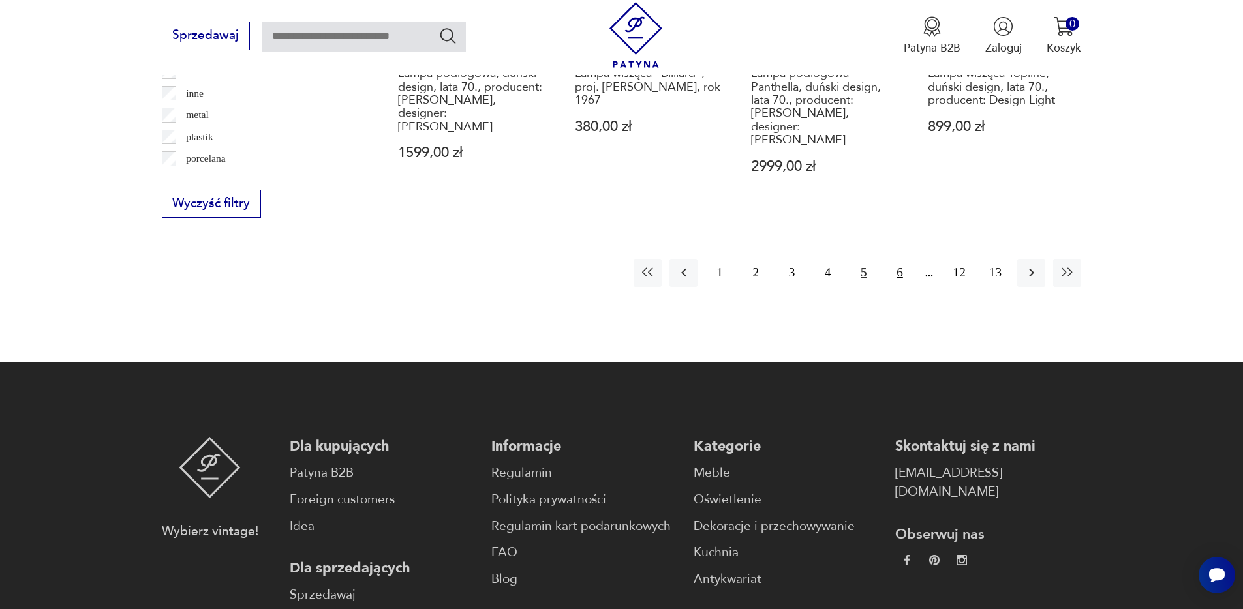
click at [894, 259] on button "6" at bounding box center [899, 273] width 28 height 28
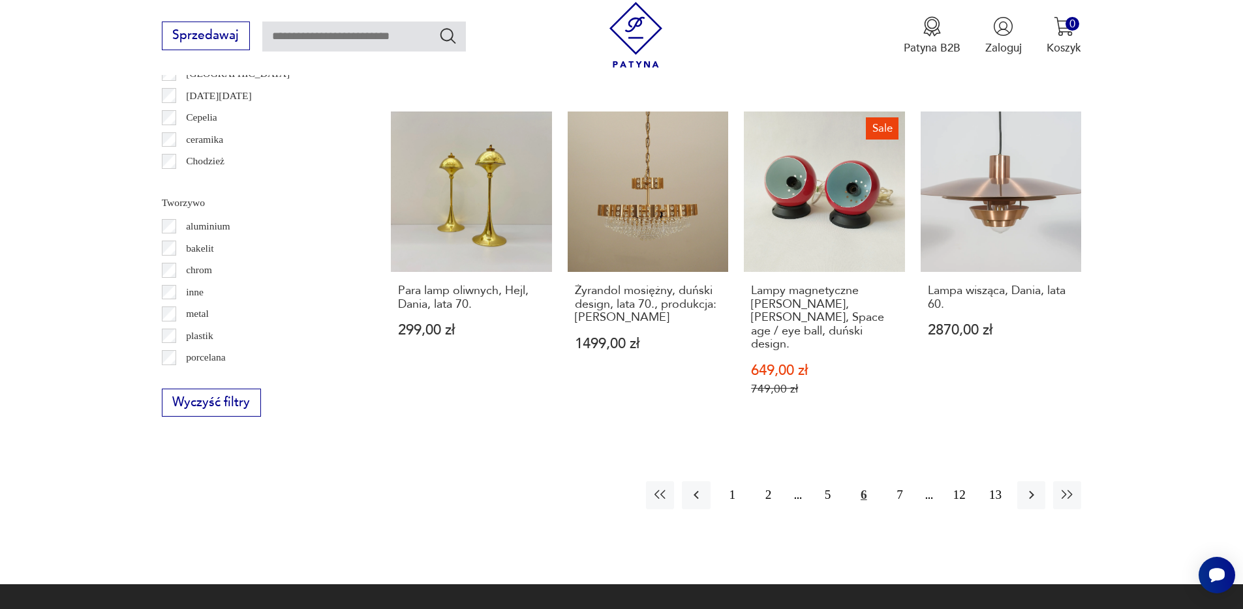
scroll to position [1515, 0]
click at [900, 481] on button "7" at bounding box center [899, 495] width 28 height 28
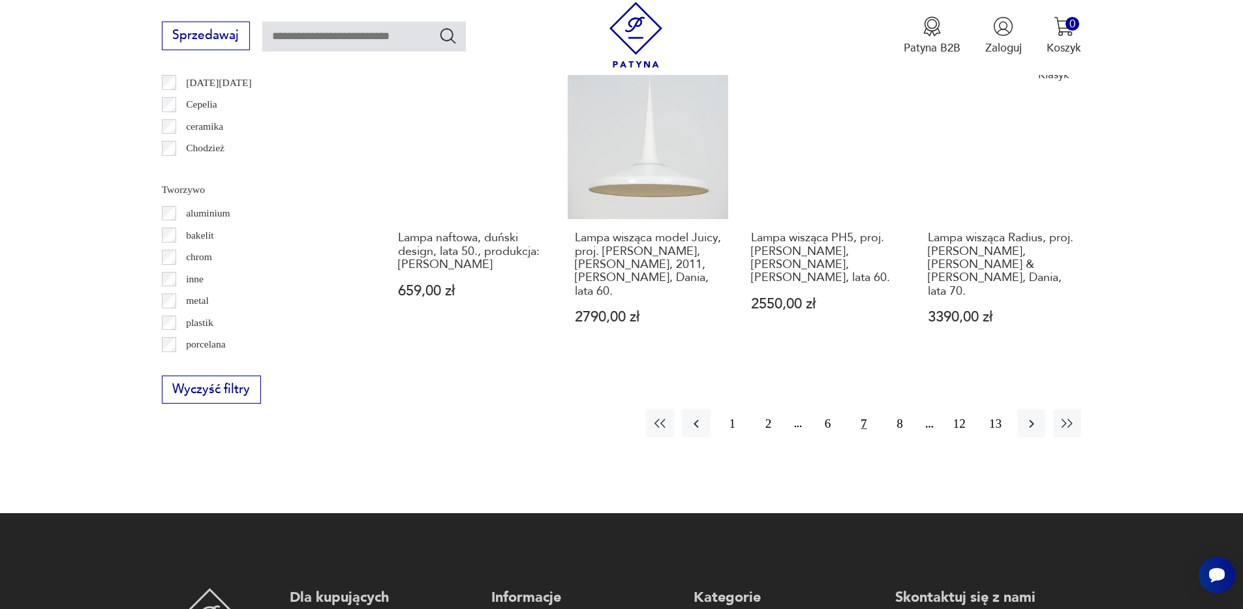
scroll to position [1532, 0]
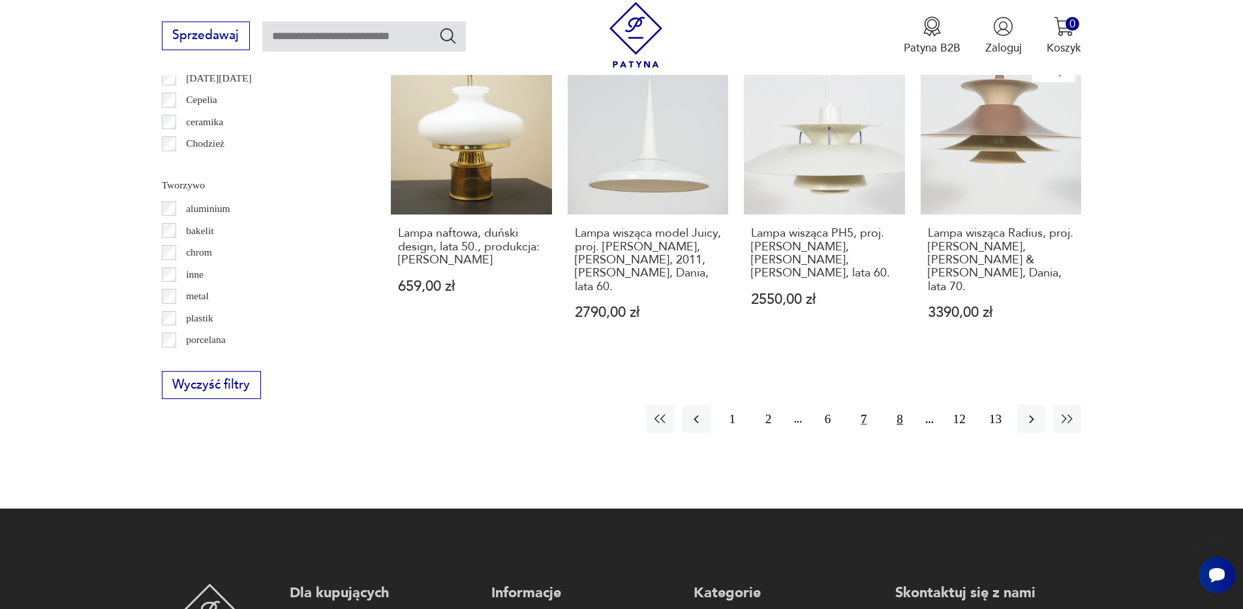
click at [899, 405] on button "8" at bounding box center [899, 419] width 28 height 28
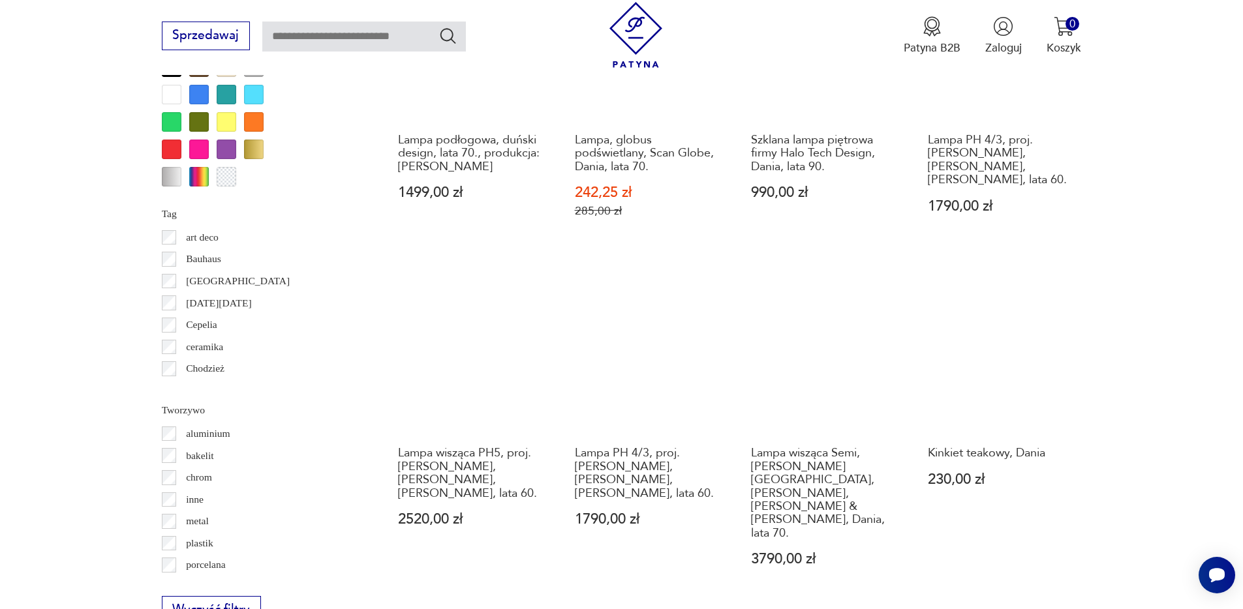
scroll to position [1469, 0]
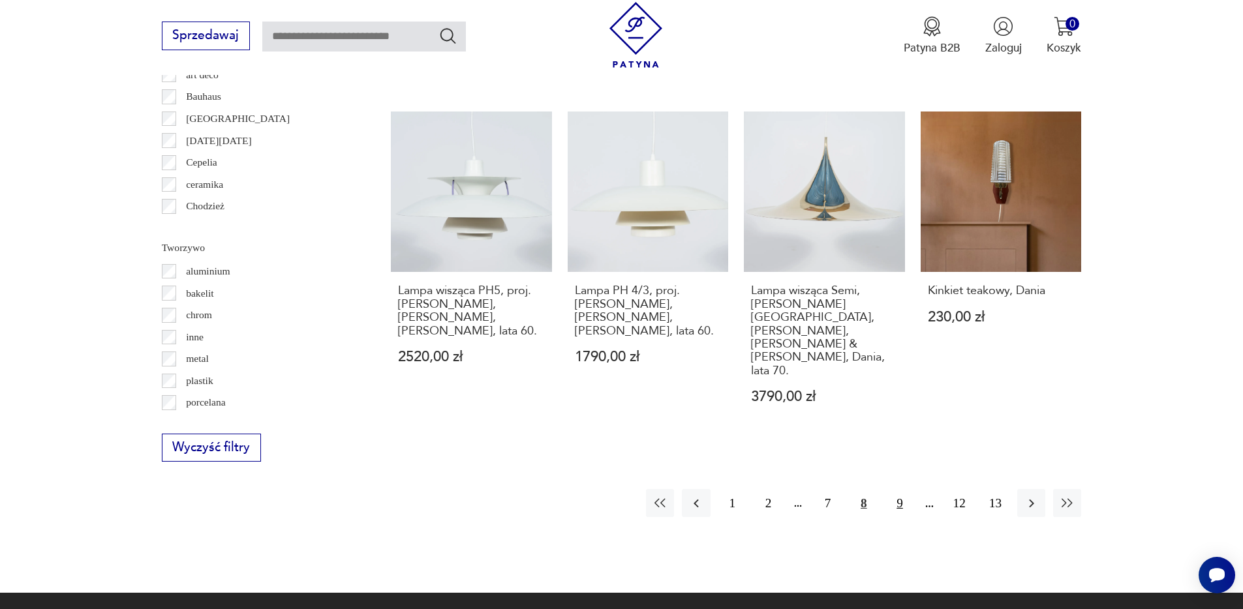
click at [901, 489] on button "9" at bounding box center [899, 503] width 28 height 28
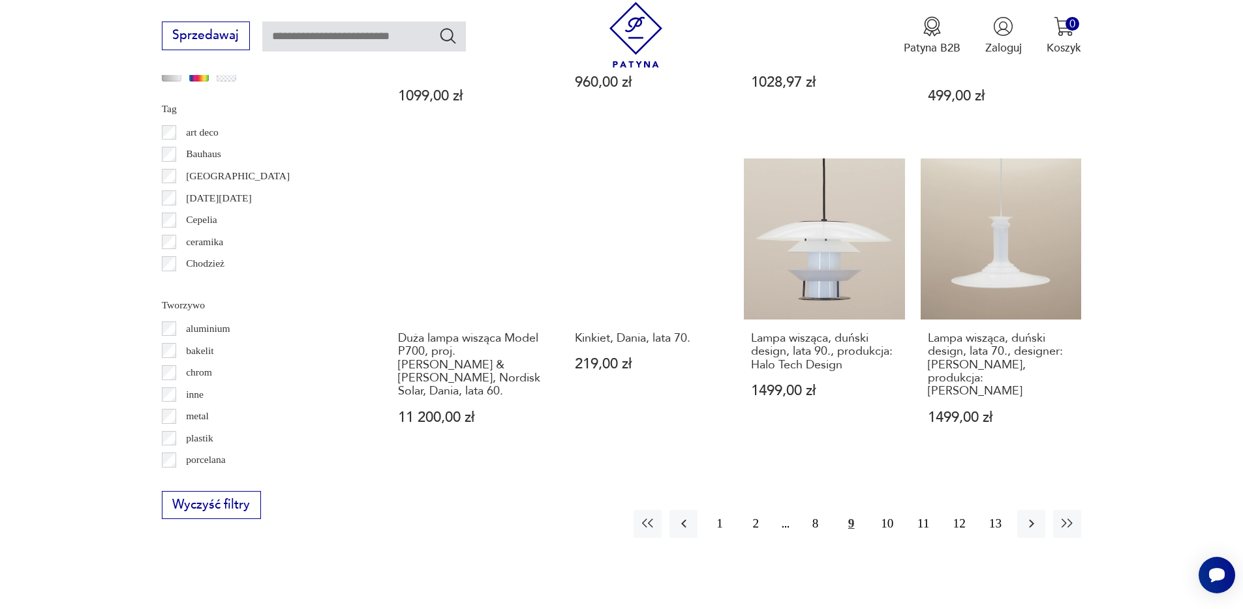
scroll to position [1419, 0]
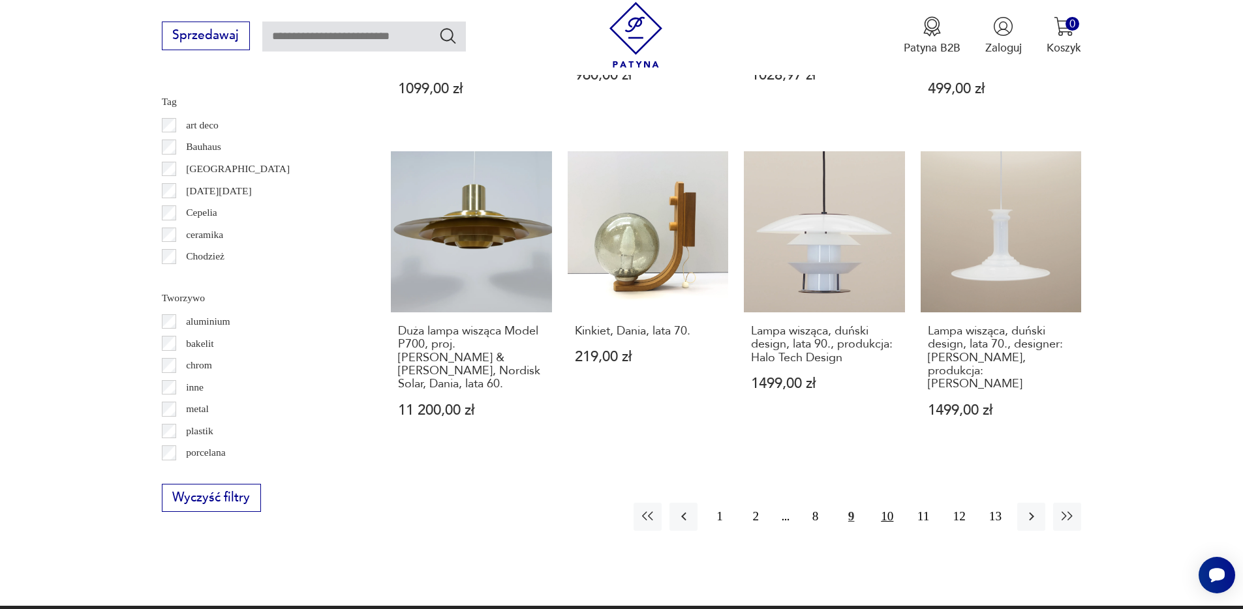
click at [884, 503] on button "10" at bounding box center [887, 517] width 28 height 28
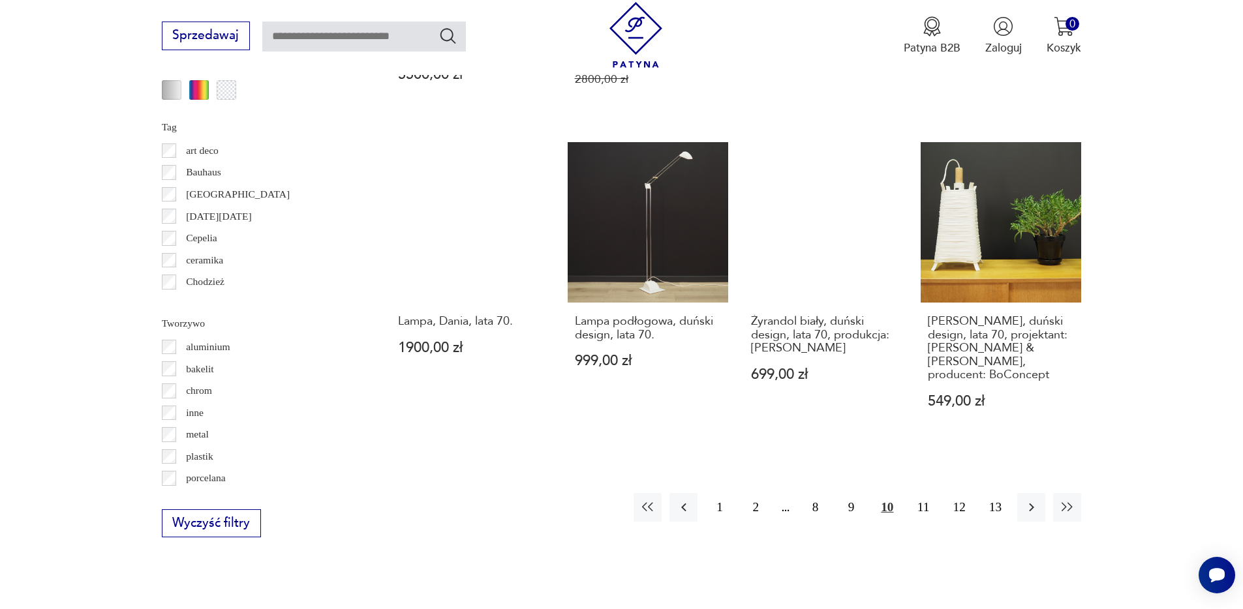
scroll to position [1451, 0]
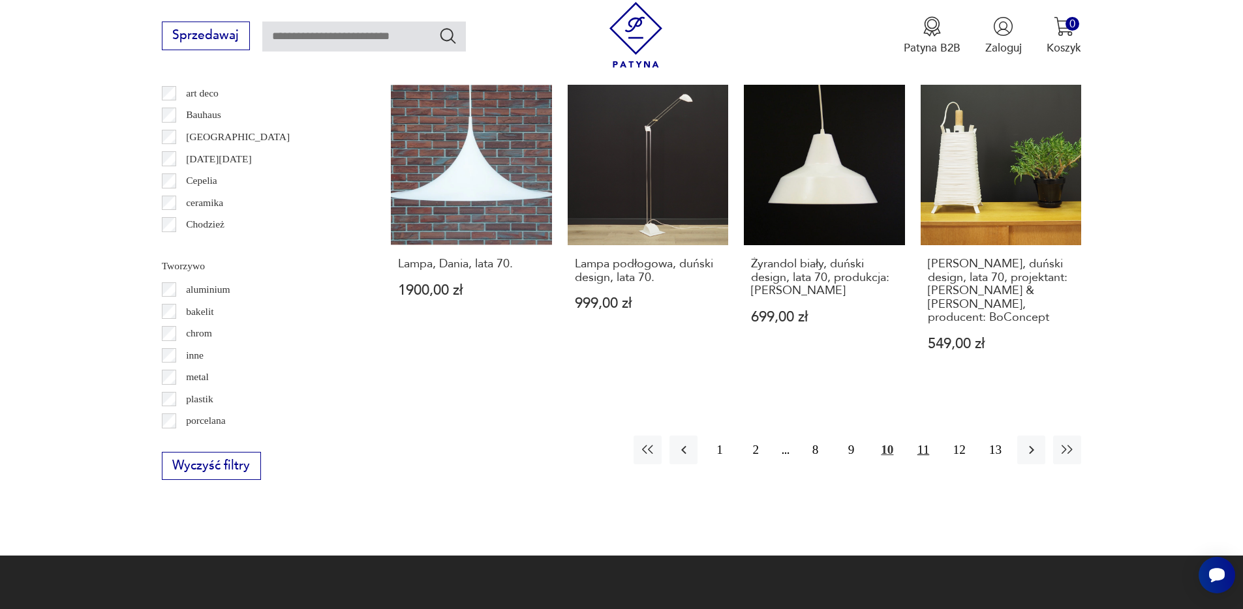
click at [921, 437] on button "11" at bounding box center [923, 450] width 28 height 28
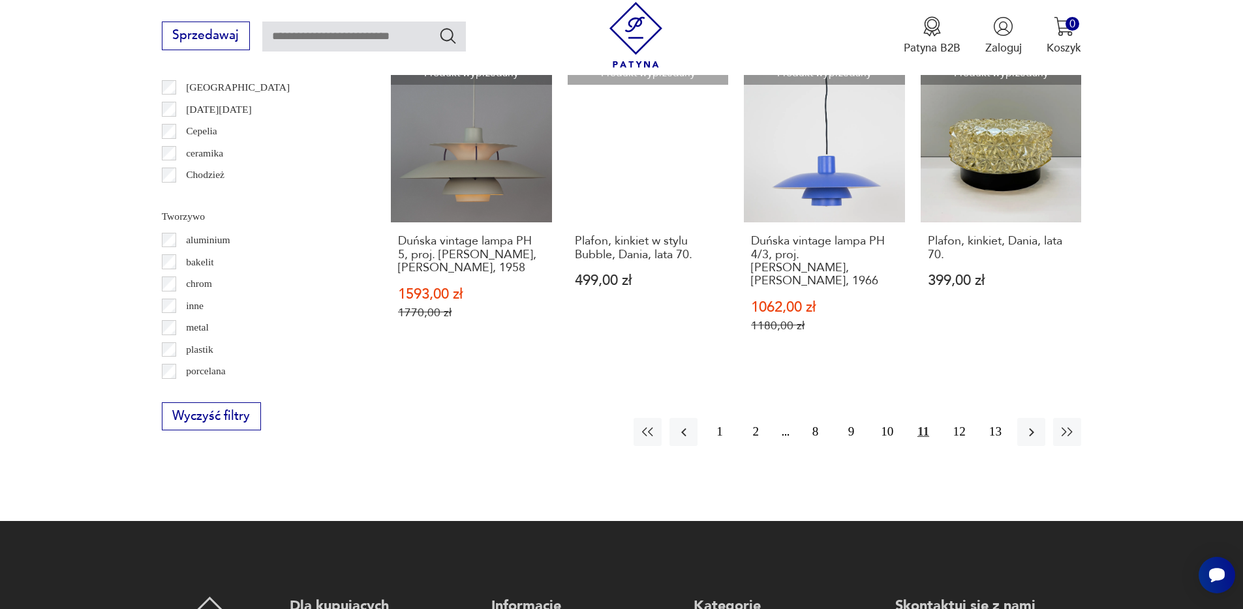
scroll to position [1599, 0]
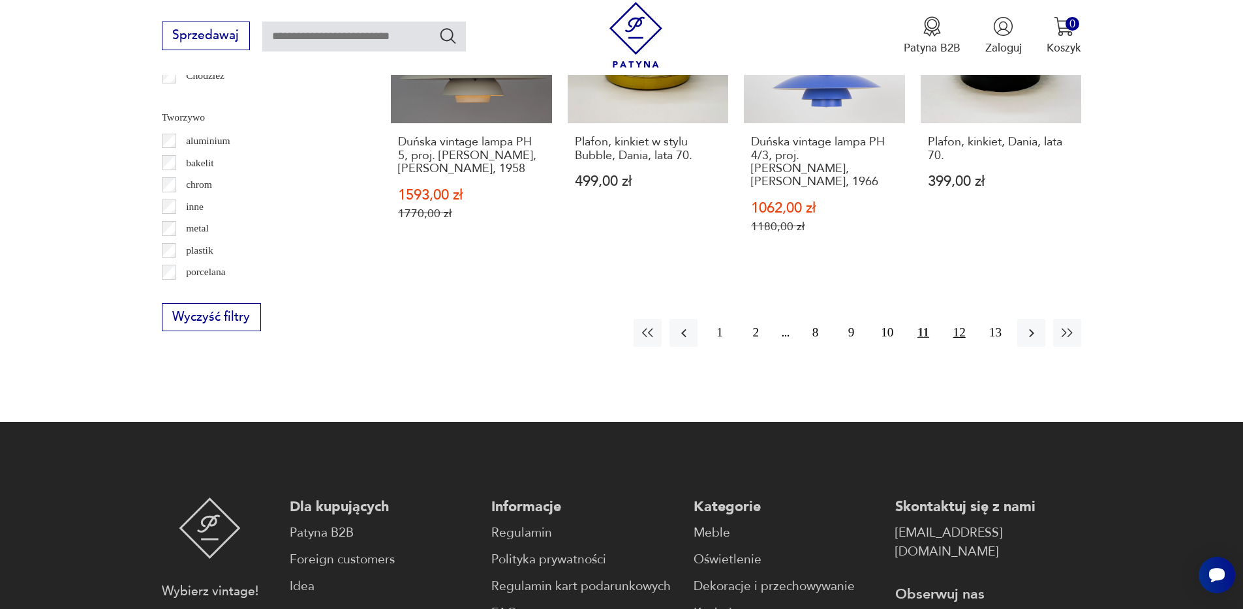
click at [957, 319] on button "12" at bounding box center [959, 333] width 28 height 28
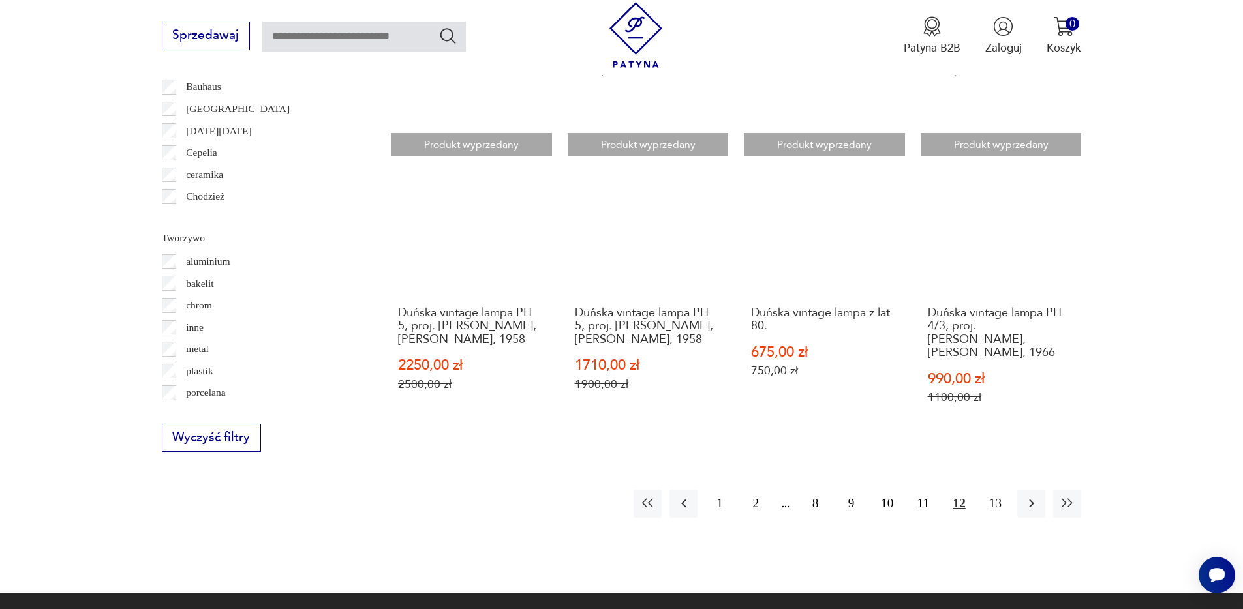
scroll to position [1496, 0]
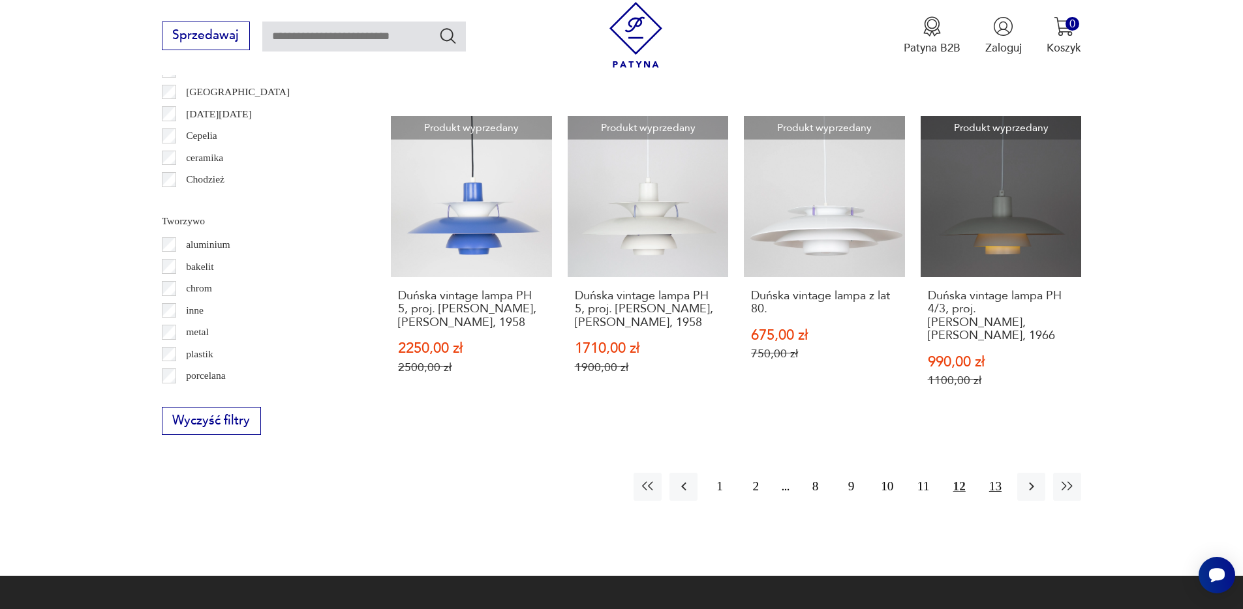
click at [1002, 473] on button "13" at bounding box center [995, 487] width 28 height 28
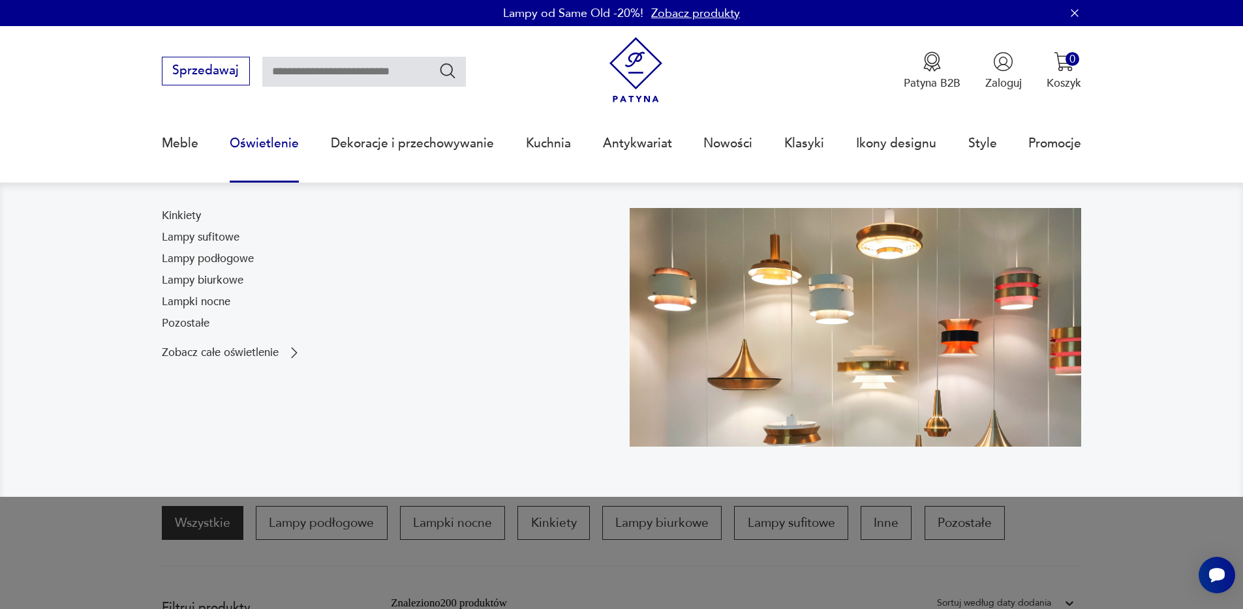
click at [274, 135] on link "Oświetlenie" at bounding box center [264, 143] width 69 height 60
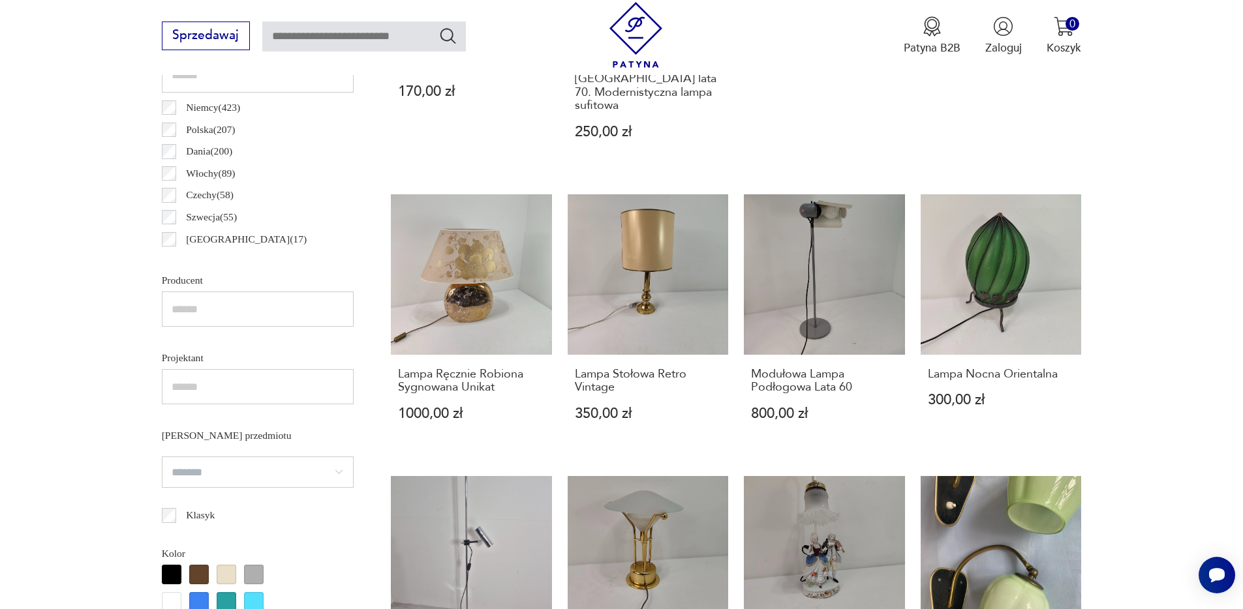
scroll to position [811, 0]
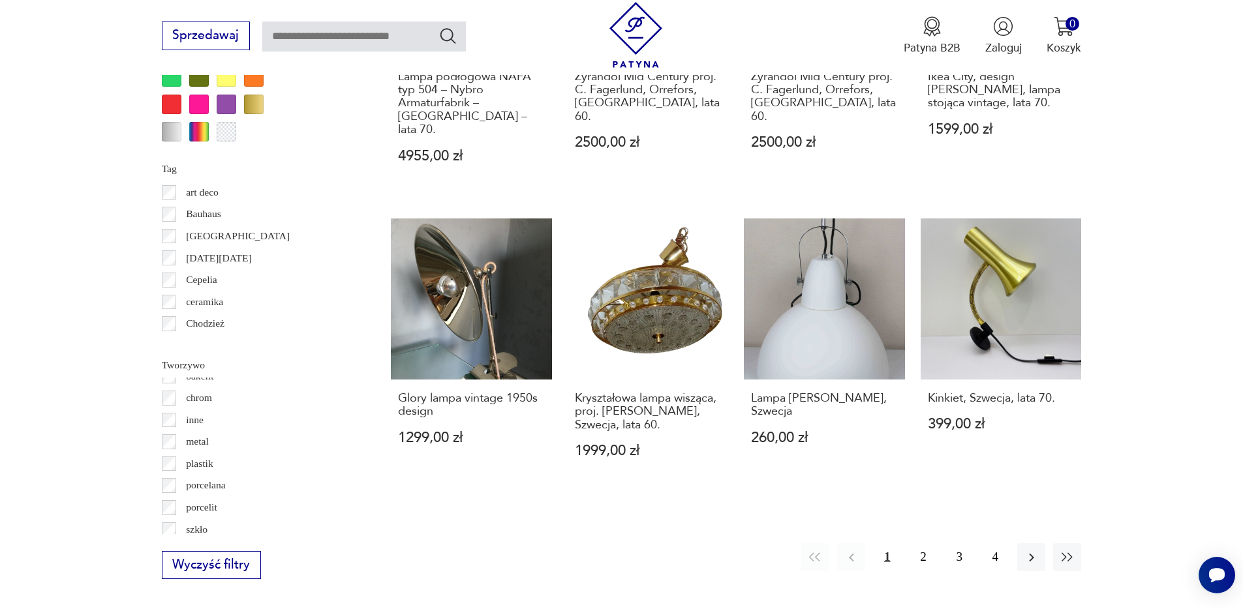
scroll to position [40, 0]
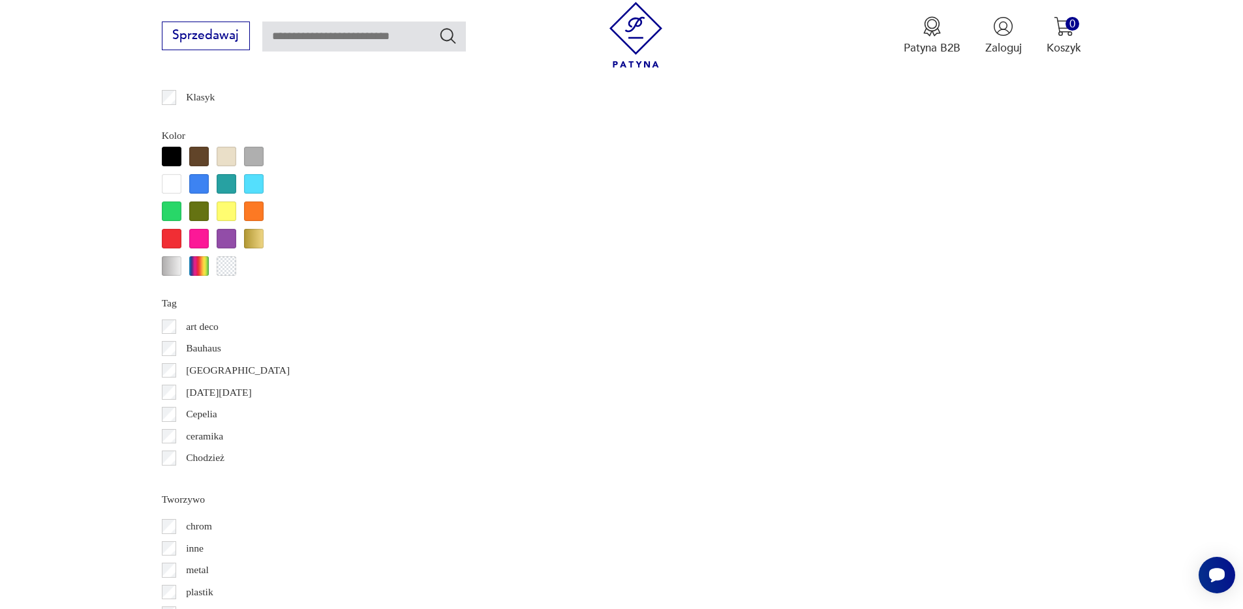
scroll to position [1224, 0]
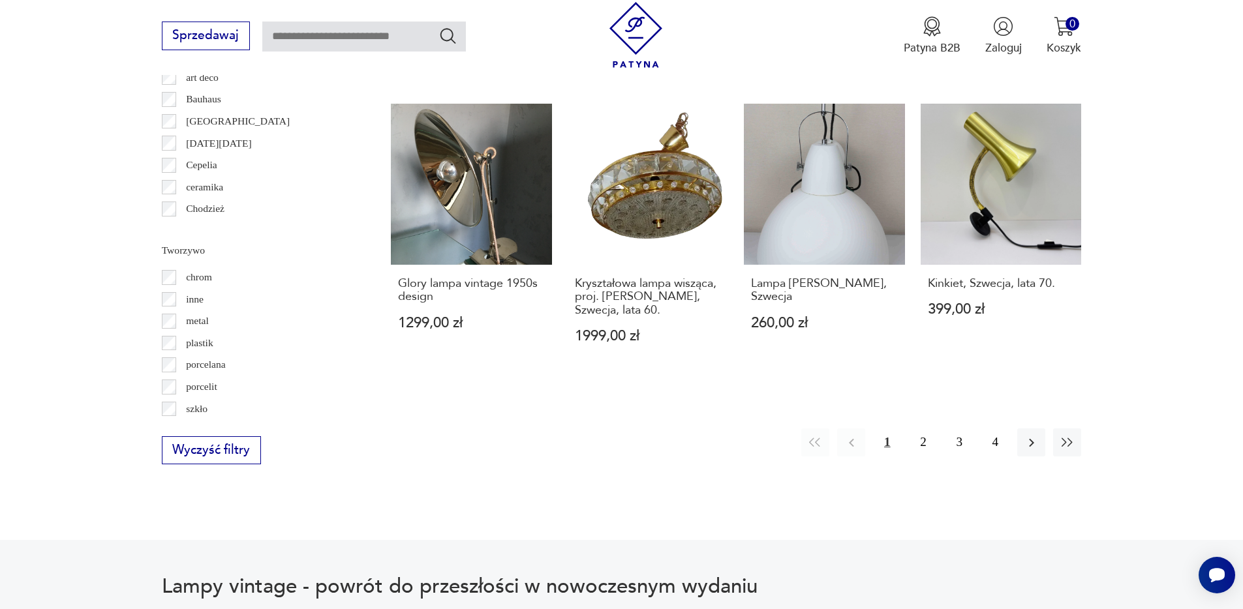
scroll to position [1476, 0]
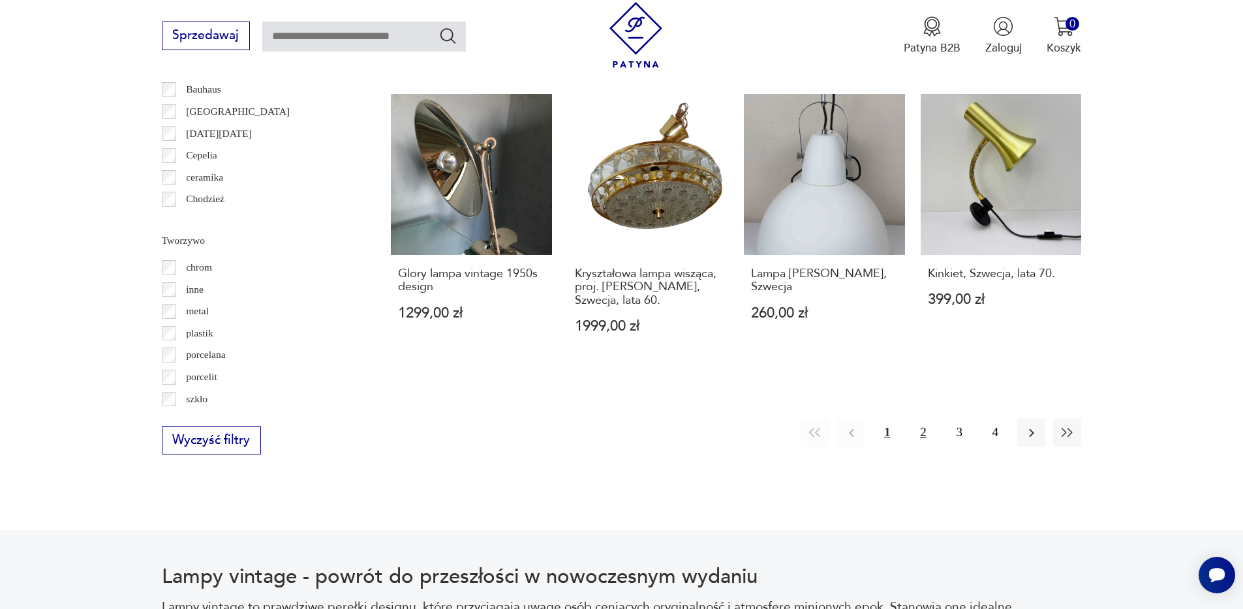
click at [918, 419] on button "2" at bounding box center [923, 433] width 28 height 28
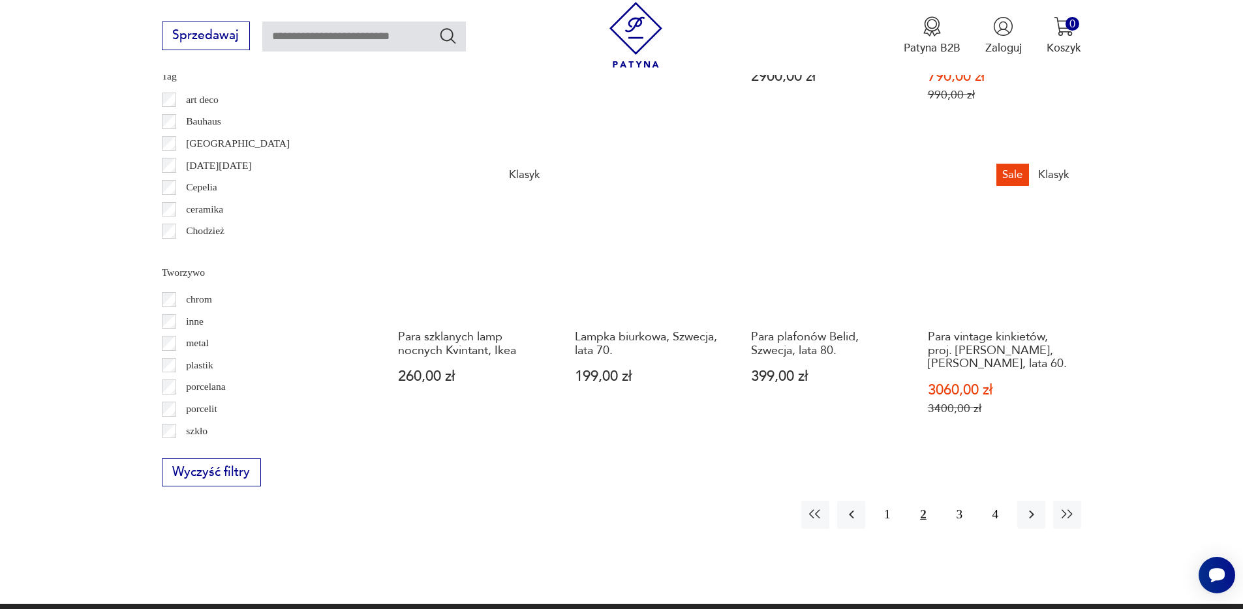
scroll to position [1458, 0]
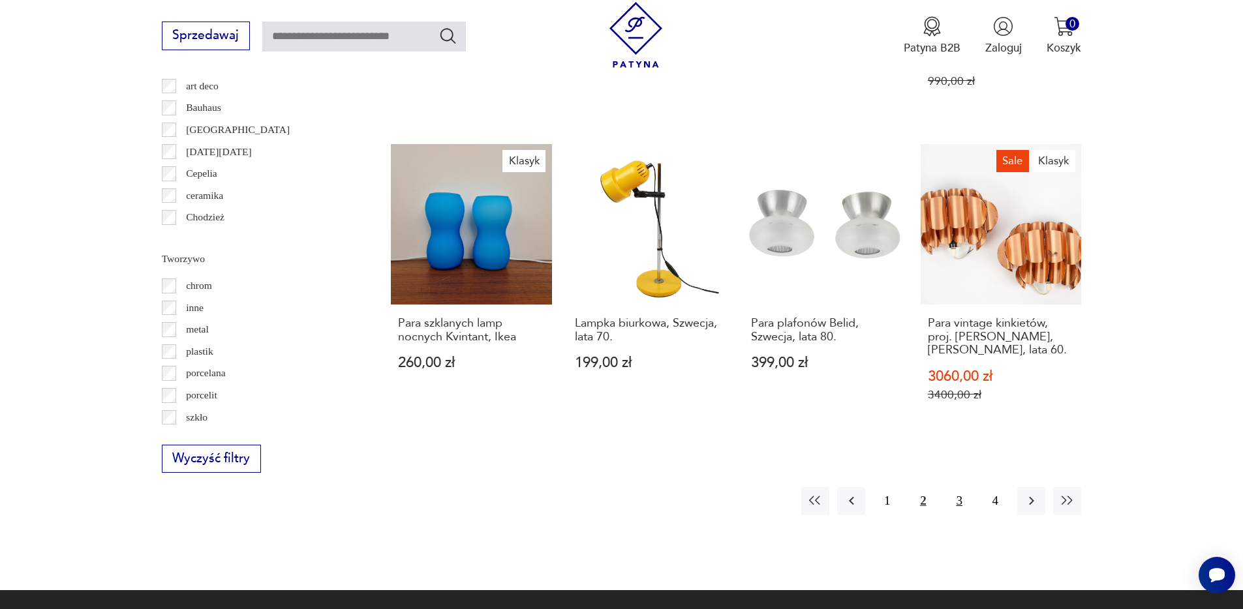
click at [966, 489] on button "3" at bounding box center [959, 501] width 28 height 28
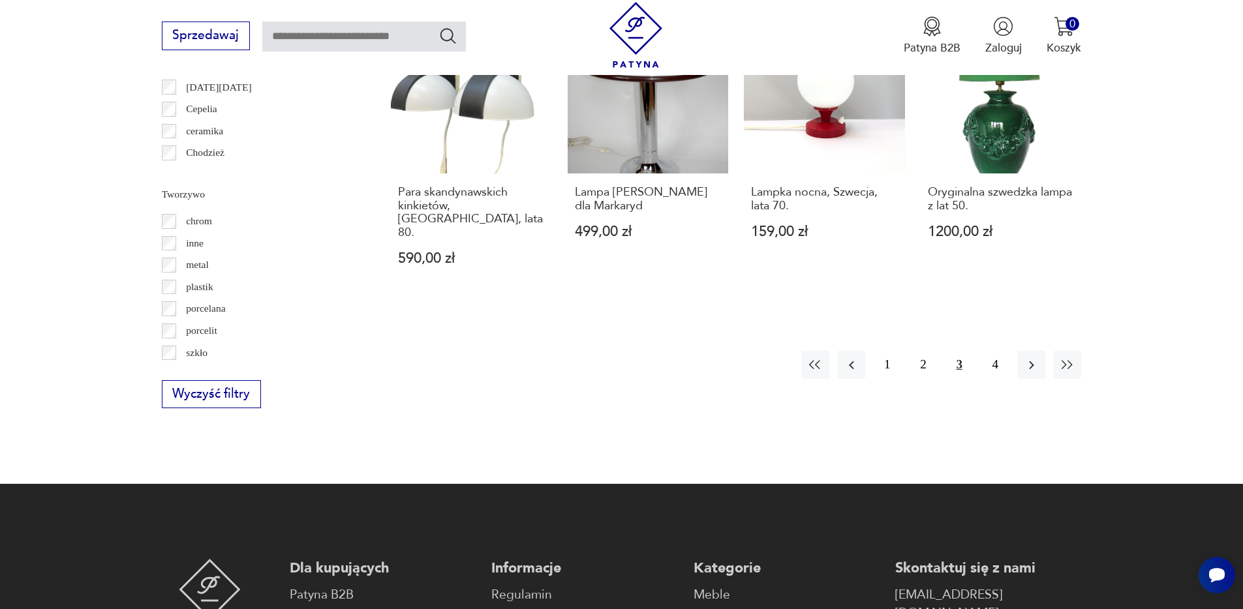
scroll to position [1524, 0]
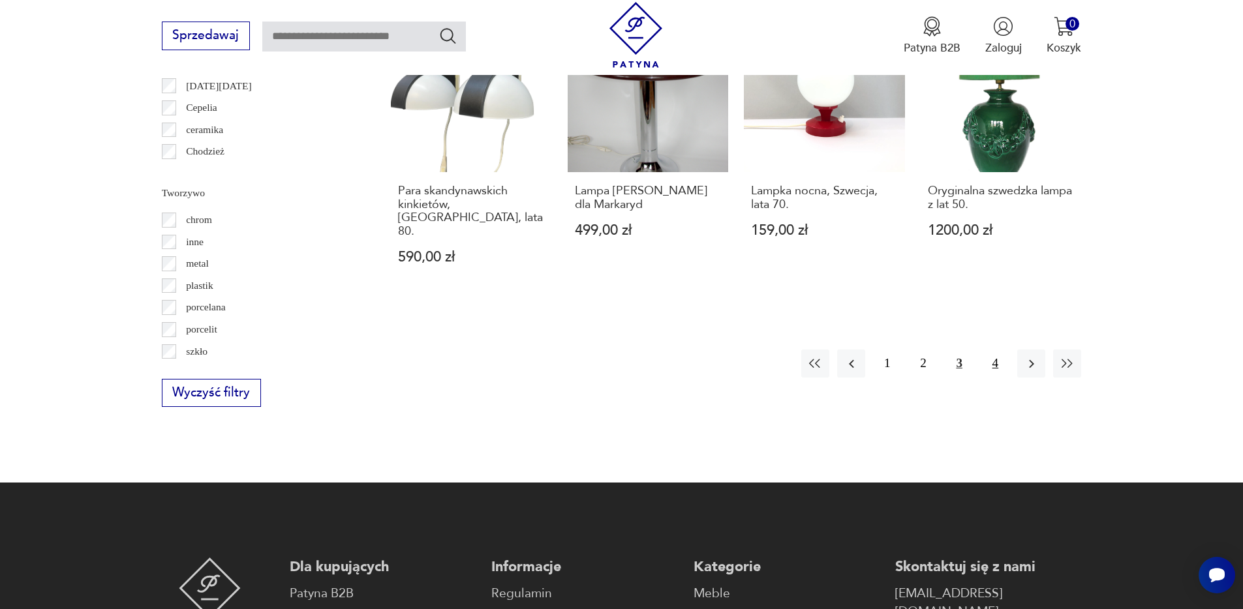
click at [991, 350] on button "4" at bounding box center [995, 364] width 28 height 28
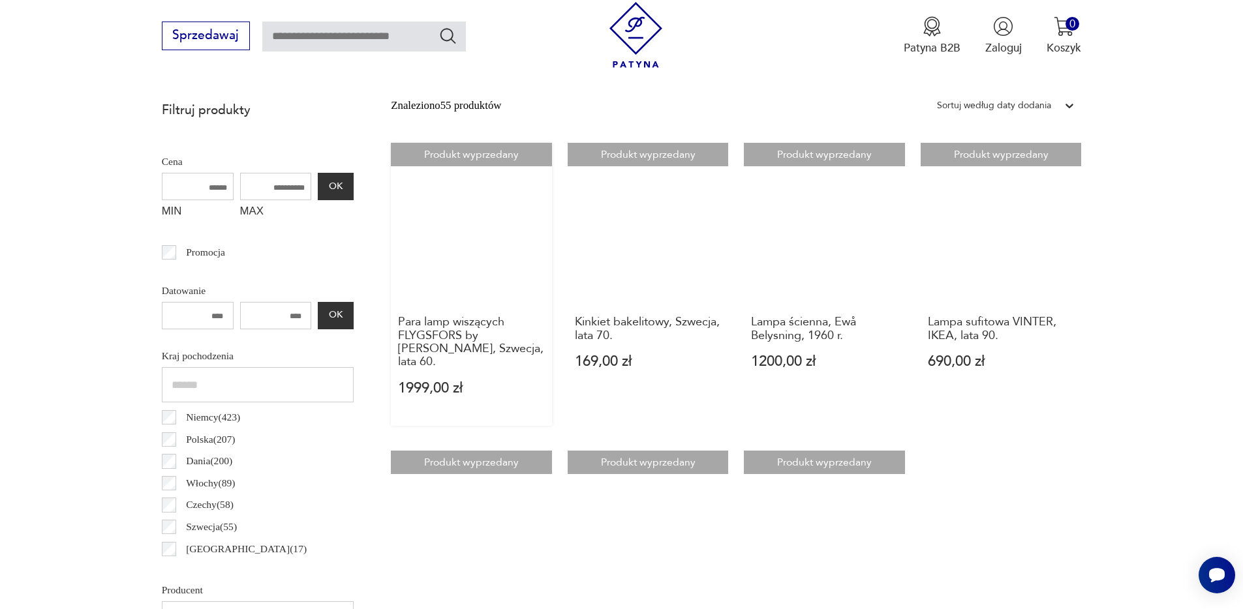
scroll to position [521, 0]
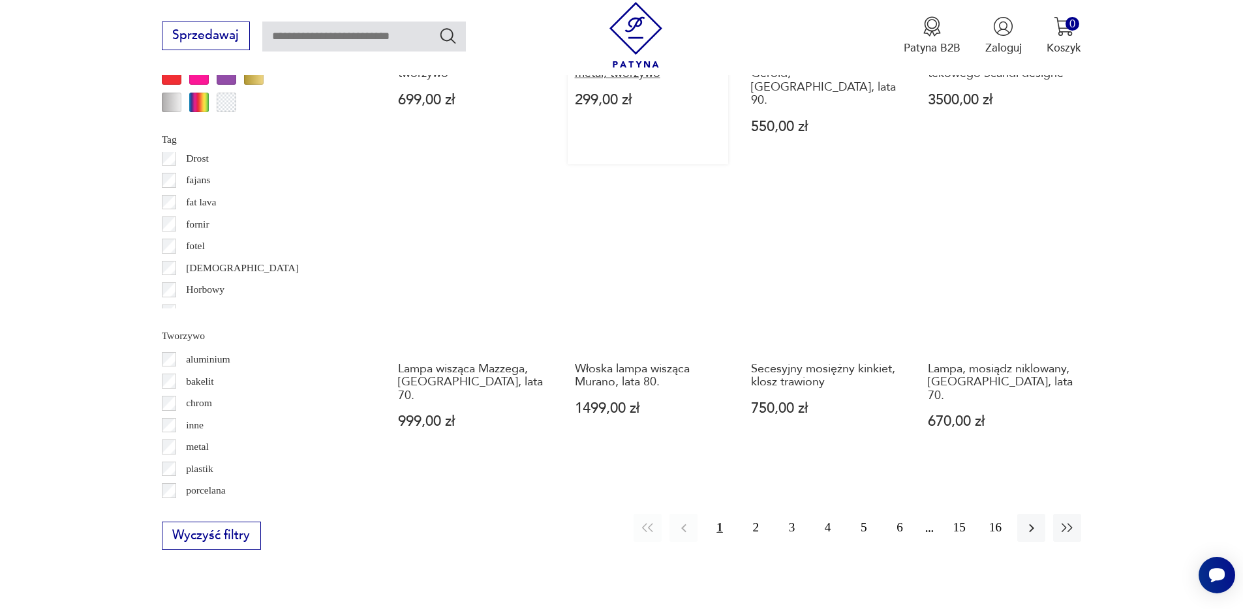
scroll to position [1386, 0]
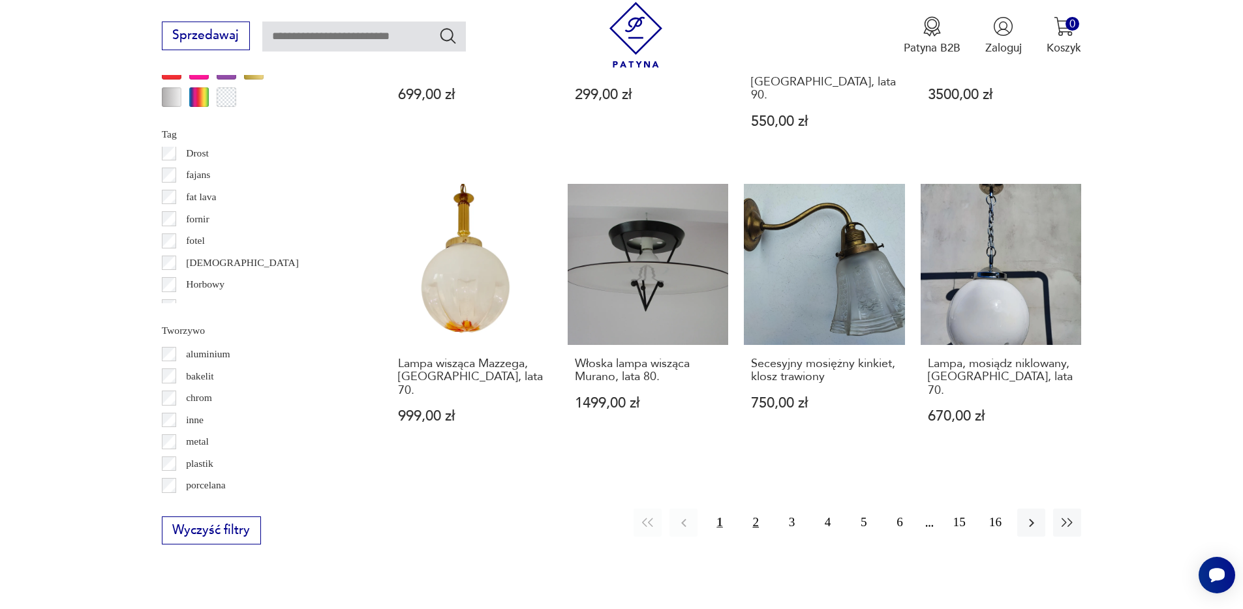
click at [755, 509] on button "2" at bounding box center [756, 523] width 28 height 28
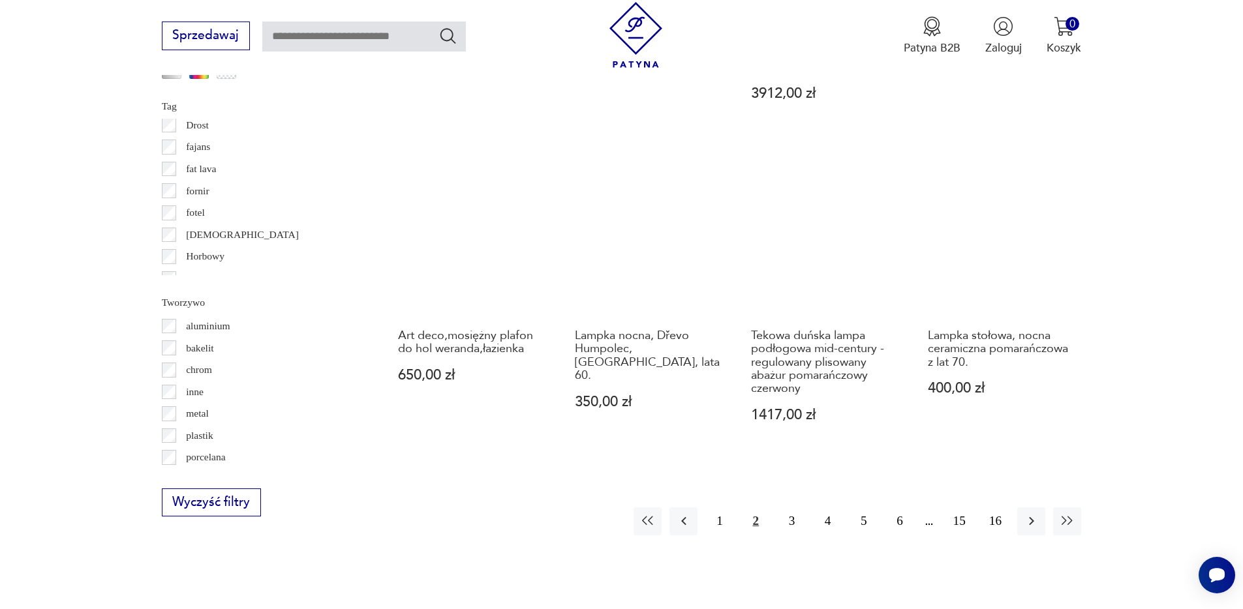
scroll to position [1418, 0]
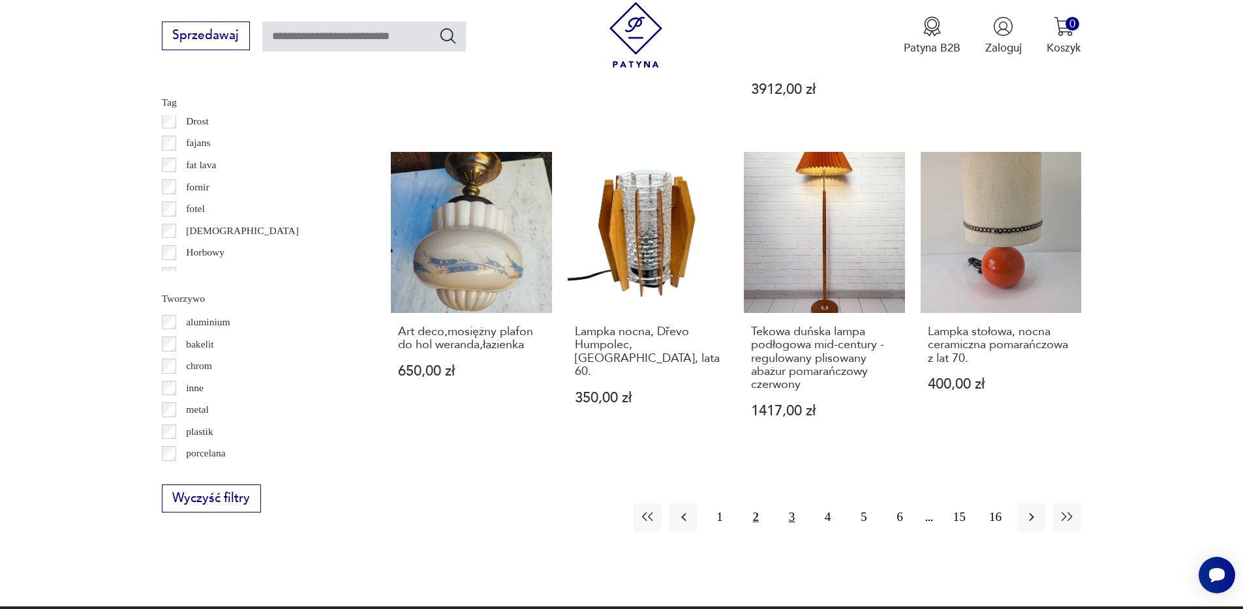
click at [791, 504] on button "3" at bounding box center [792, 518] width 28 height 28
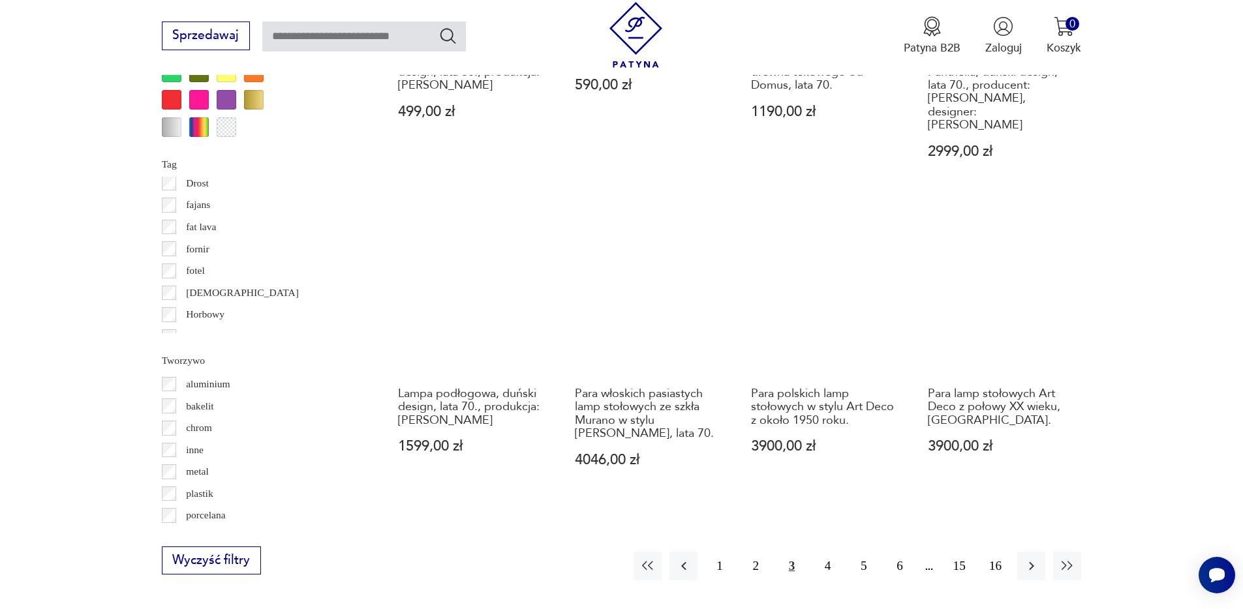
scroll to position [1362, 0]
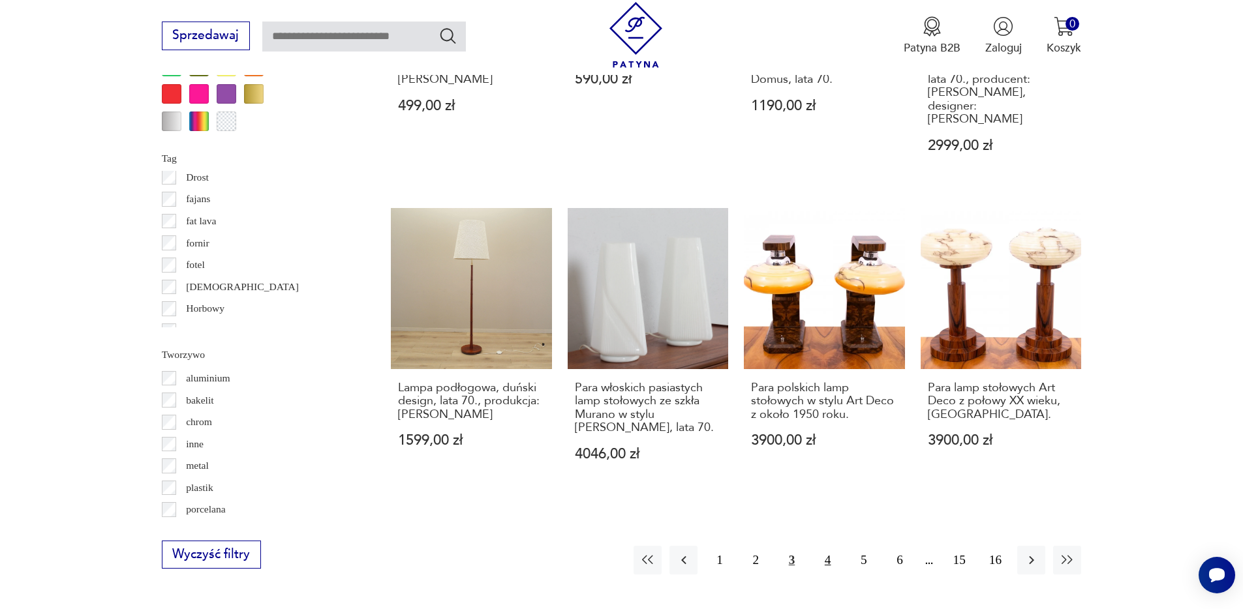
click at [821, 546] on button "4" at bounding box center [827, 560] width 28 height 28
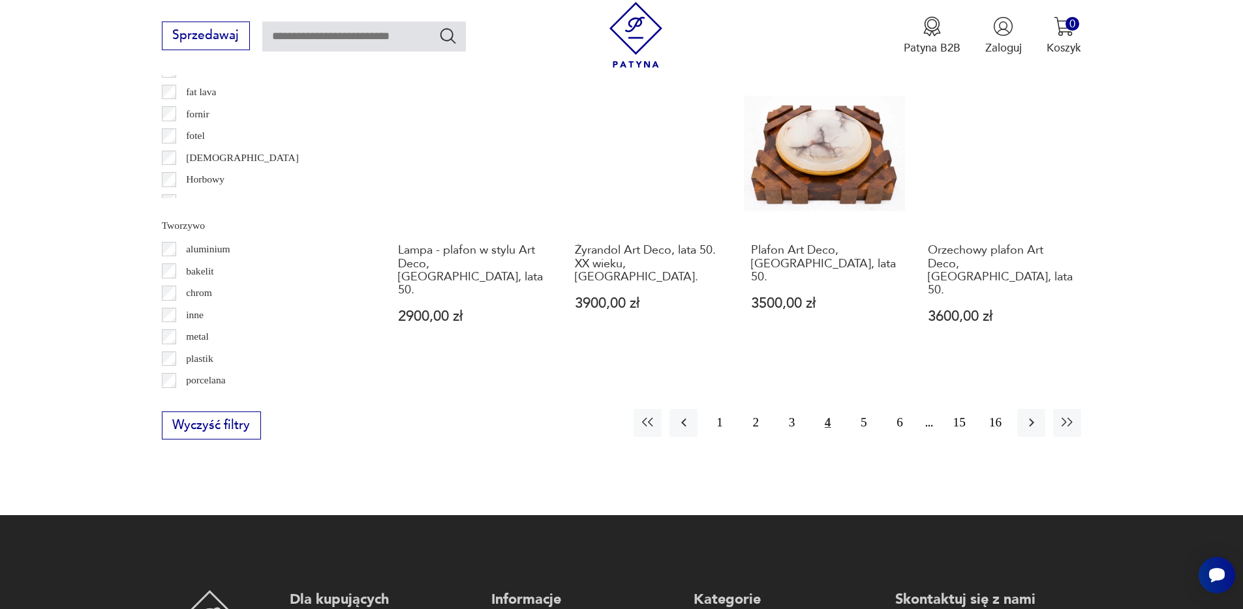
scroll to position [1494, 0]
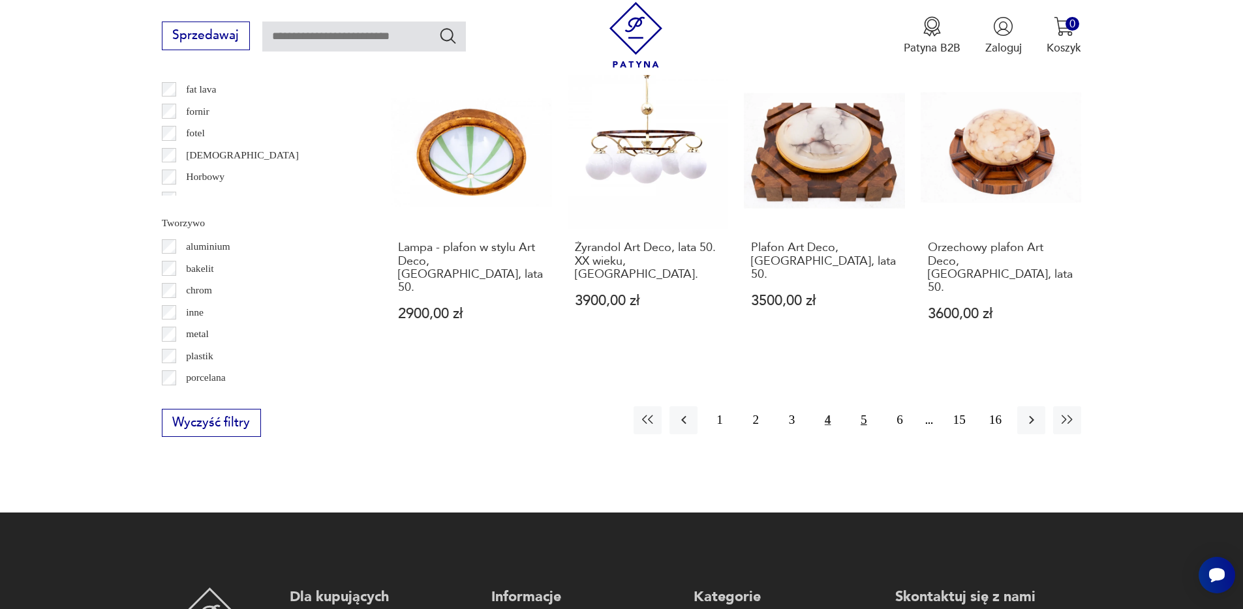
click at [859, 406] on button "5" at bounding box center [863, 420] width 28 height 28
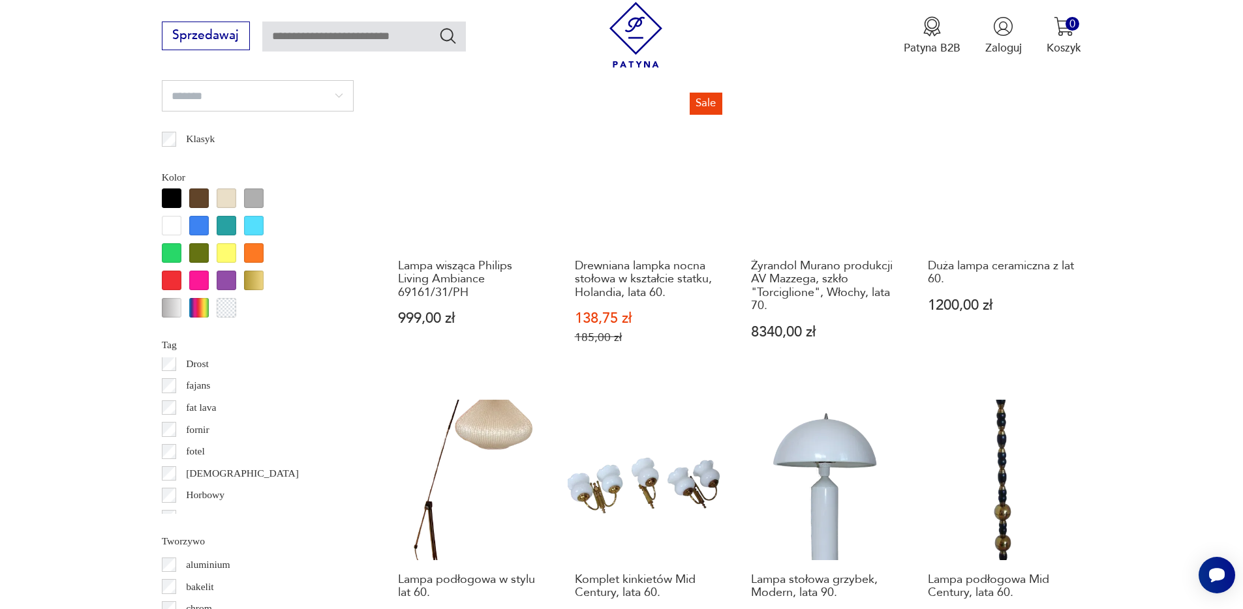
scroll to position [1139, 0]
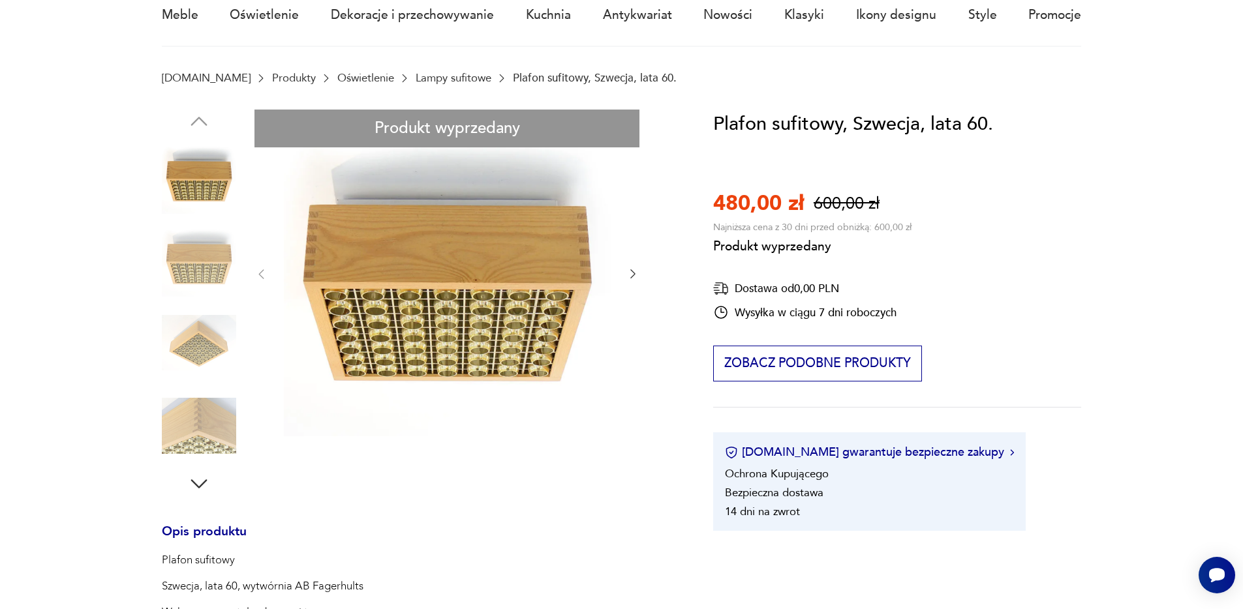
scroll to position [155, 0]
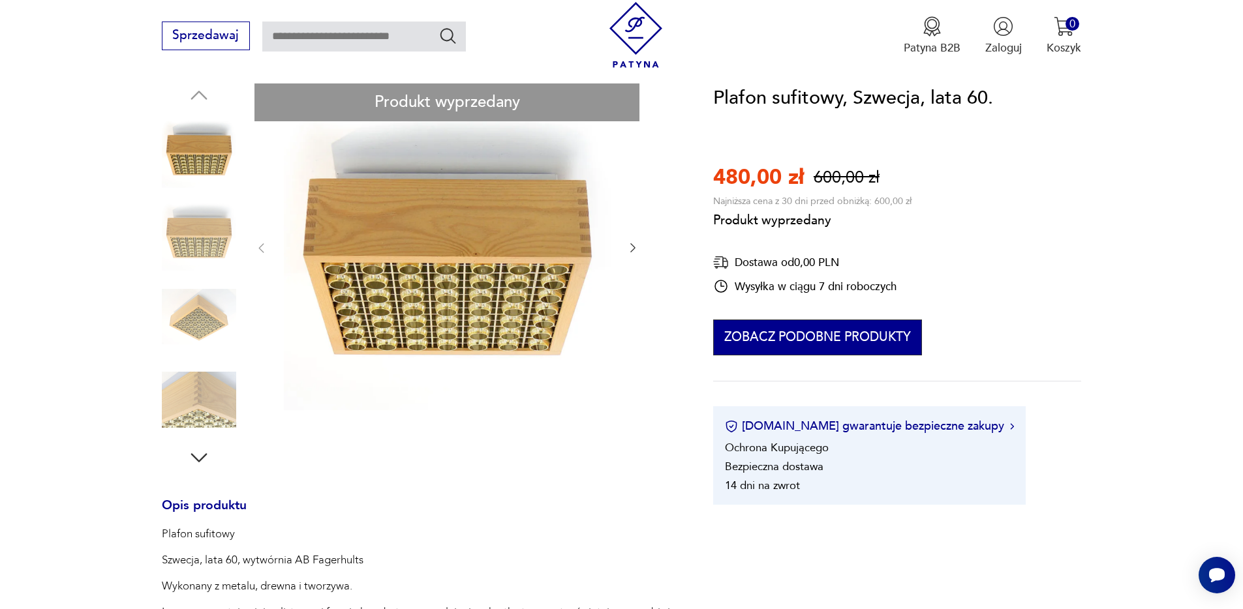
click at [759, 337] on button "Zobacz podobne produkty" at bounding box center [817, 338] width 208 height 37
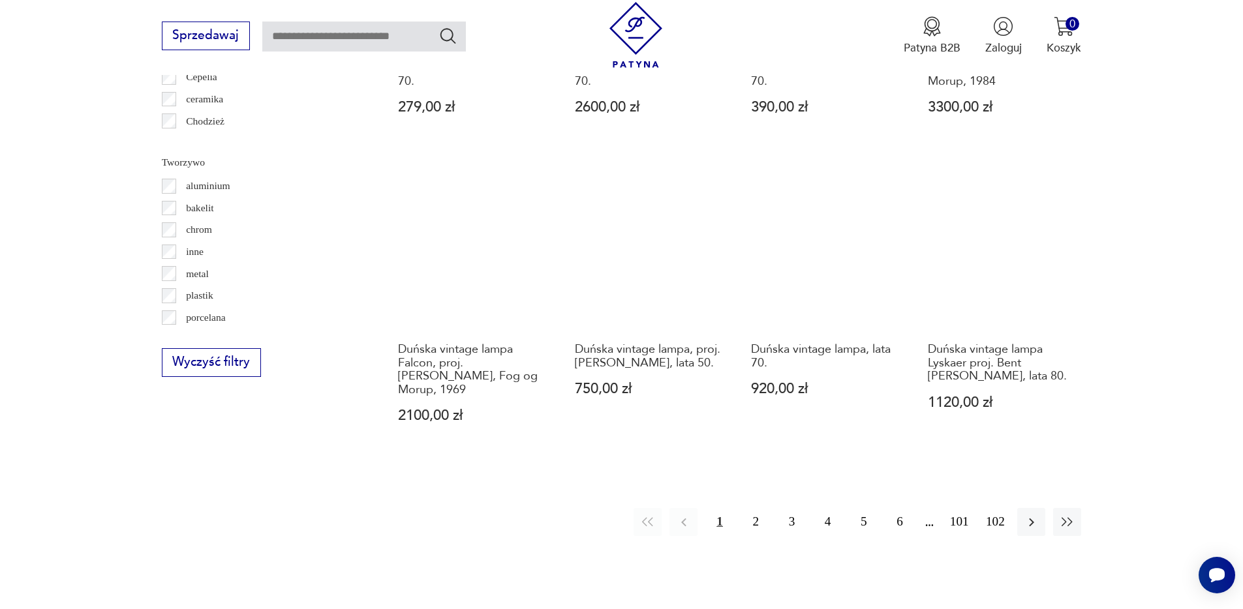
scroll to position [1355, 0]
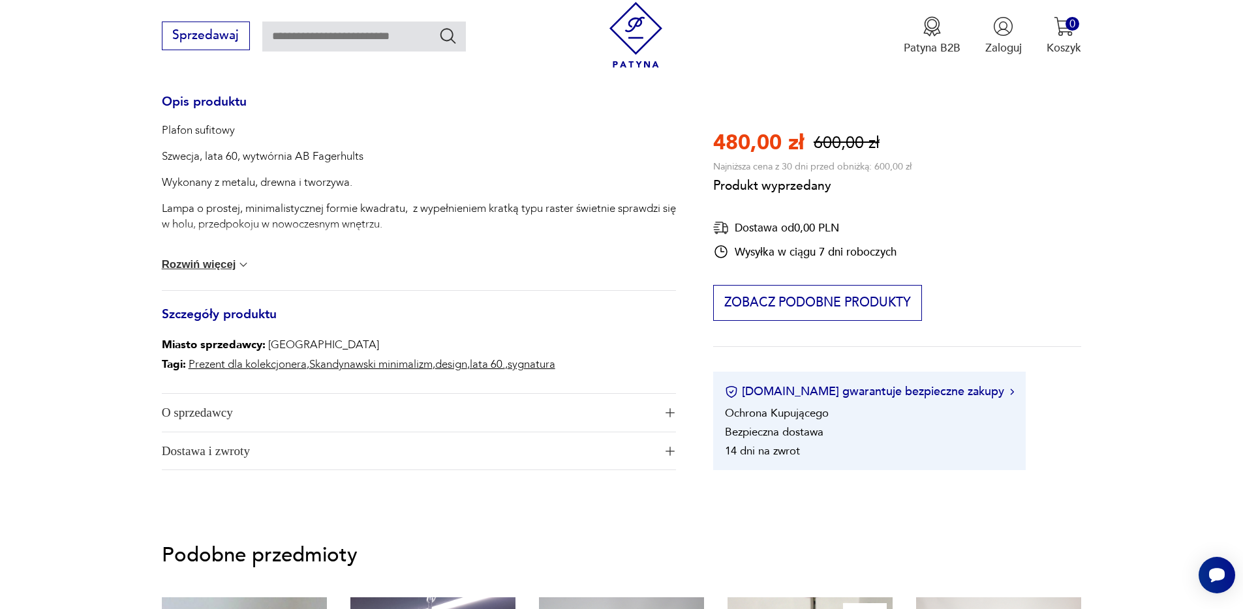
scroll to position [523, 0]
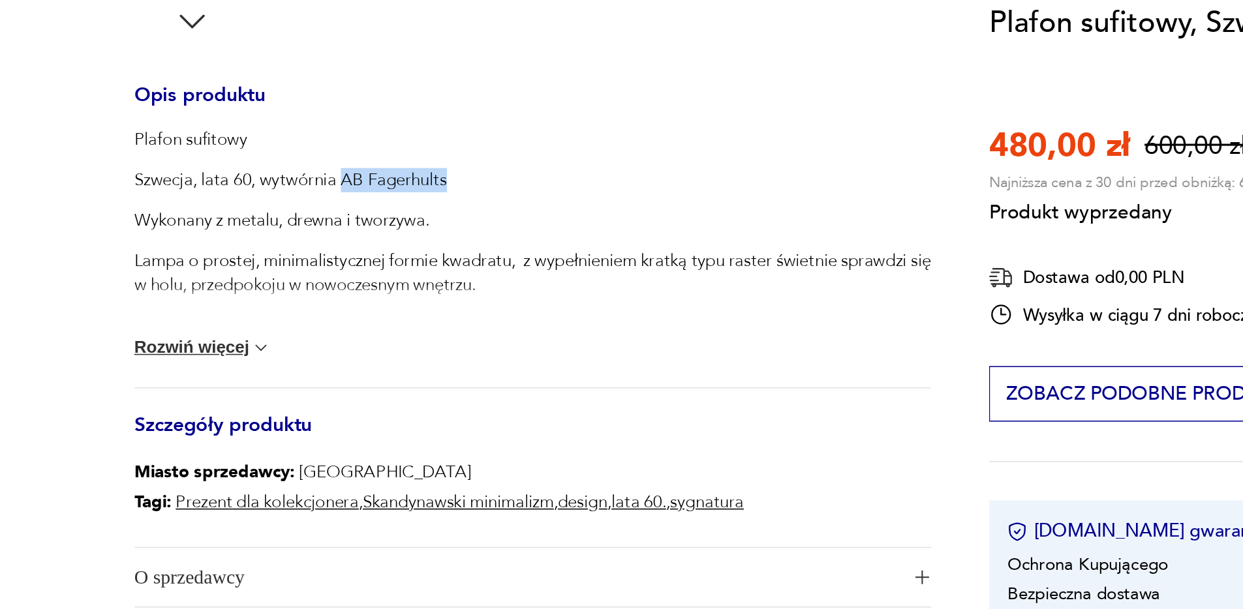
drag, startPoint x: 366, startPoint y: 192, endPoint x: 296, endPoint y: 191, distance: 69.8
click at [296, 191] on p "Szwecja, lata 60, wytwórnia AB Fagerhults" at bounding box center [419, 192] width 514 height 16
copy p "AB Fagerhults"
